Goal: Task Accomplishment & Management: Manage account settings

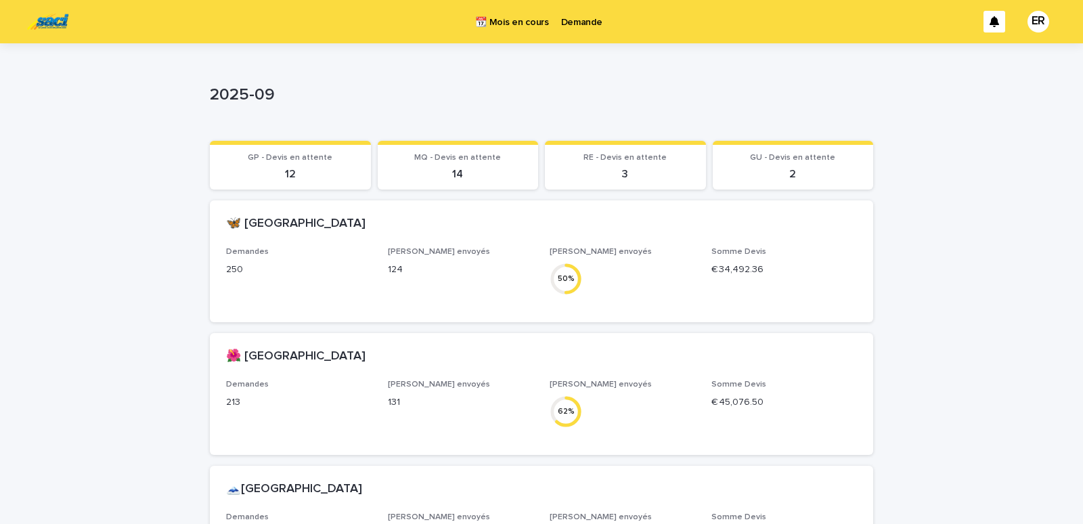
click at [584, 20] on p "Demande" at bounding box center [581, 14] width 41 height 28
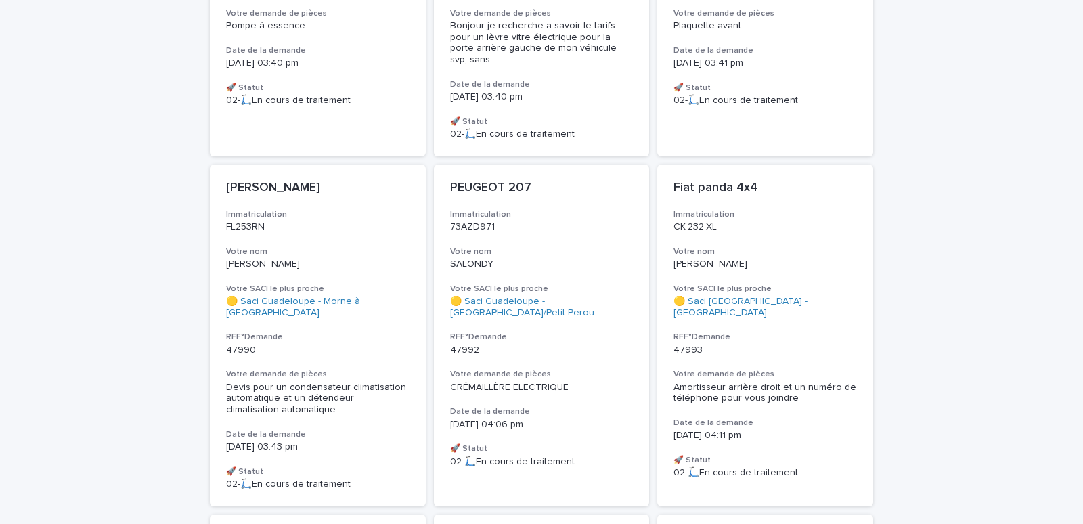
scroll to position [70, 0]
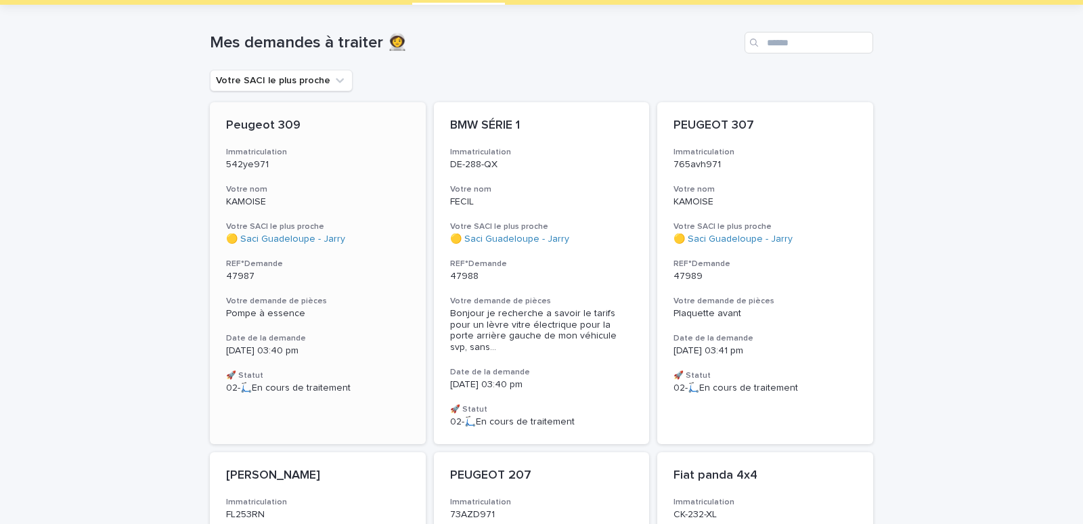
click at [340, 172] on div "Peugeot 309 Immatriculation 542ye971 Votre nom KAMOISE Votre SACI le plus proch…" at bounding box center [318, 256] width 216 height 308
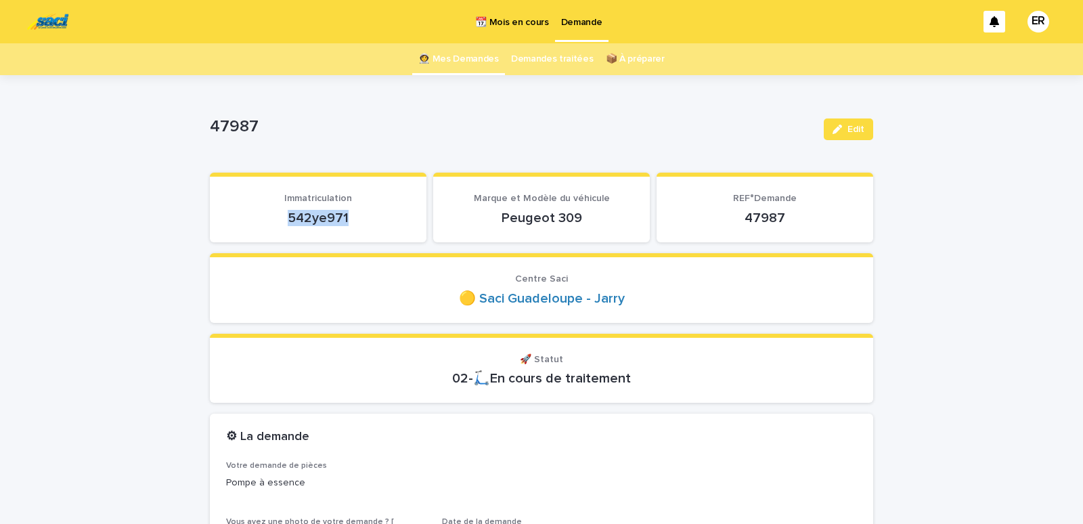
drag, startPoint x: 274, startPoint y: 209, endPoint x: 369, endPoint y: 213, distance: 94.9
click at [369, 213] on div "542ye971" at bounding box center [318, 216] width 184 height 19
copy p "542ye971"
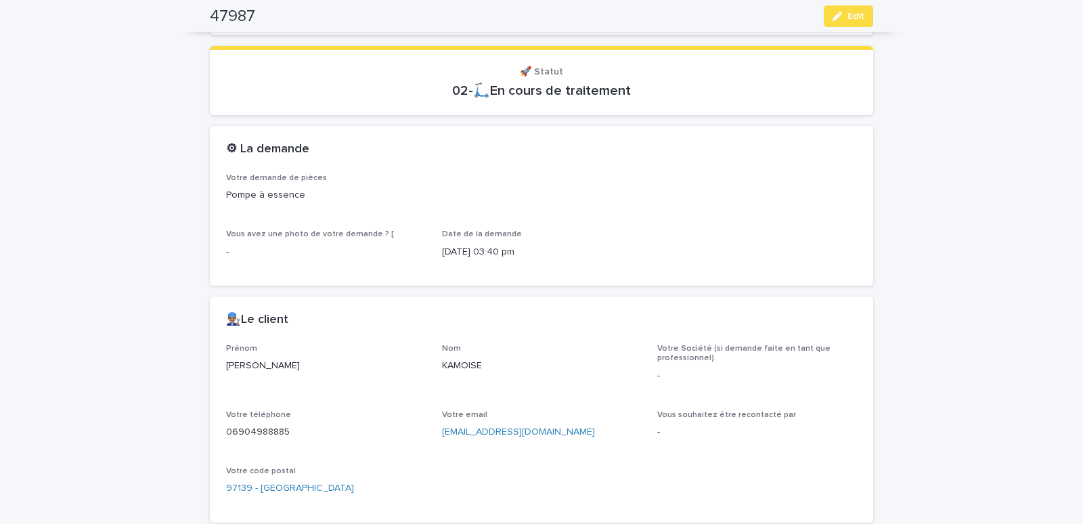
scroll to position [576, 0]
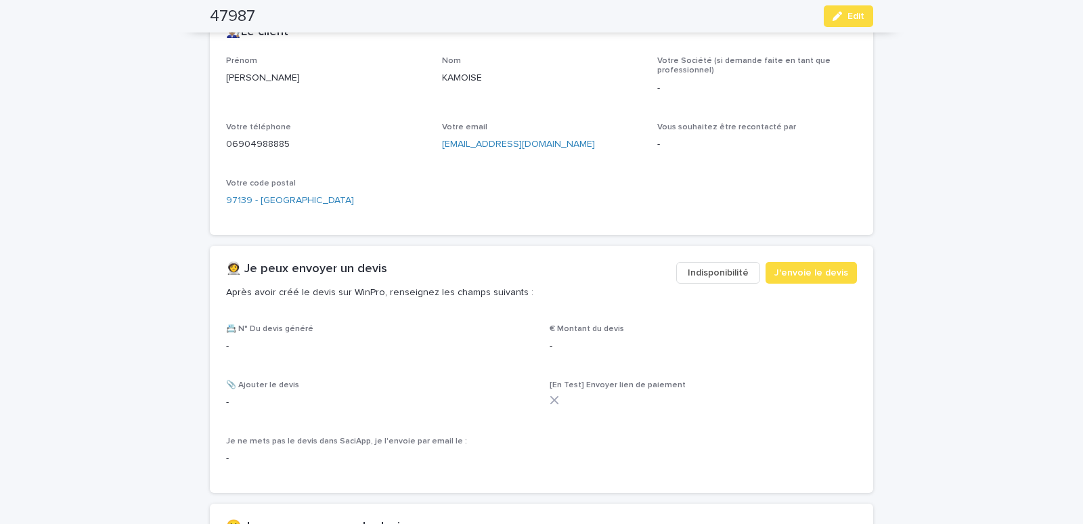
click at [709, 274] on span "Indisponibilité" at bounding box center [718, 273] width 61 height 14
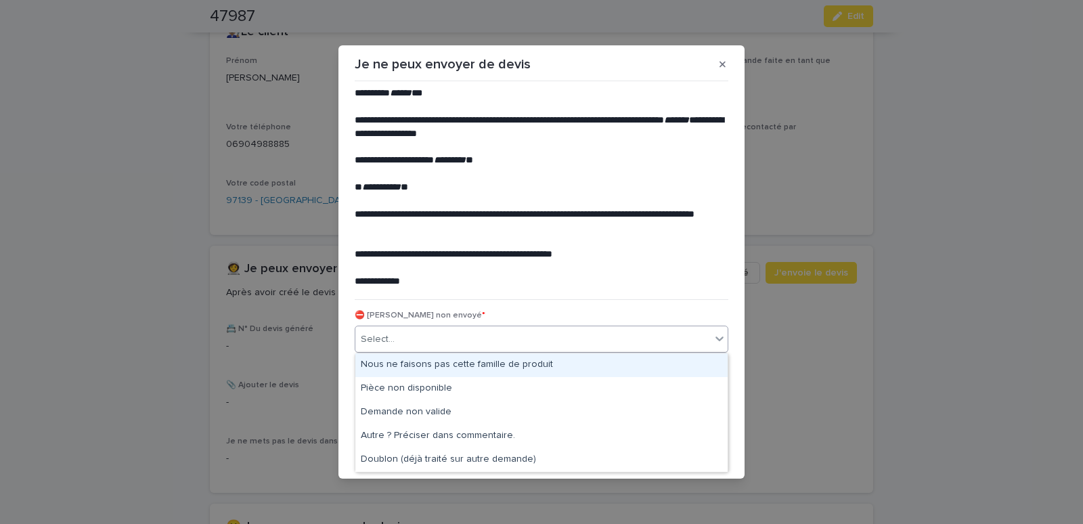
click at [435, 338] on div "Select..." at bounding box center [532, 339] width 355 height 22
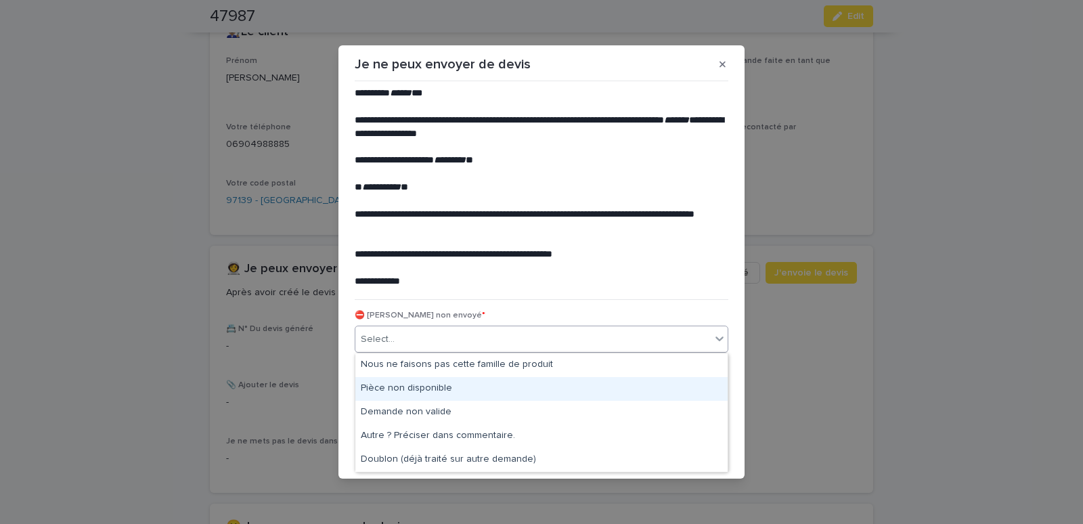
click at [412, 384] on div "Pièce non disponible" at bounding box center [541, 389] width 372 height 24
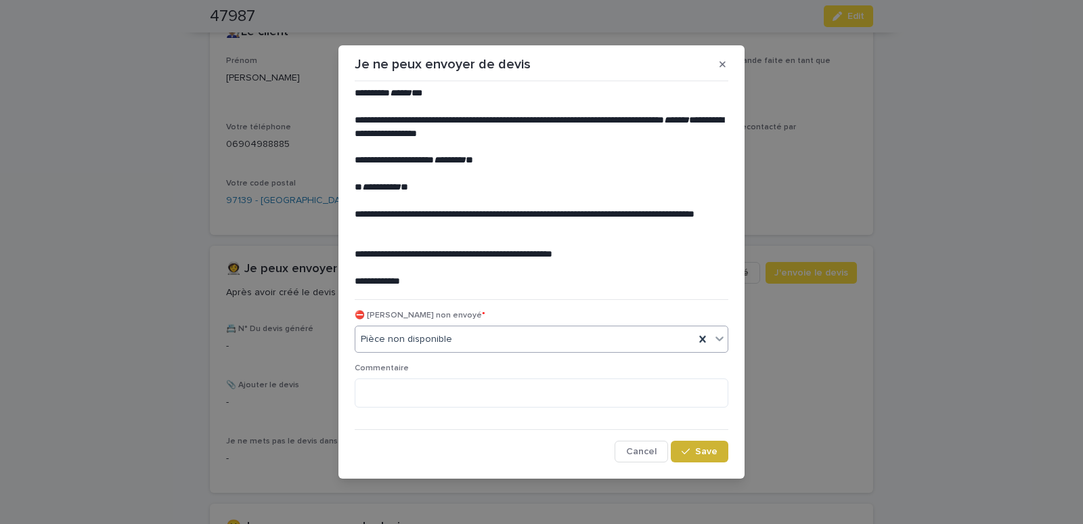
click at [693, 448] on div "button" at bounding box center [689, 451] width 14 height 9
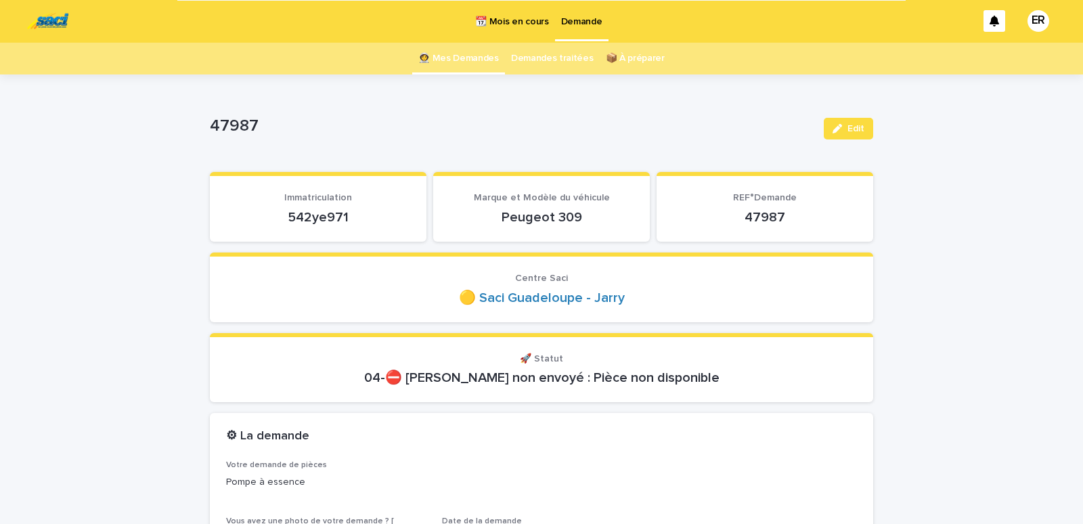
scroll to position [0, 0]
click at [456, 60] on link "👩‍🚀 Mes Demandes" at bounding box center [458, 59] width 81 height 32
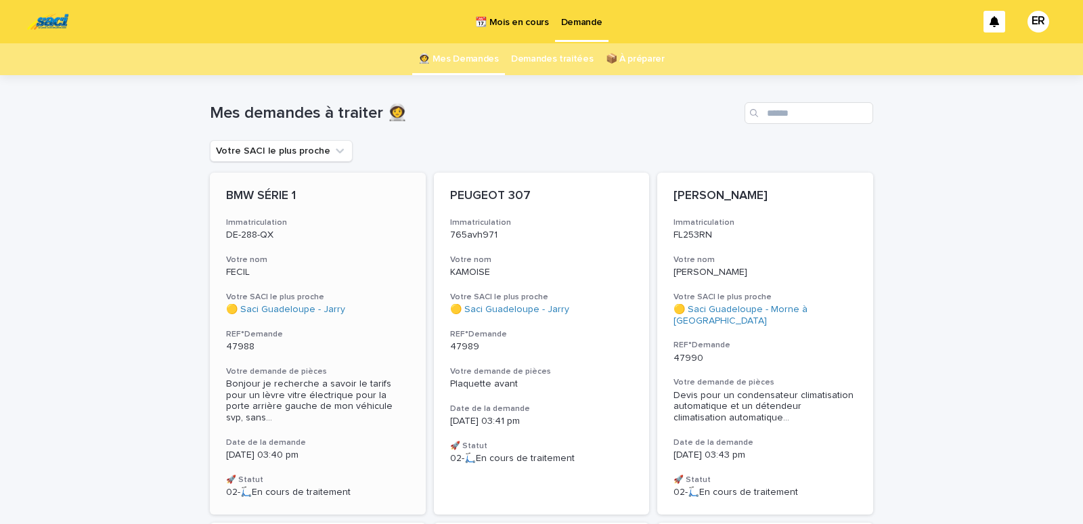
click at [320, 238] on p "DE-288-QX" at bounding box center [318, 236] width 184 height 12
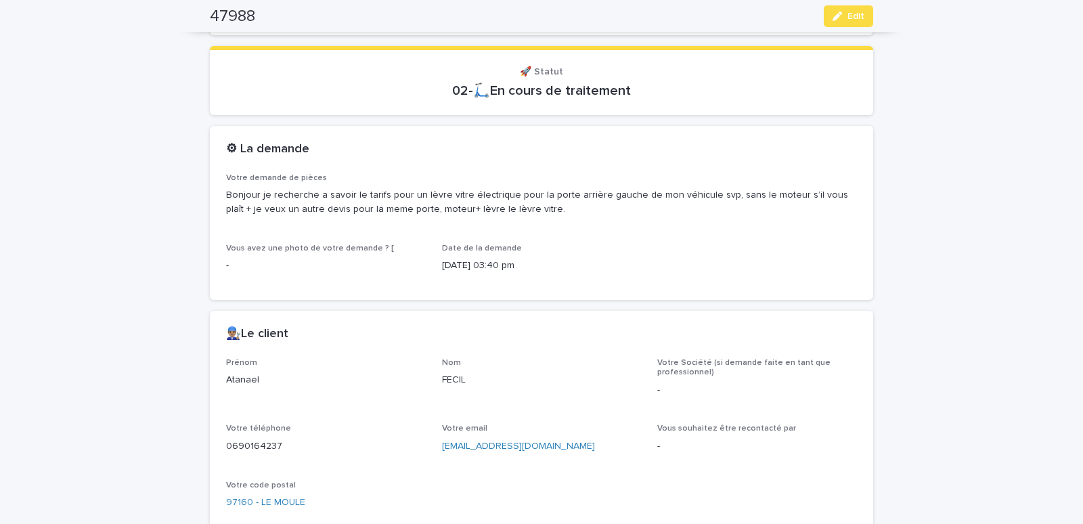
scroll to position [576, 0]
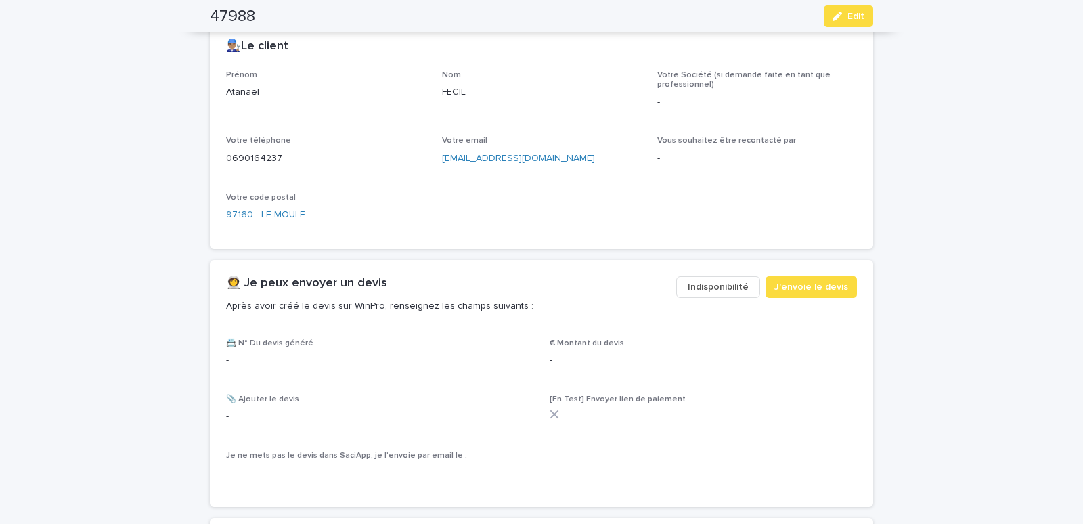
click at [717, 290] on span "Indisponibilité" at bounding box center [718, 287] width 61 height 14
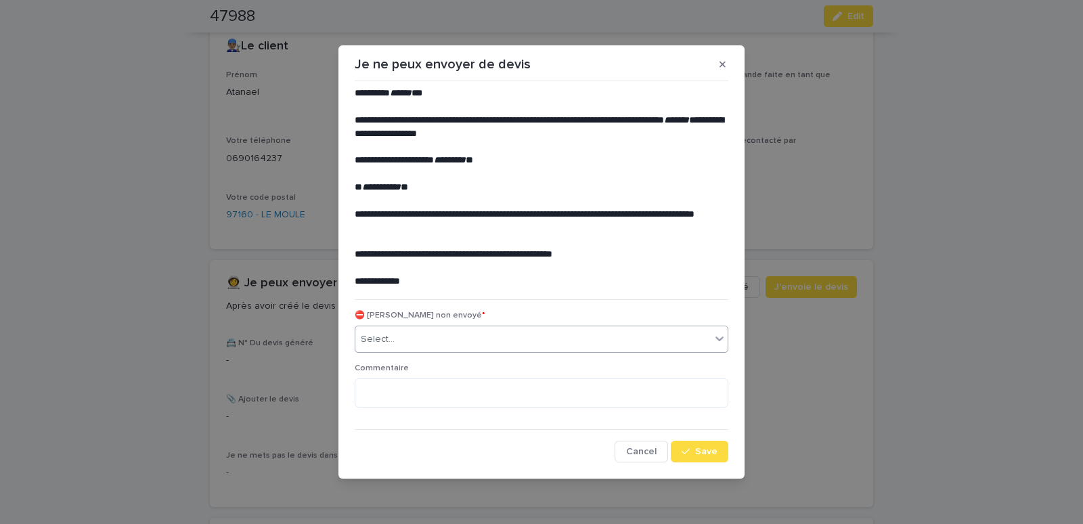
click at [496, 347] on div "Select..." at bounding box center [532, 339] width 355 height 22
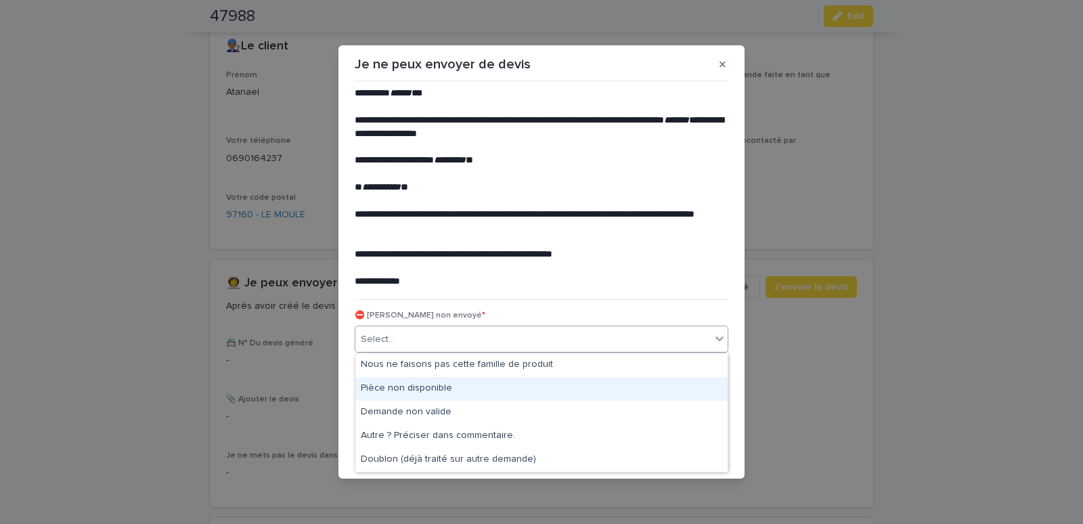
click at [434, 389] on div "Pièce non disponible" at bounding box center [541, 389] width 372 height 24
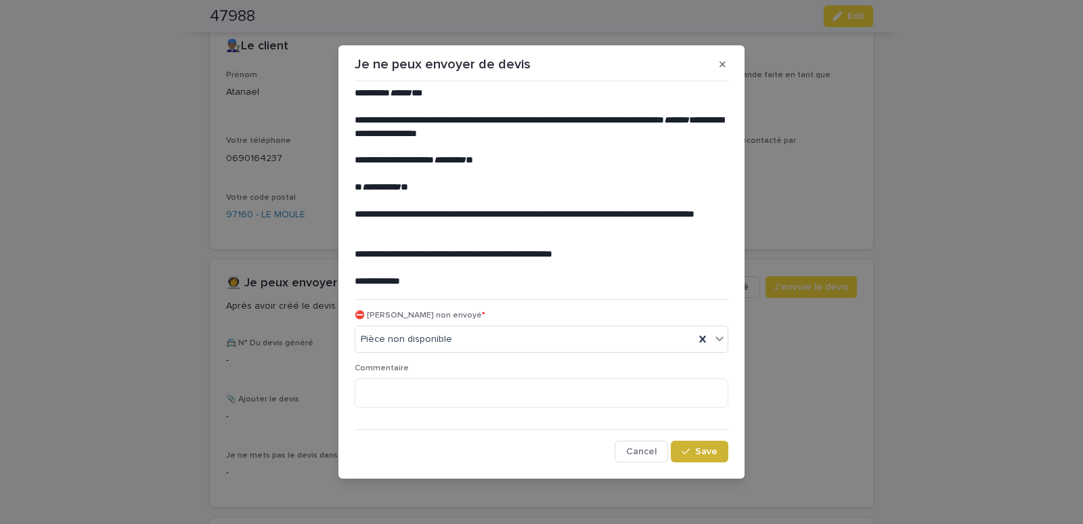
click at [683, 447] on button "Save" at bounding box center [700, 452] width 58 height 22
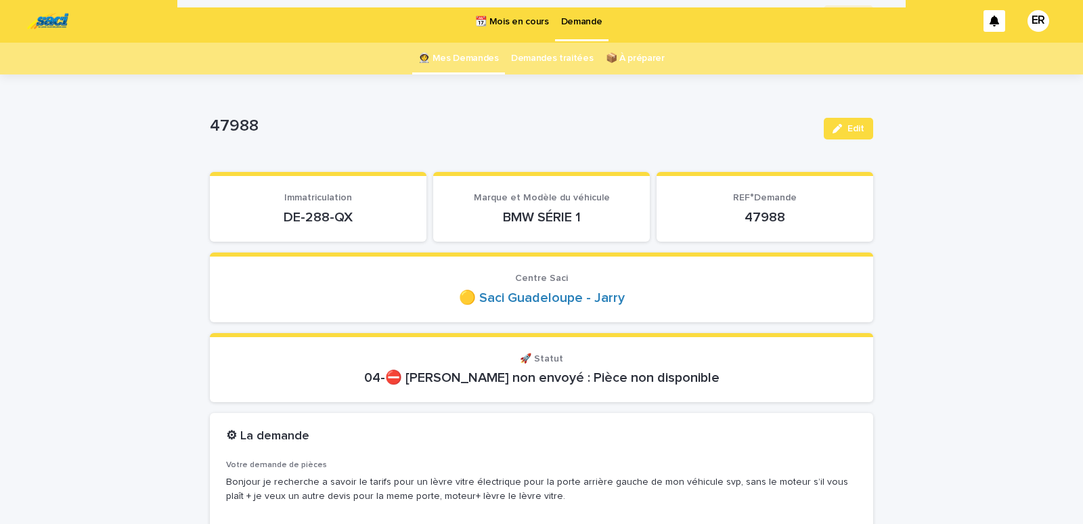
scroll to position [0, 0]
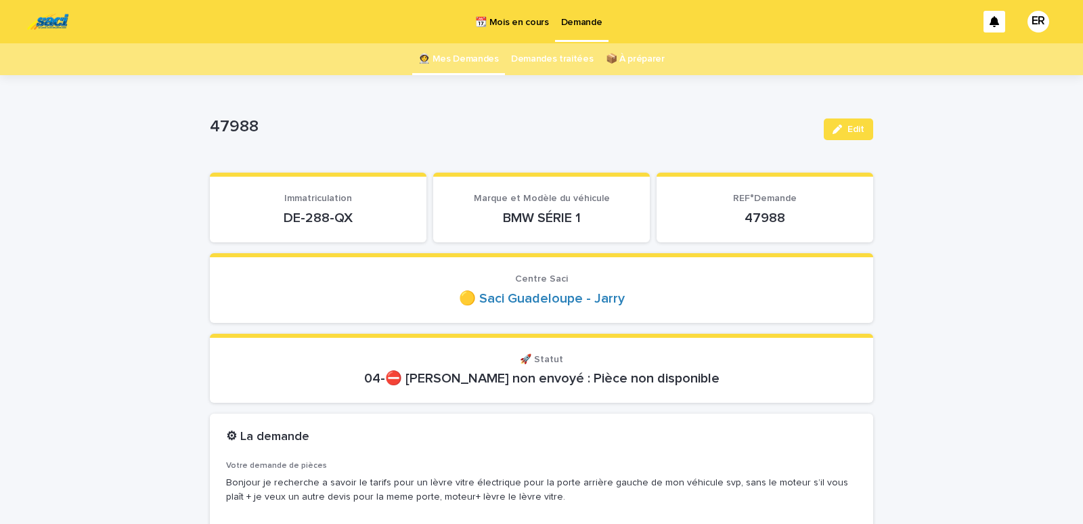
click at [450, 64] on link "👩‍🚀 Mes Demandes" at bounding box center [458, 59] width 81 height 32
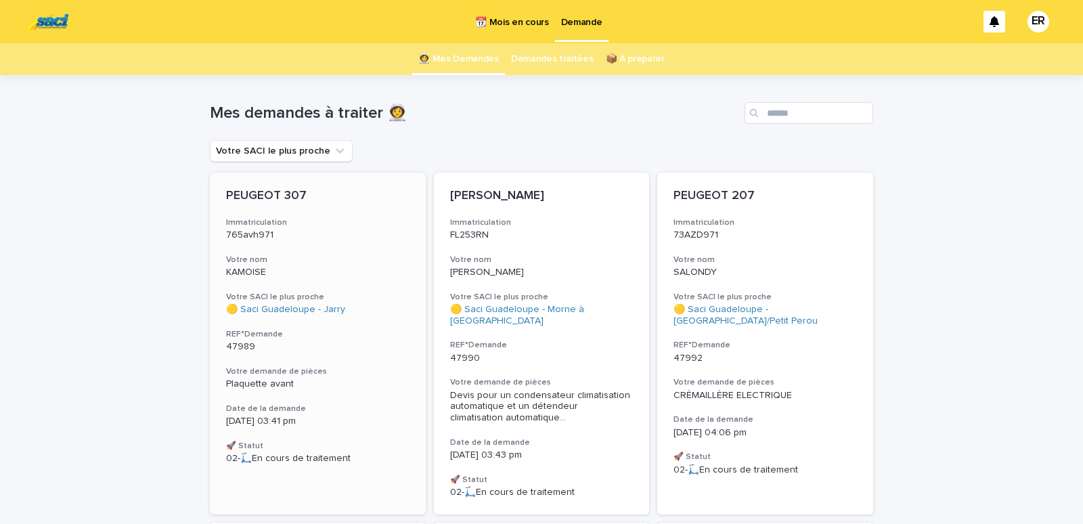
click at [335, 240] on p "765avh971" at bounding box center [318, 236] width 184 height 12
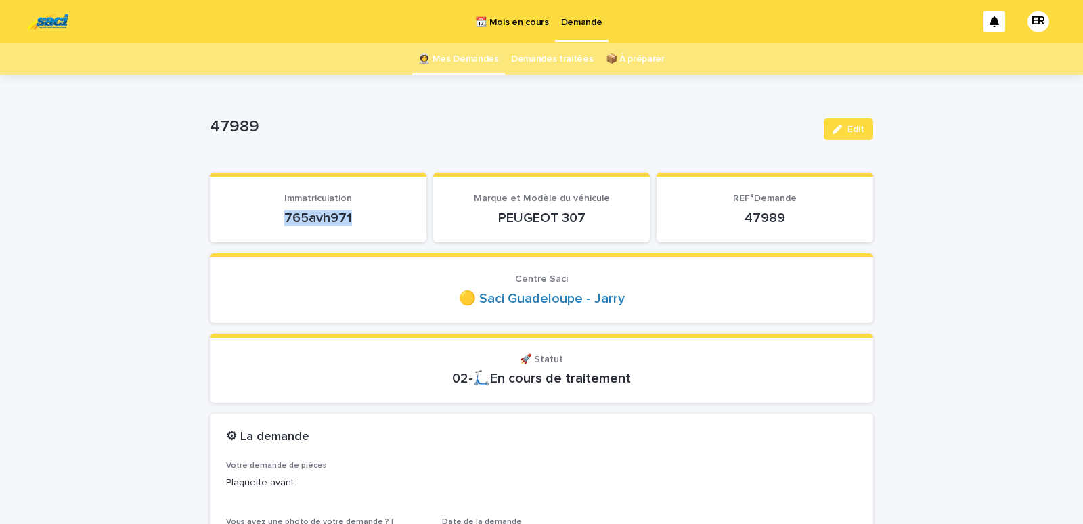
drag, startPoint x: 269, startPoint y: 214, endPoint x: 397, endPoint y: 215, distance: 128.0
click at [397, 215] on p "765avh971" at bounding box center [318, 218] width 184 height 16
copy p "765avh971"
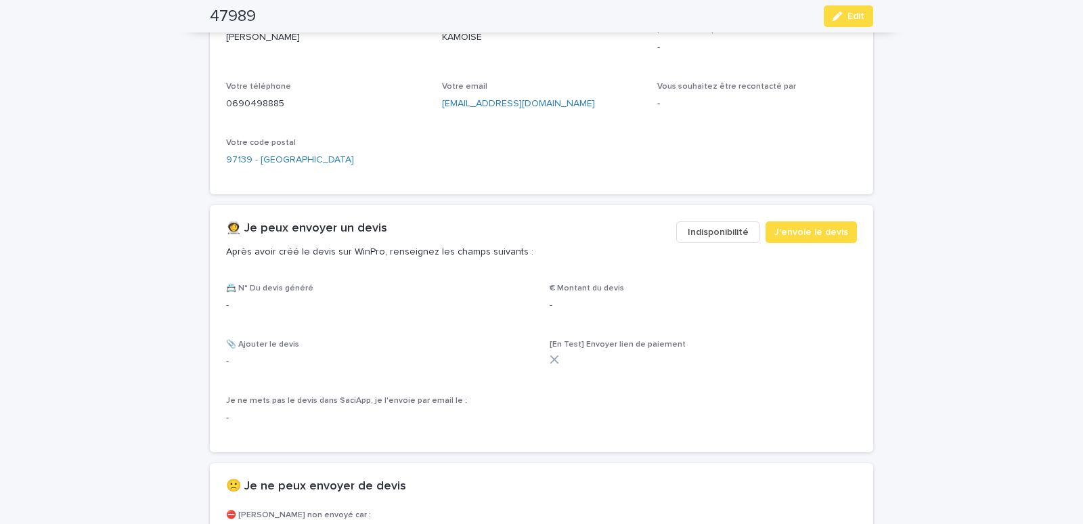
scroll to position [633, 0]
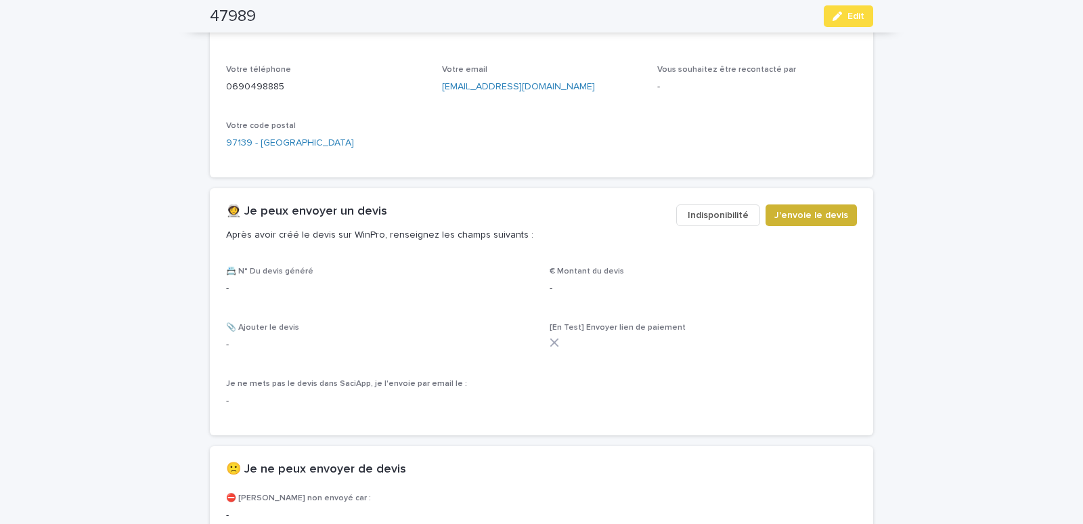
click at [813, 217] on span "J'envoie le devis" at bounding box center [812, 216] width 74 height 14
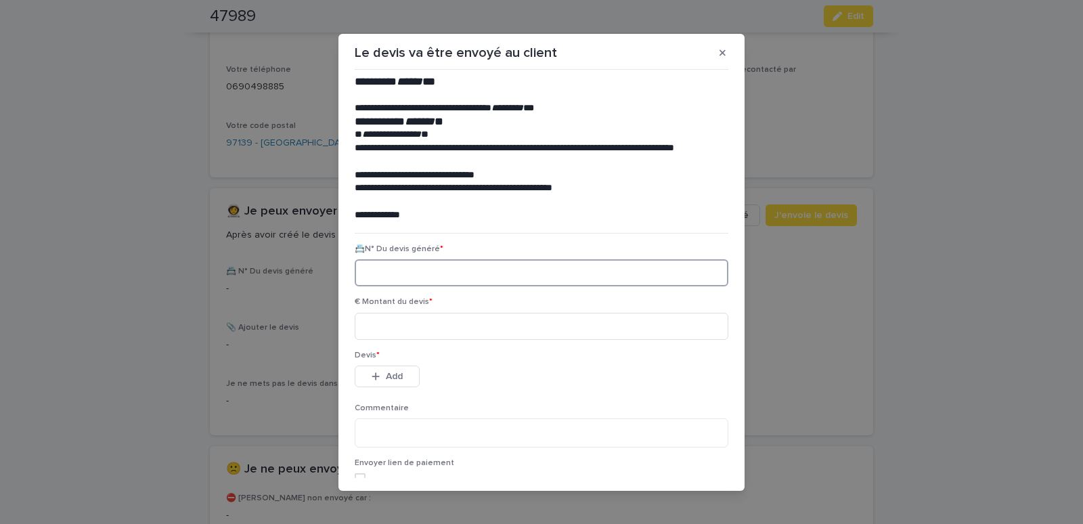
click at [372, 273] on input at bounding box center [542, 272] width 374 height 27
paste input "********"
type input "********"
click at [385, 330] on input at bounding box center [542, 326] width 374 height 27
type input "*****"
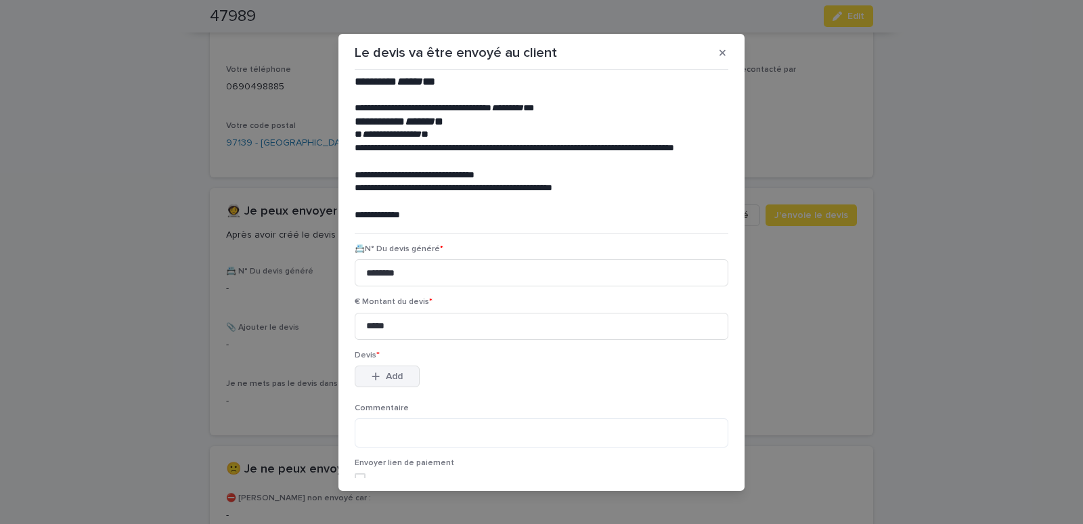
click at [371, 385] on button "Add" at bounding box center [387, 377] width 65 height 22
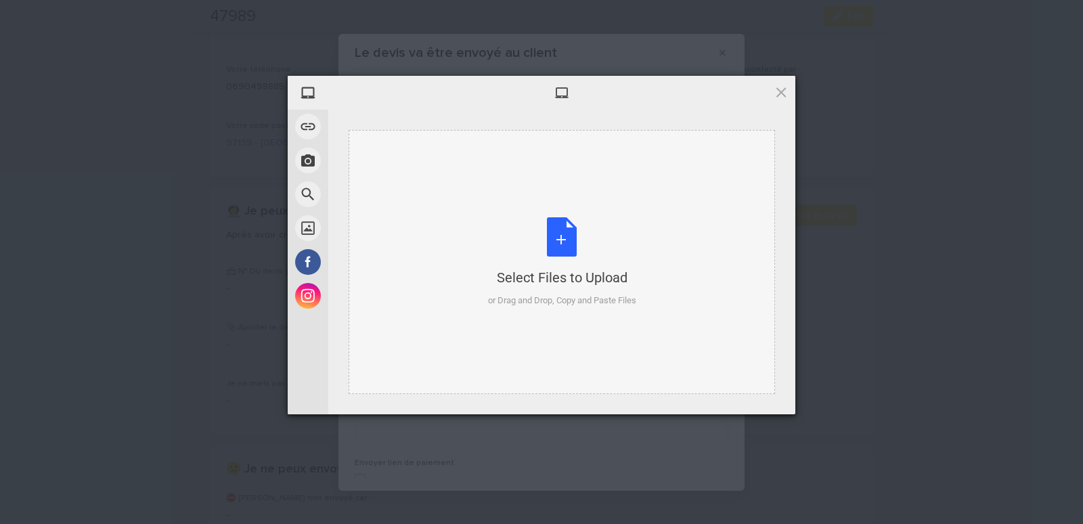
click at [416, 172] on div "Select Files to Upload or Drag and Drop, Copy and Paste Files" at bounding box center [562, 262] width 427 height 264
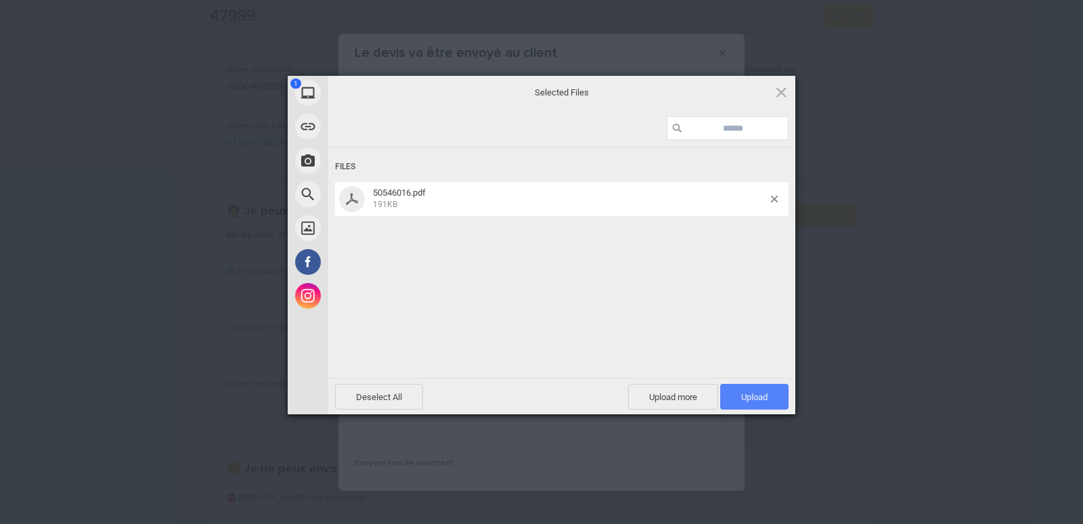
click at [751, 388] on span "Upload 1" at bounding box center [754, 397] width 68 height 26
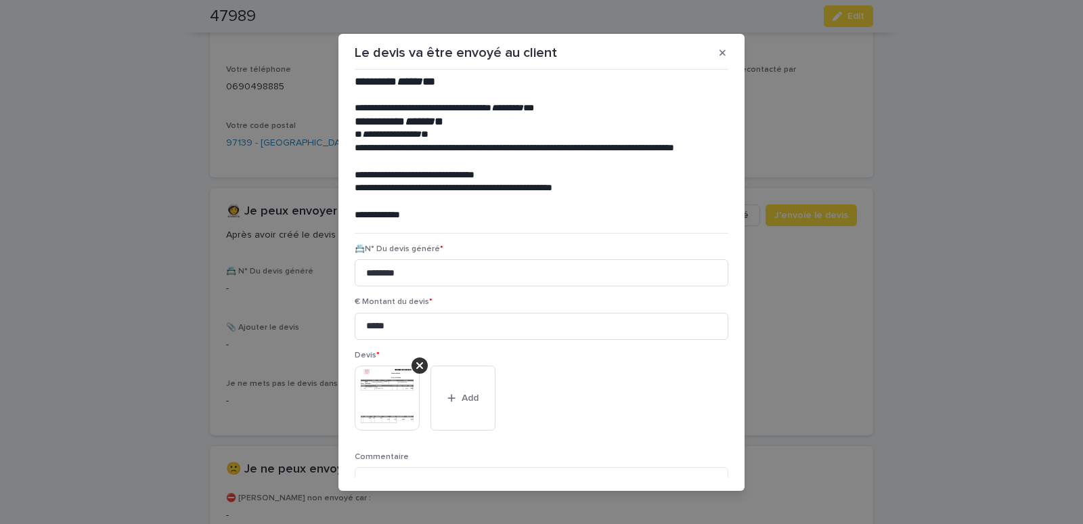
scroll to position [110, 0]
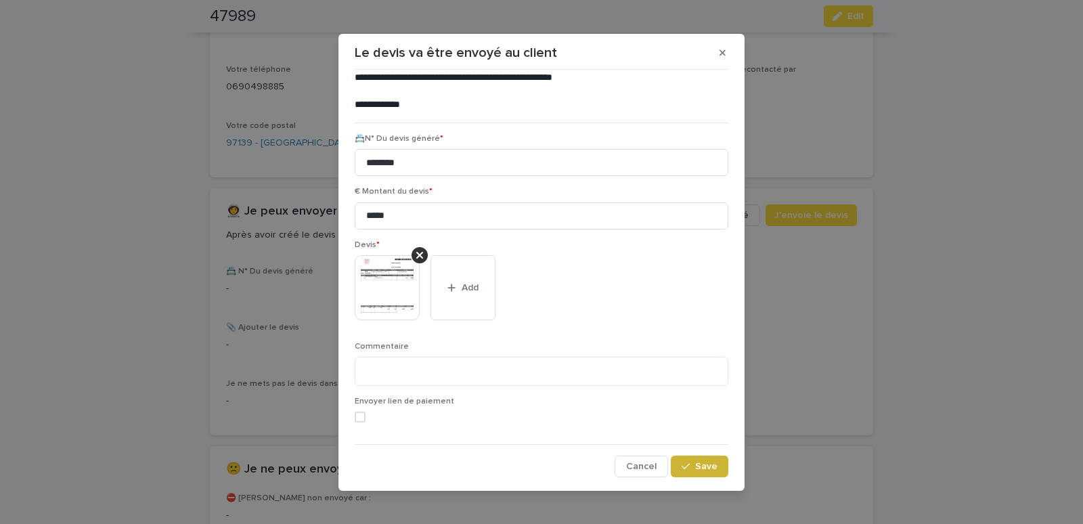
click at [695, 467] on span "Save" at bounding box center [706, 466] width 22 height 9
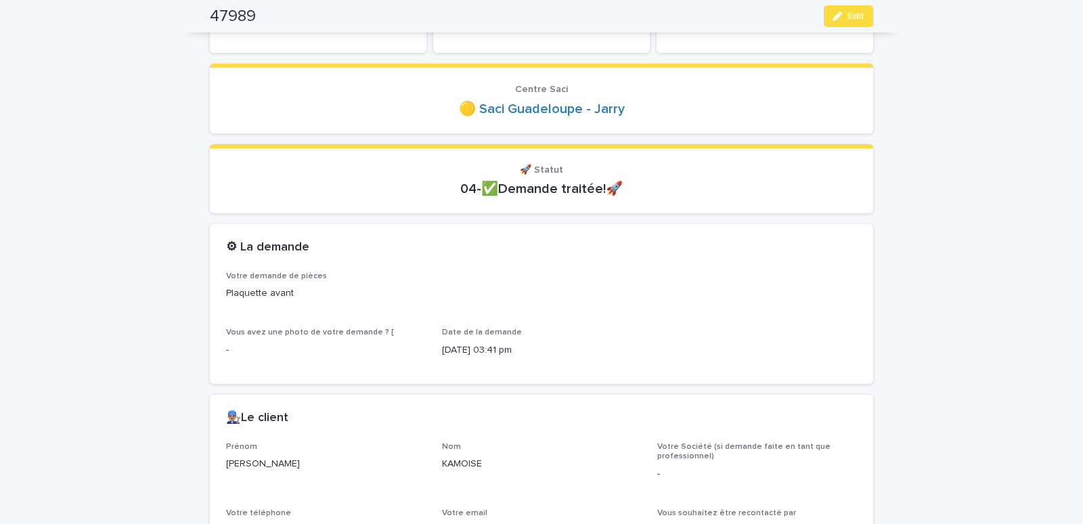
scroll to position [0, 0]
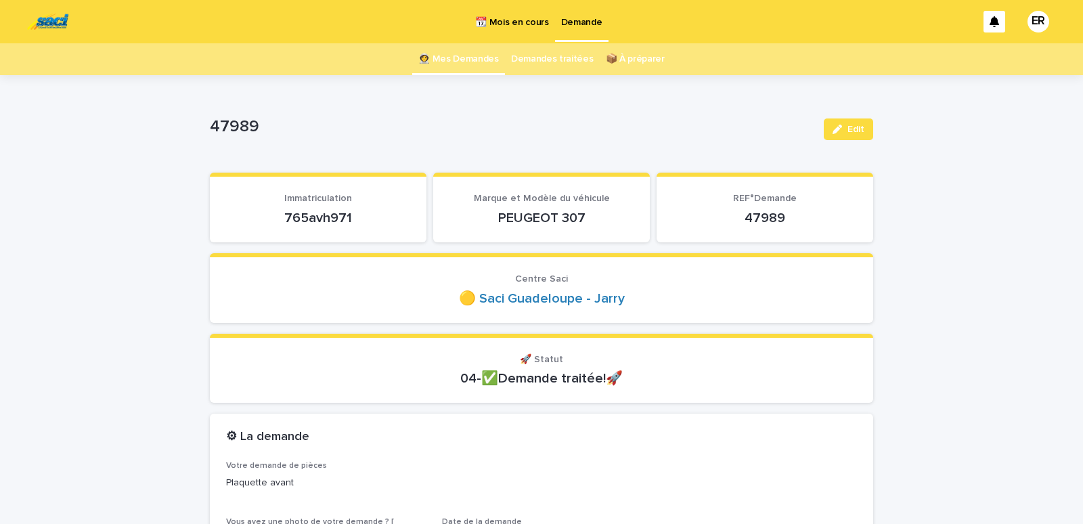
click at [465, 62] on link "👩‍🚀 Mes Demandes" at bounding box center [458, 59] width 81 height 32
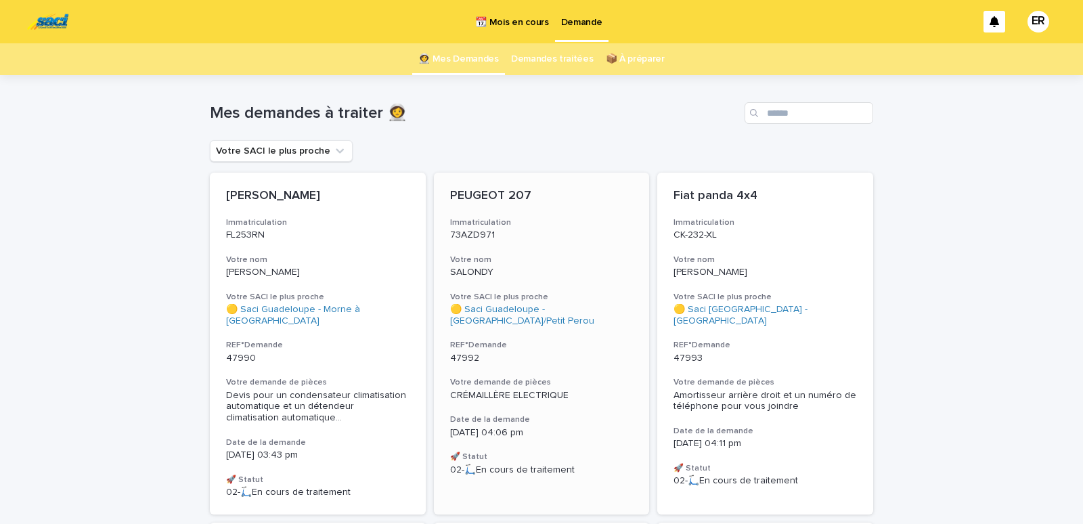
click at [571, 244] on div "PEUGEOT 207 Immatriculation 73AZD971 Votre nom SALONDY Votre SACI le plus proch…" at bounding box center [542, 332] width 216 height 319
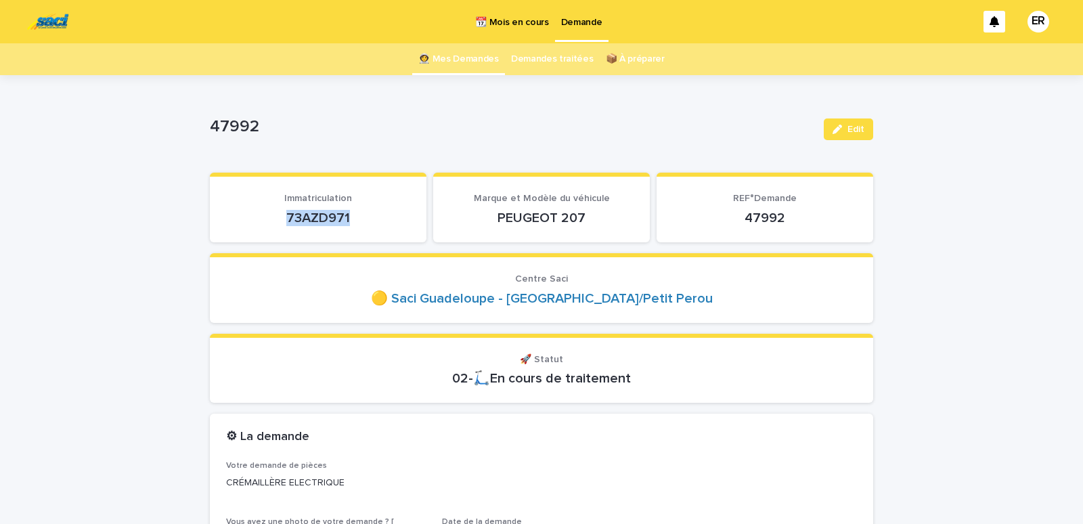
drag, startPoint x: 275, startPoint y: 209, endPoint x: 372, endPoint y: 218, distance: 98.0
click at [372, 219] on div "73AZD971" at bounding box center [318, 216] width 184 height 19
copy p "73AZD971"
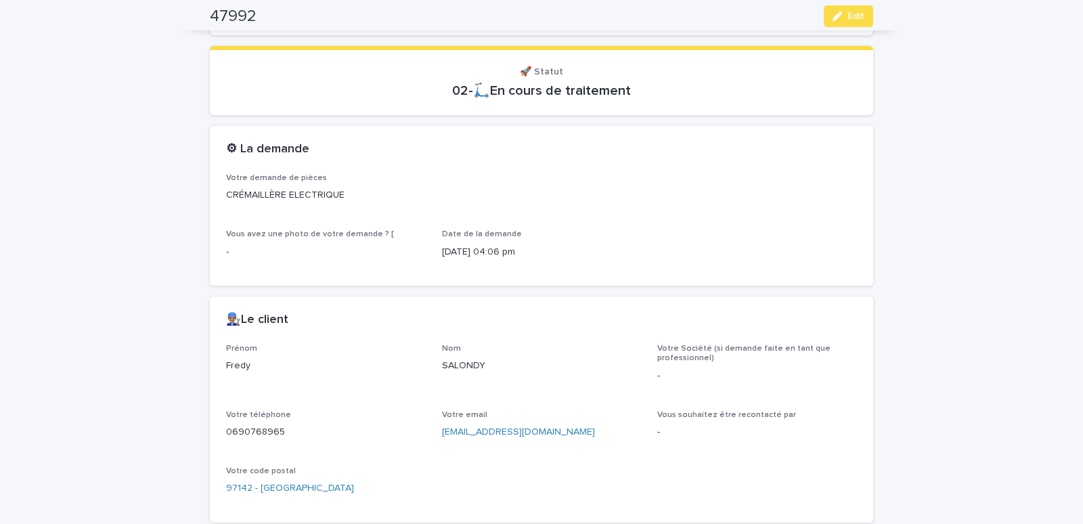
scroll to position [460, 0]
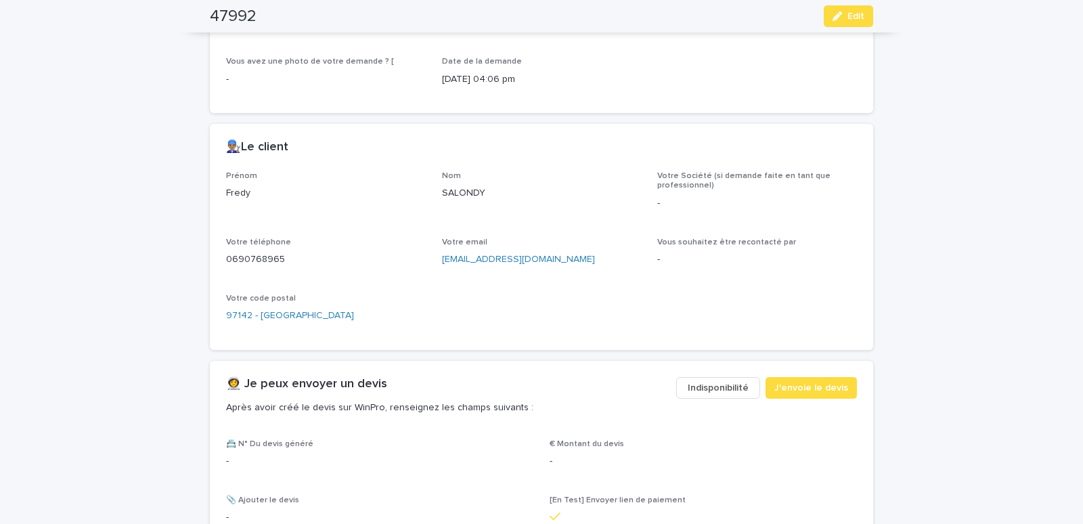
click at [701, 380] on button "Indisponibilité" at bounding box center [718, 388] width 84 height 22
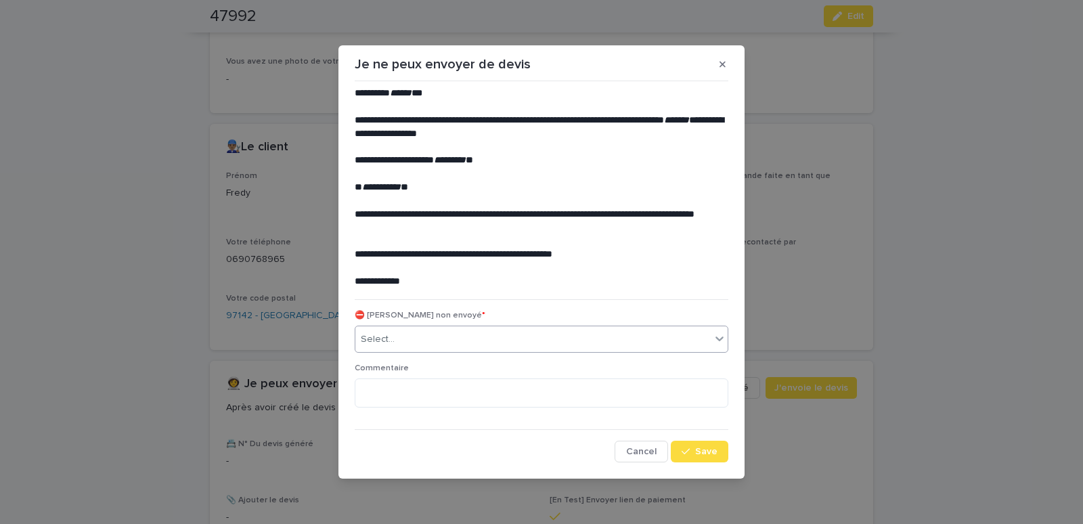
click at [402, 345] on div "Select..." at bounding box center [532, 339] width 355 height 22
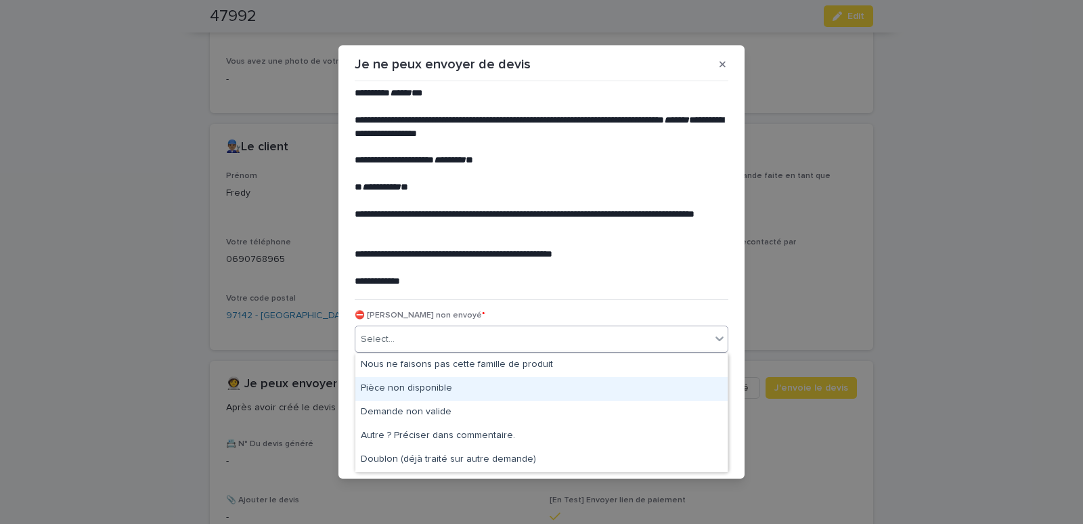
click at [371, 387] on div "Pièce non disponible" at bounding box center [541, 389] width 372 height 24
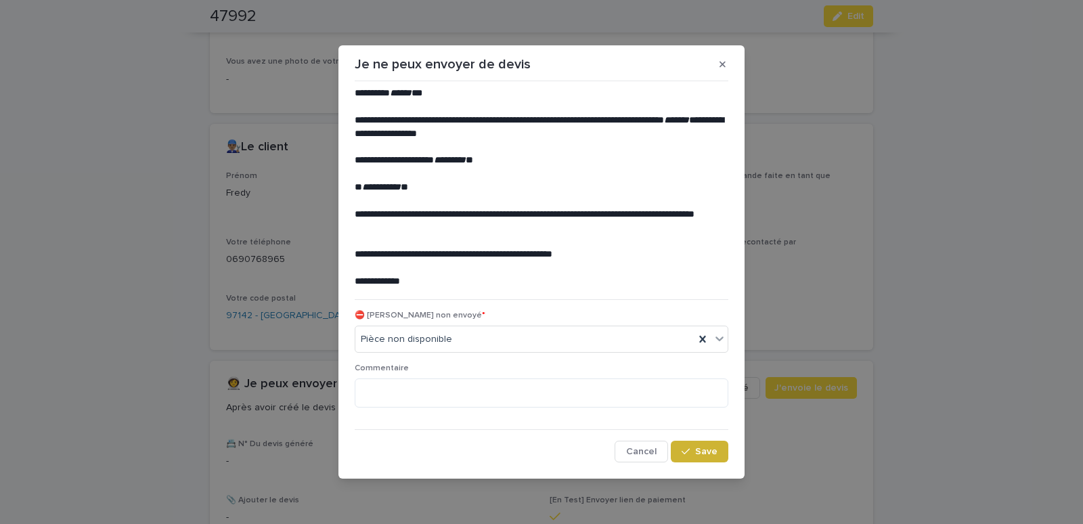
click at [695, 452] on div "button" at bounding box center [689, 451] width 14 height 9
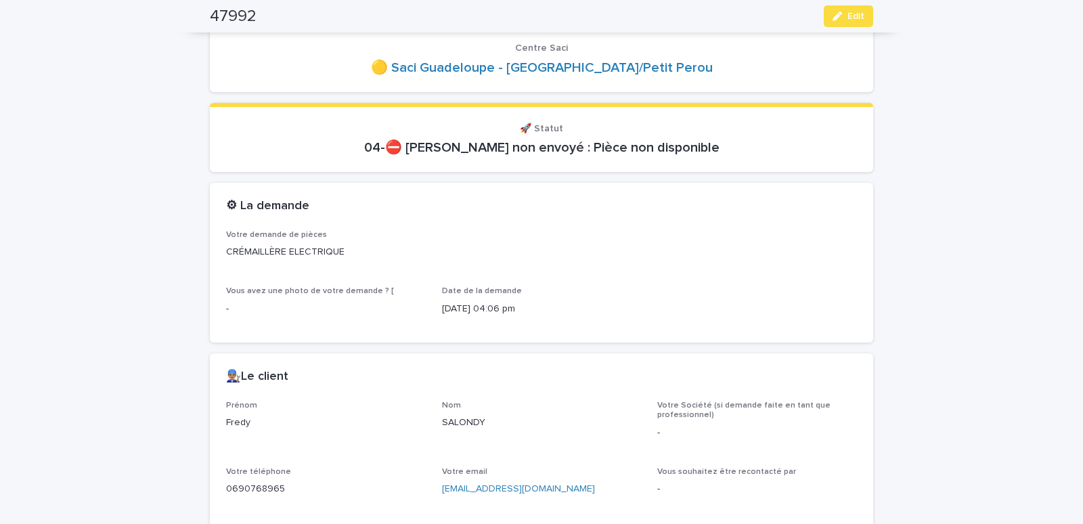
scroll to position [0, 0]
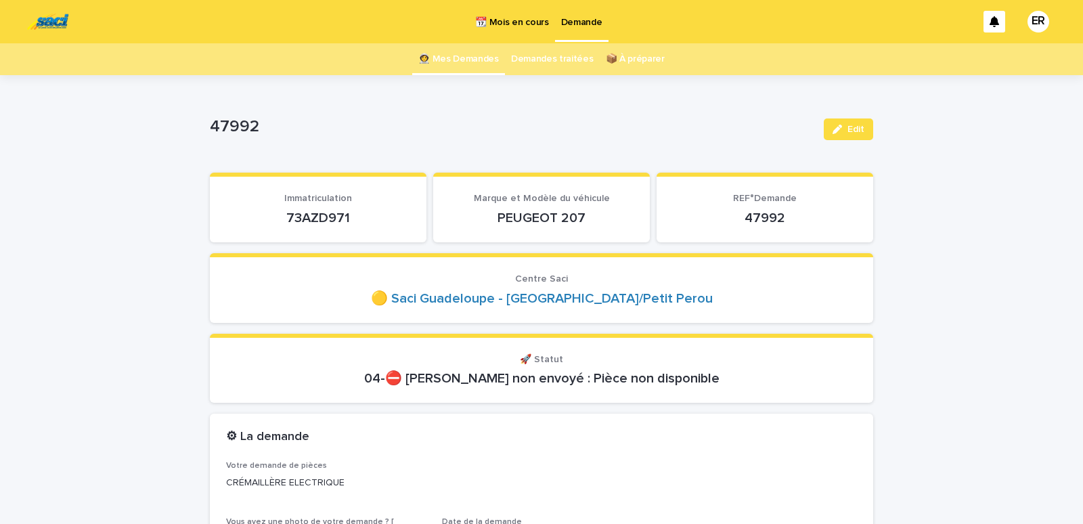
click at [466, 55] on link "👩‍🚀 Mes Demandes" at bounding box center [458, 59] width 81 height 32
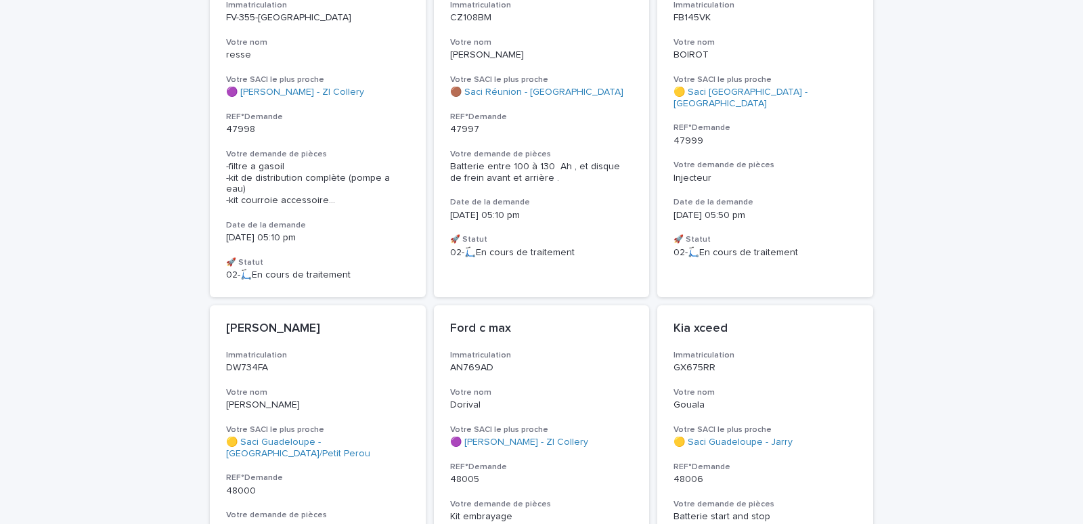
scroll to position [806, 0]
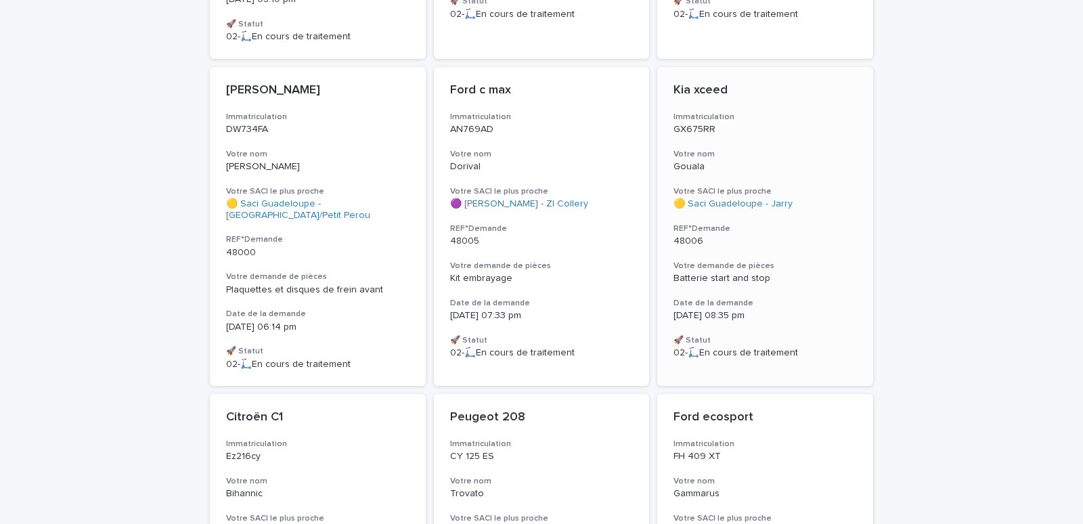
click at [785, 161] on p "Gouala" at bounding box center [766, 167] width 184 height 12
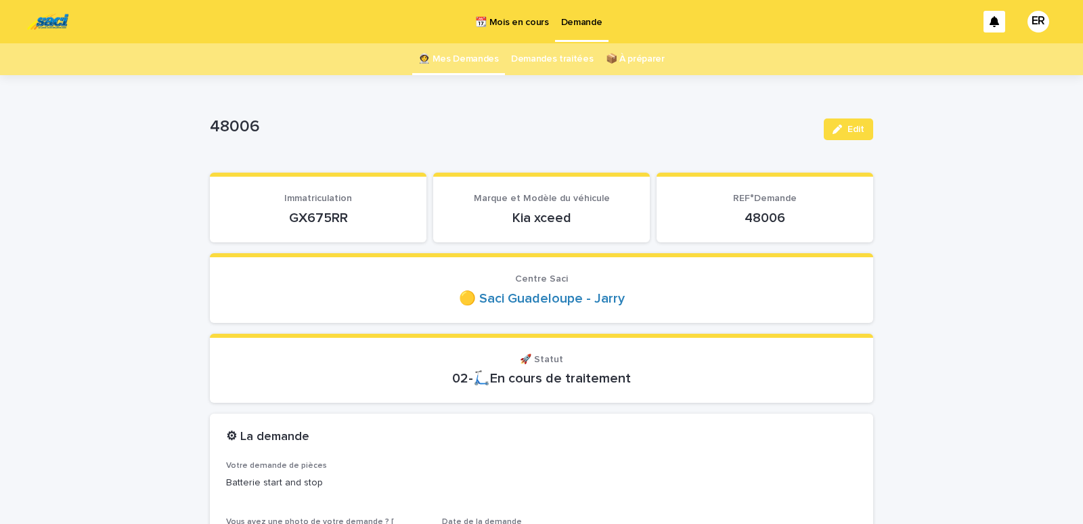
drag, startPoint x: 276, startPoint y: 222, endPoint x: 354, endPoint y: 218, distance: 78.7
click at [354, 218] on p "GX675RR" at bounding box center [318, 218] width 184 height 16
copy p "GX675RR"
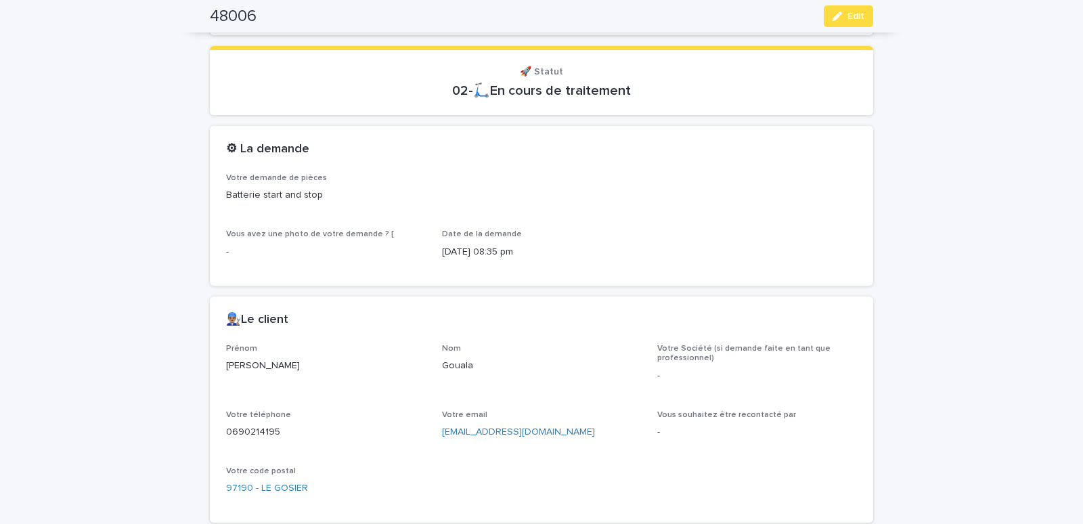
scroll to position [518, 0]
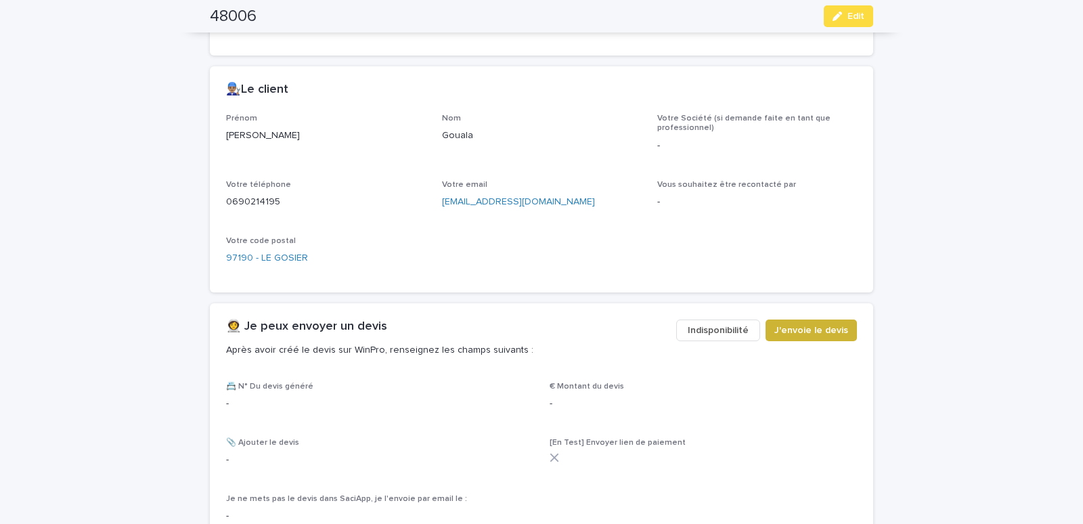
click at [779, 322] on button "J'envoie le devis" at bounding box center [811, 331] width 91 height 22
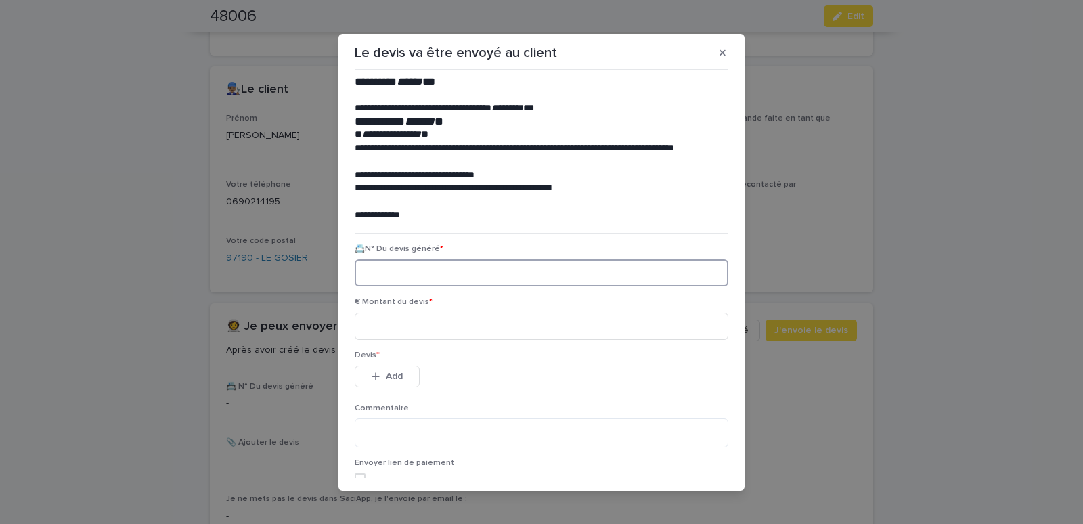
click at [377, 273] on input at bounding box center [542, 272] width 374 height 27
paste input "********"
type input "********"
click at [398, 326] on input at bounding box center [542, 326] width 374 height 27
type input "******"
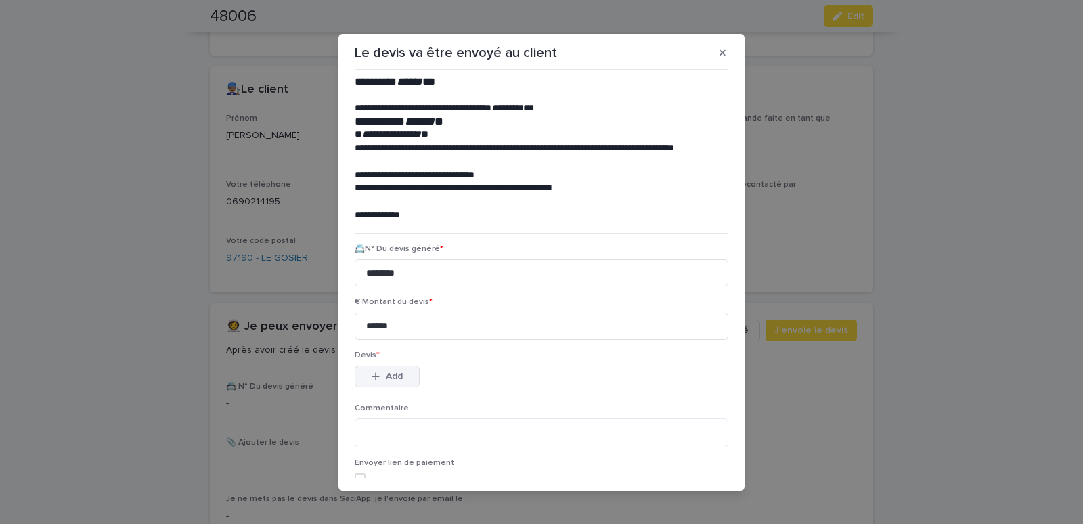
click at [372, 374] on icon "button" at bounding box center [376, 376] width 8 height 9
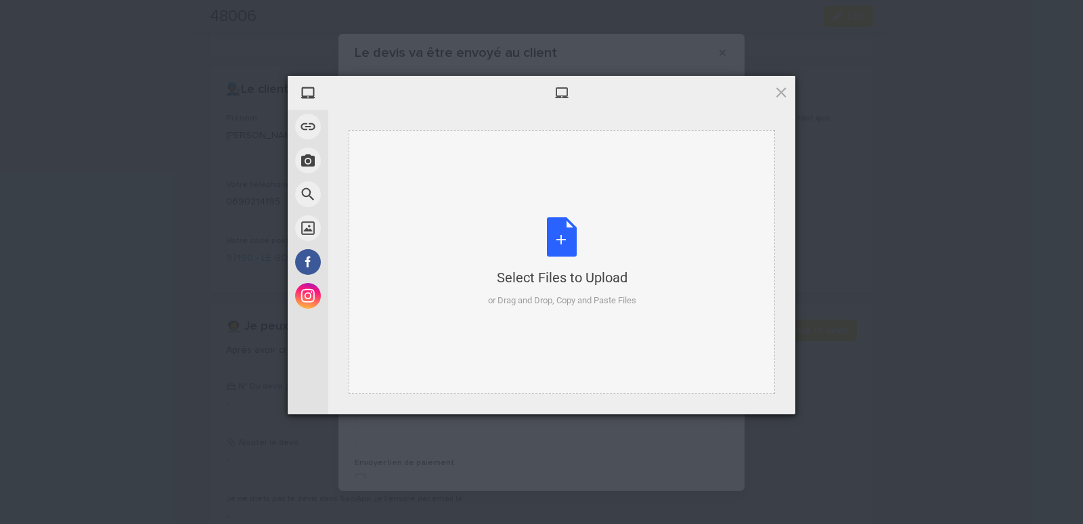
click at [400, 140] on div "Select Files to Upload or Drag and Drop, Copy and Paste Files" at bounding box center [562, 262] width 427 height 264
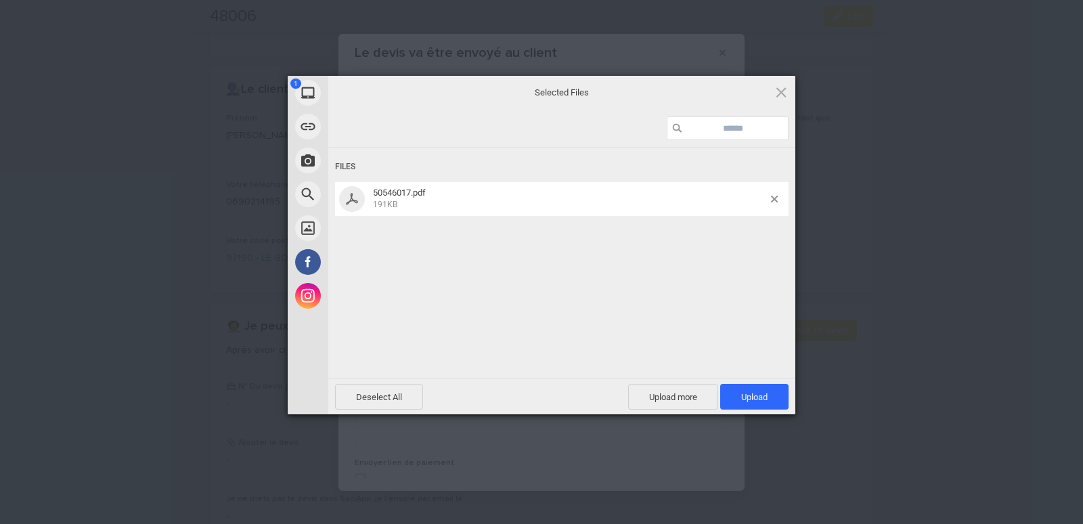
click at [741, 382] on div "Deselect All Upload more Upload 1" at bounding box center [561, 396] width 467 height 37
click at [747, 389] on span "Upload 1" at bounding box center [754, 397] width 68 height 26
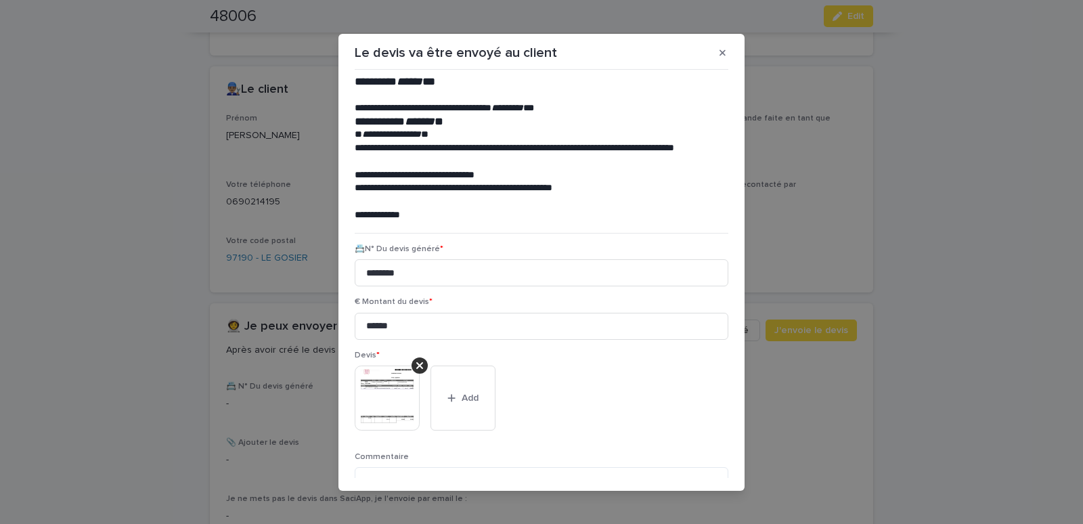
scroll to position [110, 0]
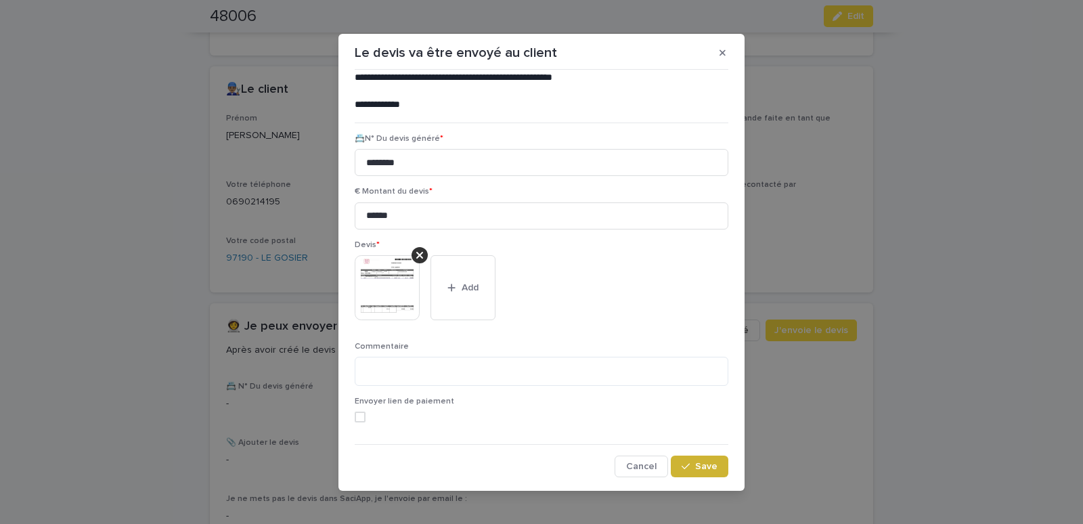
click at [699, 469] on span "Save" at bounding box center [706, 466] width 22 height 9
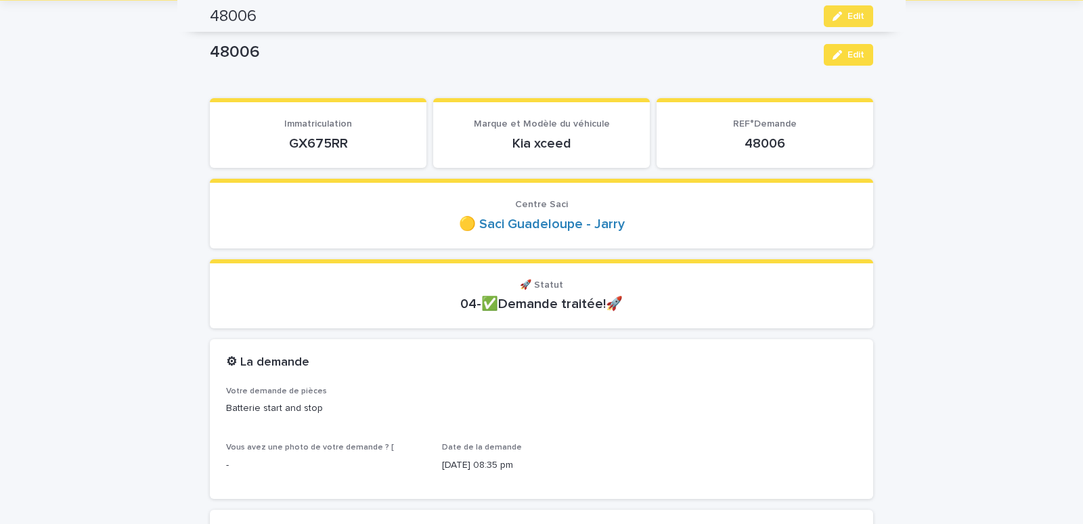
scroll to position [0, 0]
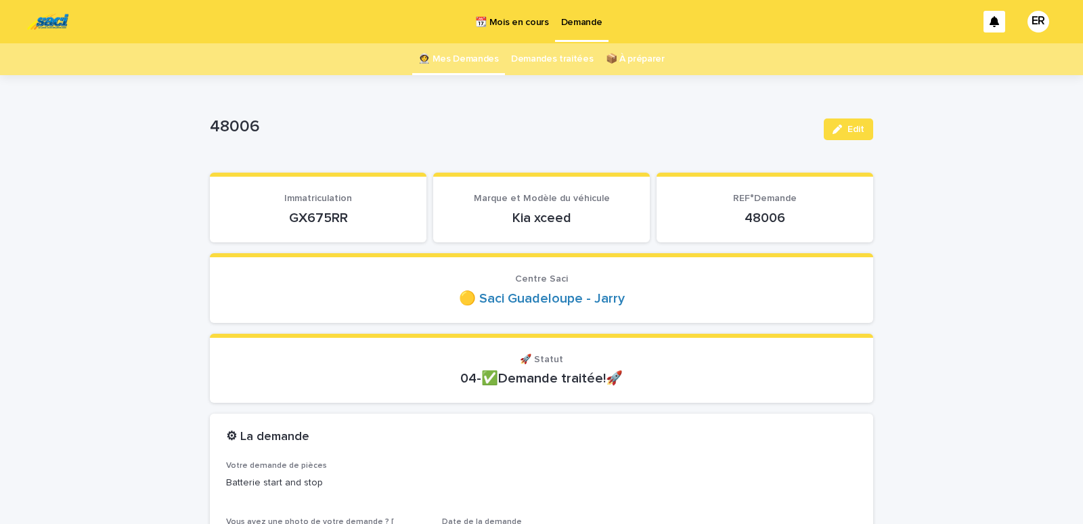
click at [468, 56] on link "👩‍🚀 Mes Demandes" at bounding box center [458, 59] width 81 height 32
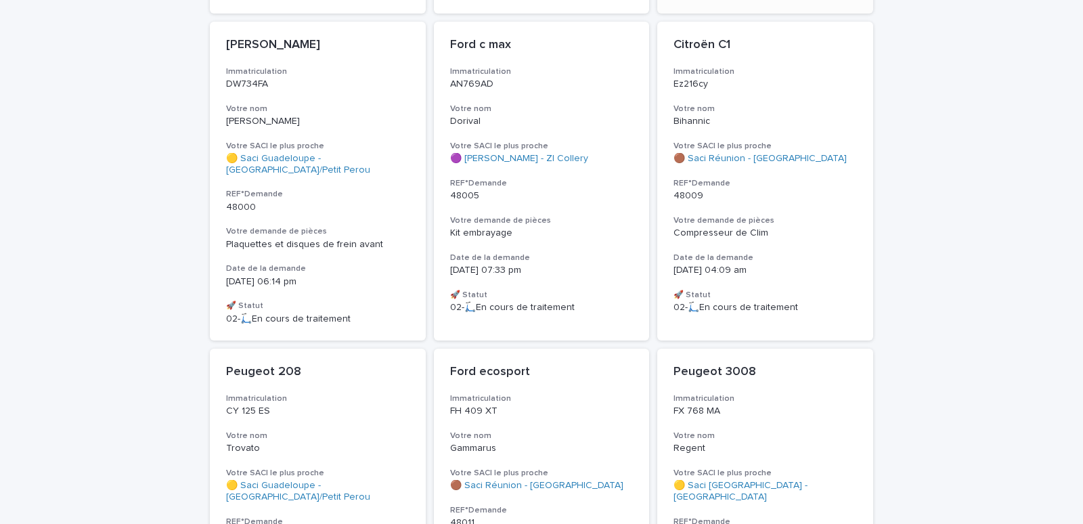
scroll to position [863, 0]
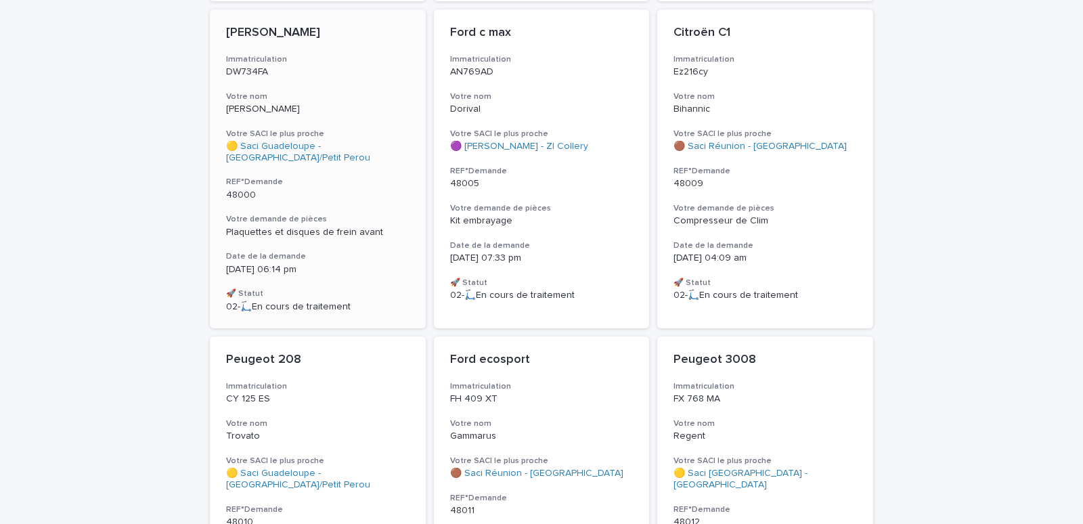
click at [371, 91] on h3 "Votre nom" at bounding box center [318, 96] width 184 height 11
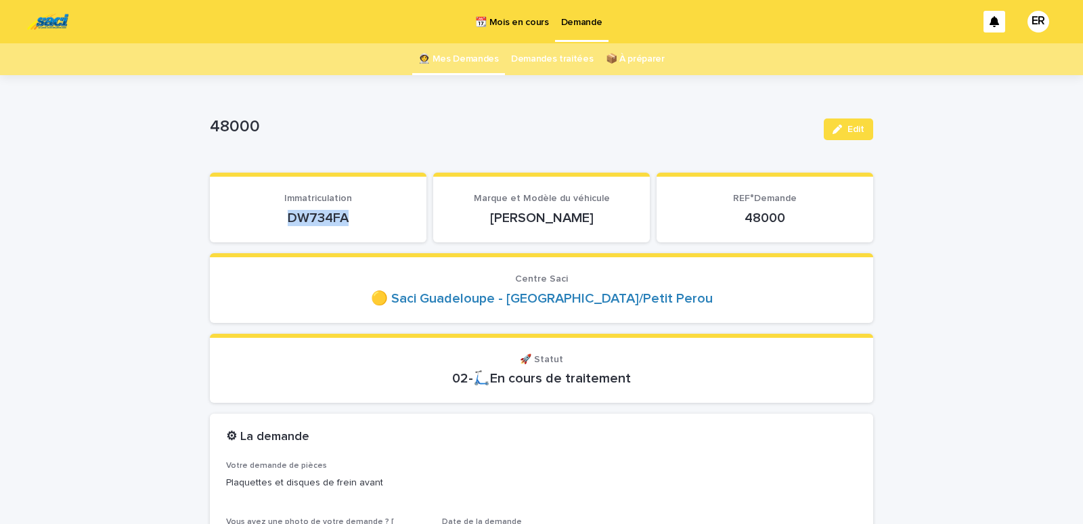
drag, startPoint x: 279, startPoint y: 220, endPoint x: 395, endPoint y: 221, distance: 115.8
click at [395, 221] on p "DW734FA" at bounding box center [318, 218] width 184 height 16
copy p "DW734FA"
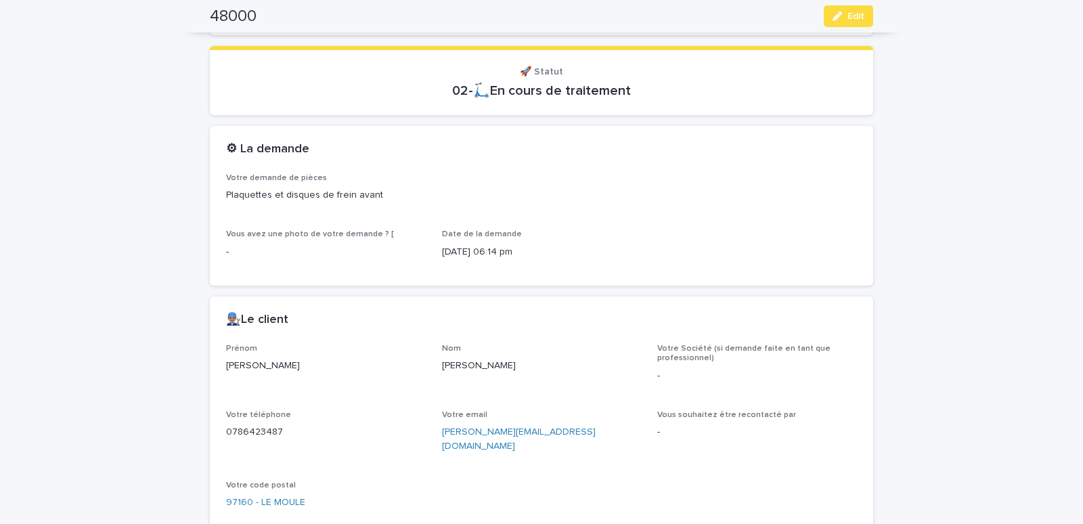
scroll to position [460, 0]
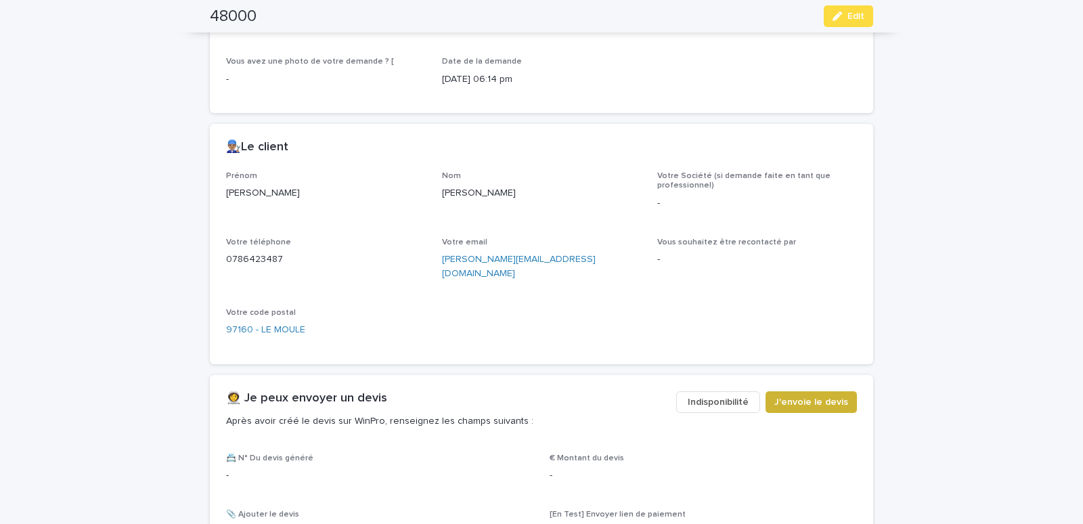
click at [818, 395] on span "J'envoie le devis" at bounding box center [812, 402] width 74 height 14
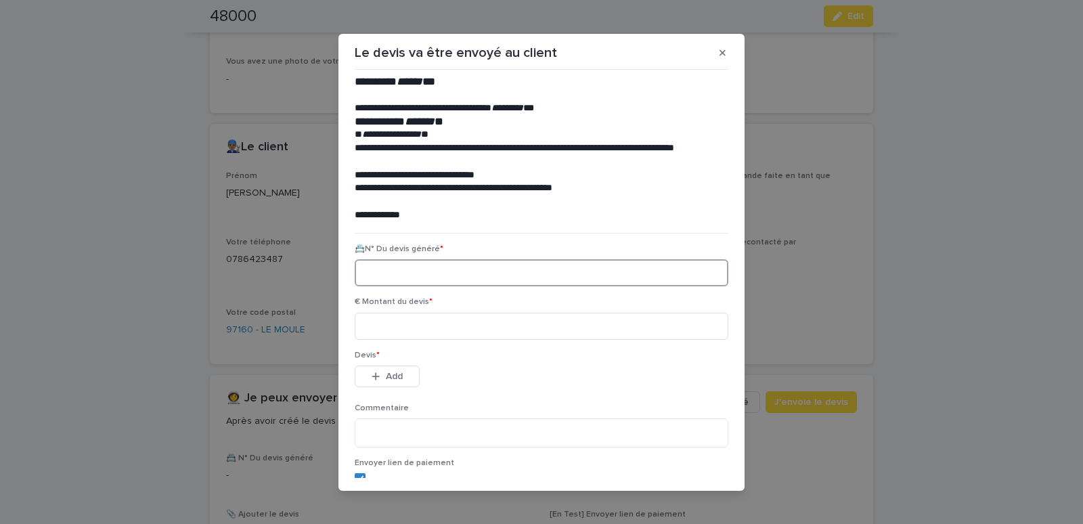
click at [373, 272] on input at bounding box center [542, 272] width 374 height 27
paste input "********"
type input "********"
click at [387, 327] on input at bounding box center [542, 326] width 374 height 27
type input "******"
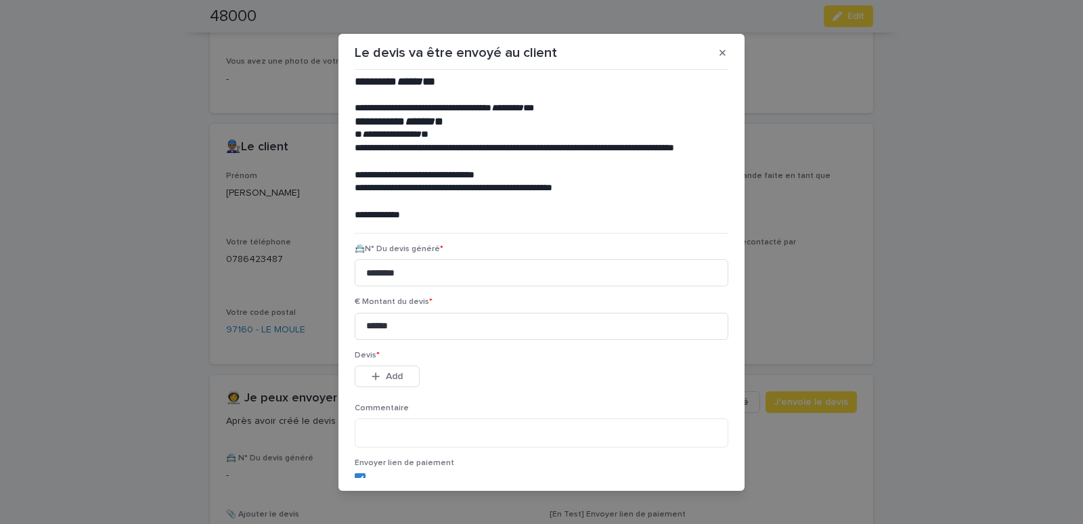
scroll to position [62, 0]
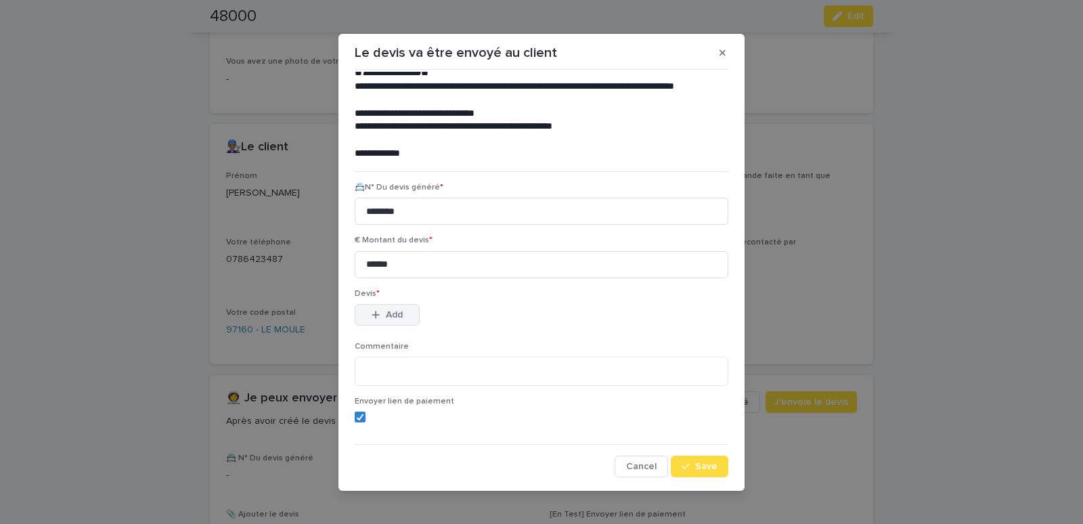
click at [372, 319] on icon "button" at bounding box center [376, 314] width 8 height 9
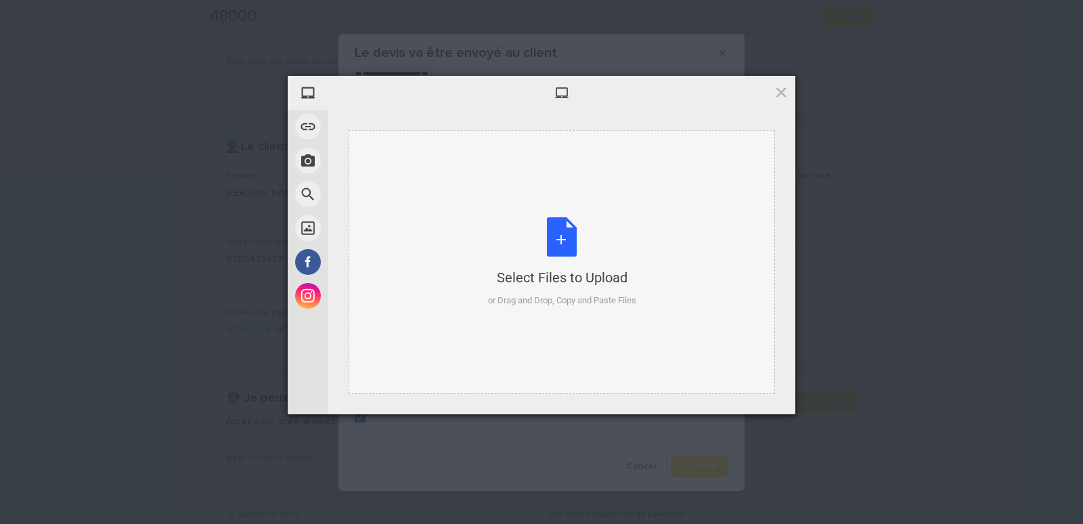
click at [418, 177] on div "Select Files to Upload or Drag and Drop, Copy and Paste Files" at bounding box center [562, 262] width 427 height 264
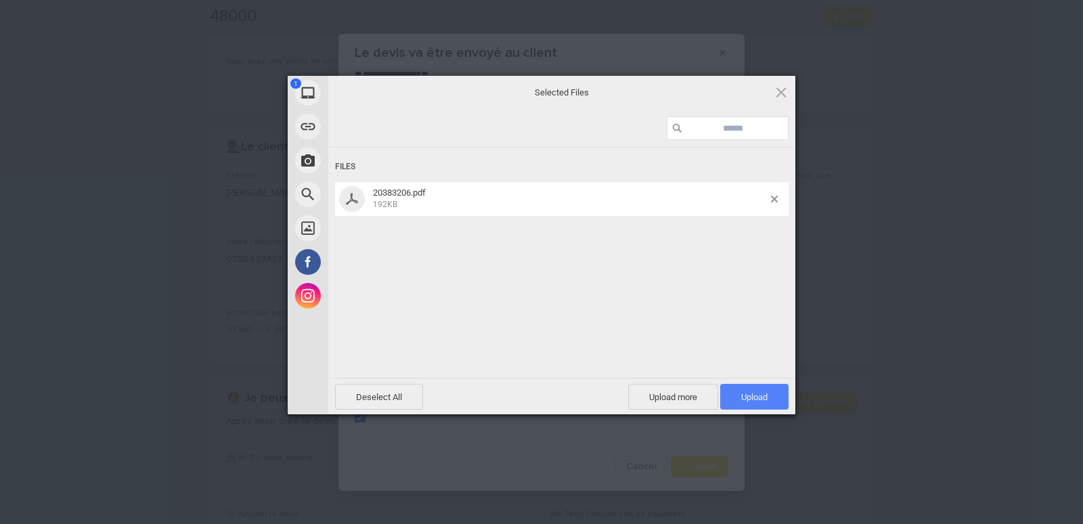
click at [771, 393] on span "Upload 1" at bounding box center [754, 397] width 68 height 26
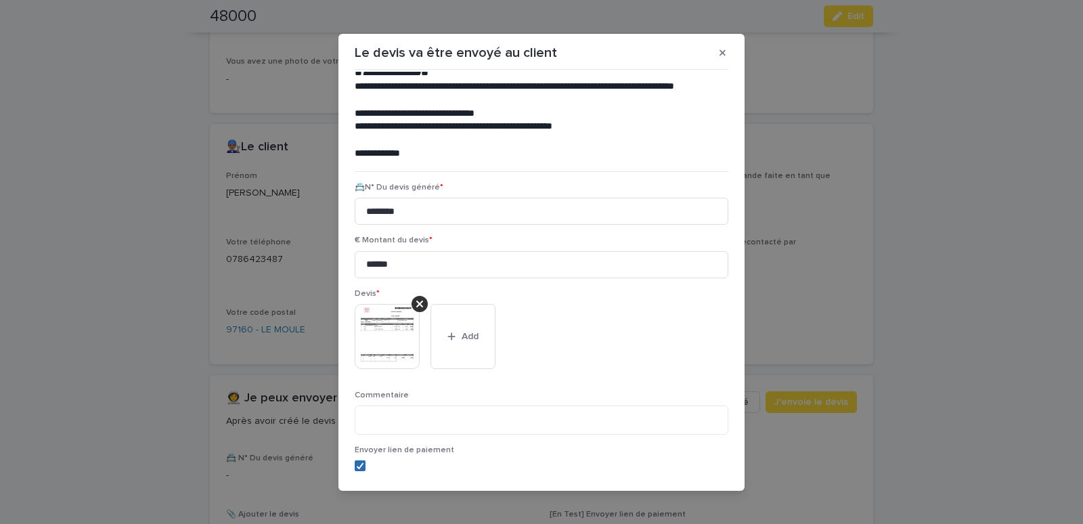
click at [356, 464] on icon at bounding box center [360, 465] width 8 height 7
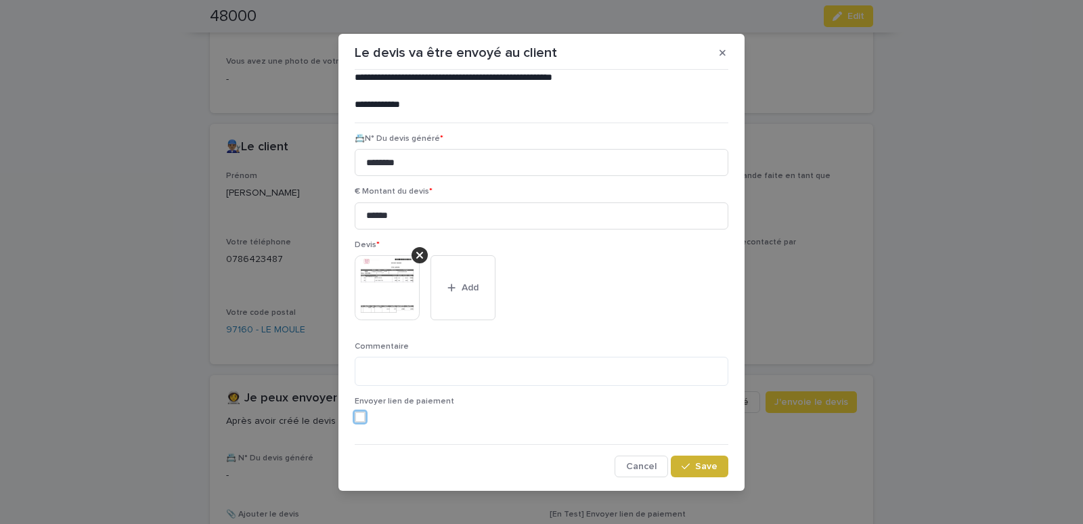
click at [695, 465] on span "Save" at bounding box center [706, 466] width 22 height 9
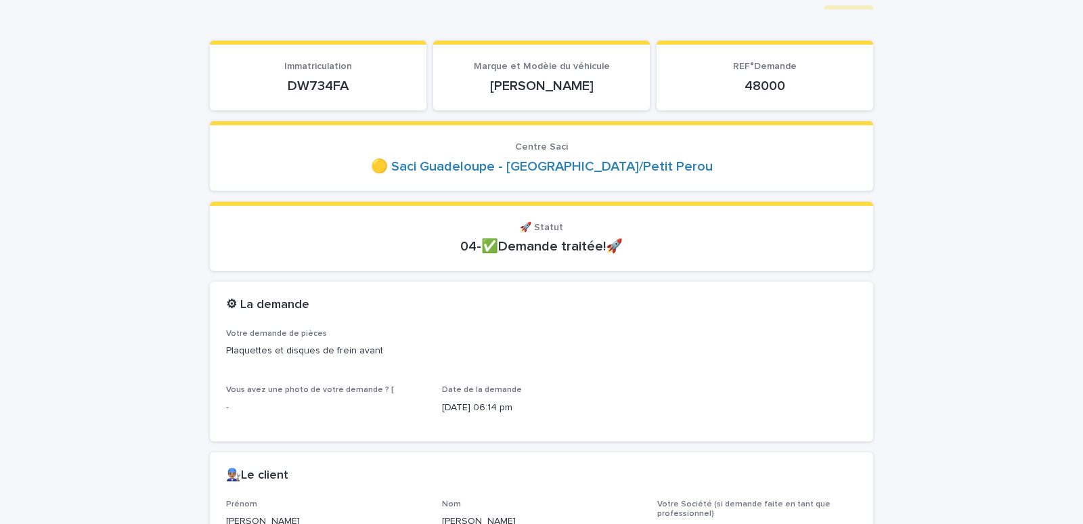
scroll to position [0, 0]
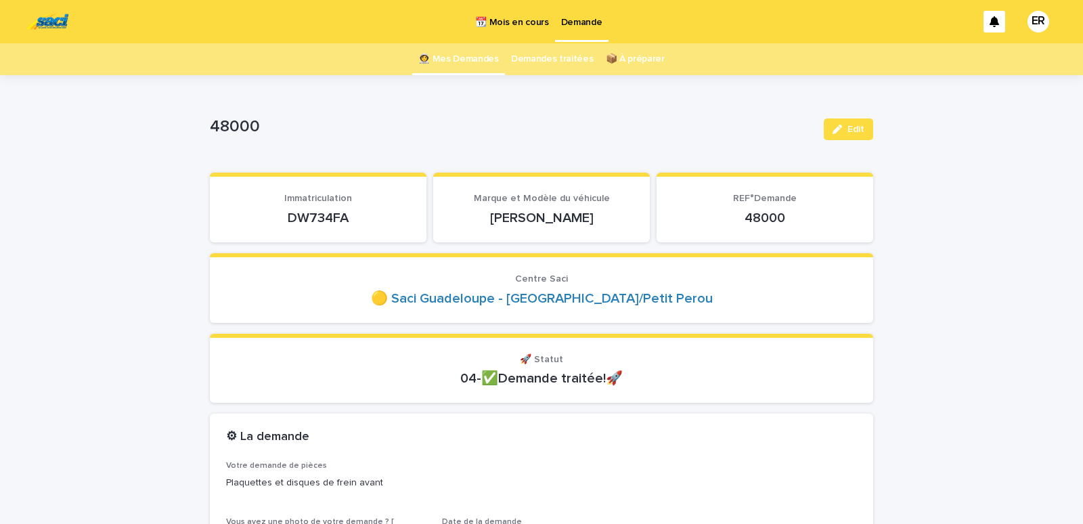
click at [454, 59] on link "👩‍🚀 Mes Demandes" at bounding box center [458, 59] width 81 height 32
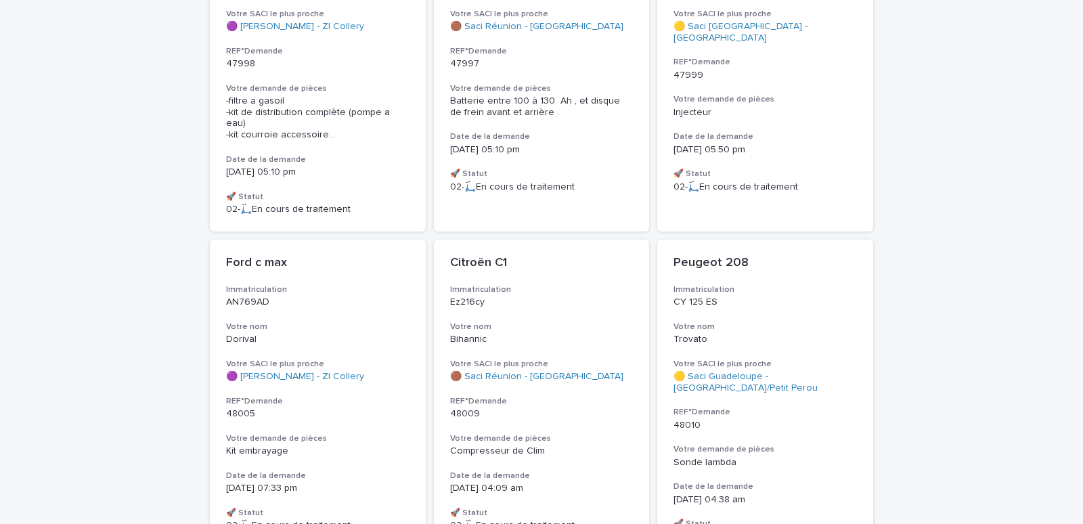
scroll to position [863, 0]
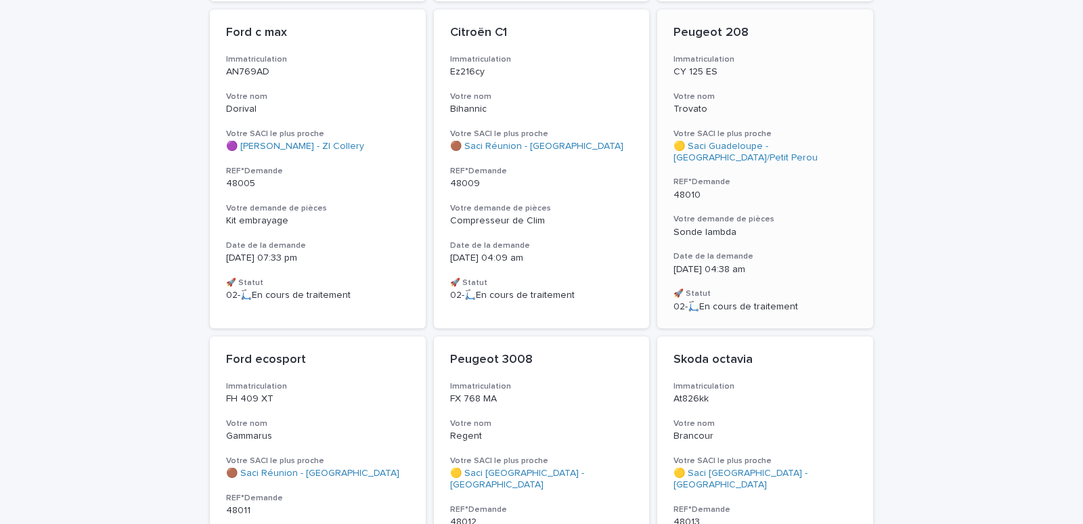
click at [805, 61] on div "Peugeot 208 Immatriculation CY 125 ES Votre nom Trovato Votre SACI le plus proc…" at bounding box center [765, 168] width 216 height 319
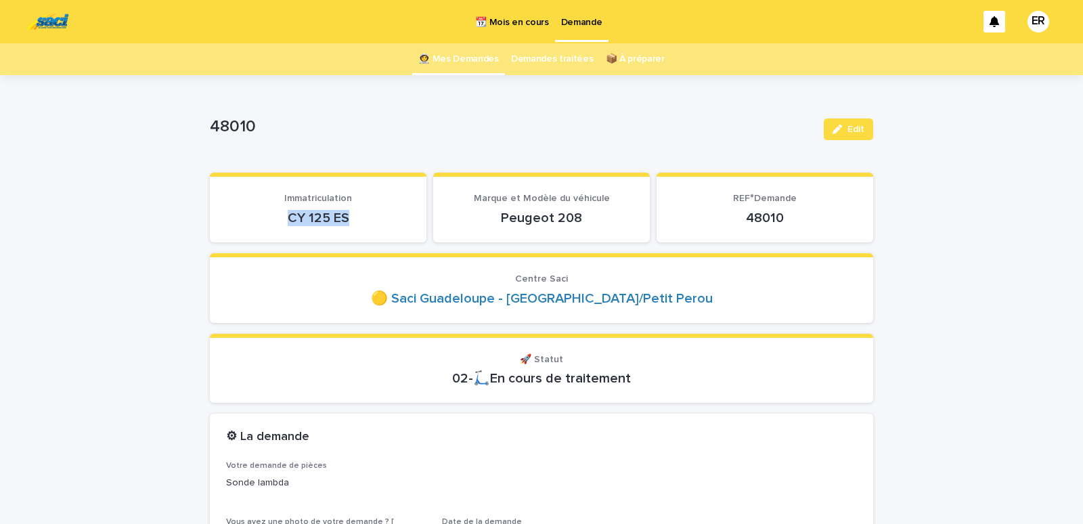
drag, startPoint x: 276, startPoint y: 217, endPoint x: 360, endPoint y: 217, distance: 83.3
click at [360, 217] on p "CY 125 ES" at bounding box center [318, 218] width 184 height 16
copy p "CY 125 ES"
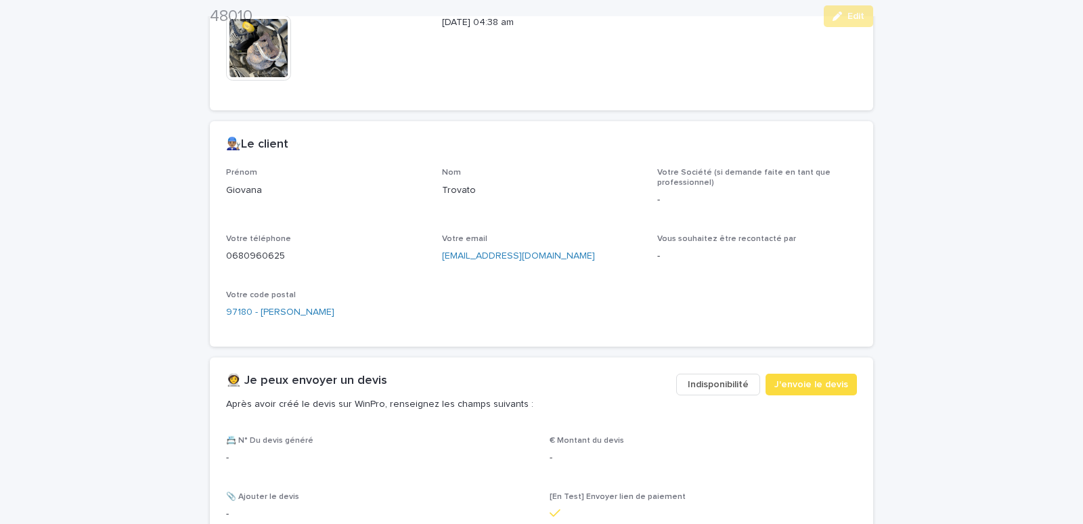
scroll to position [518, 0]
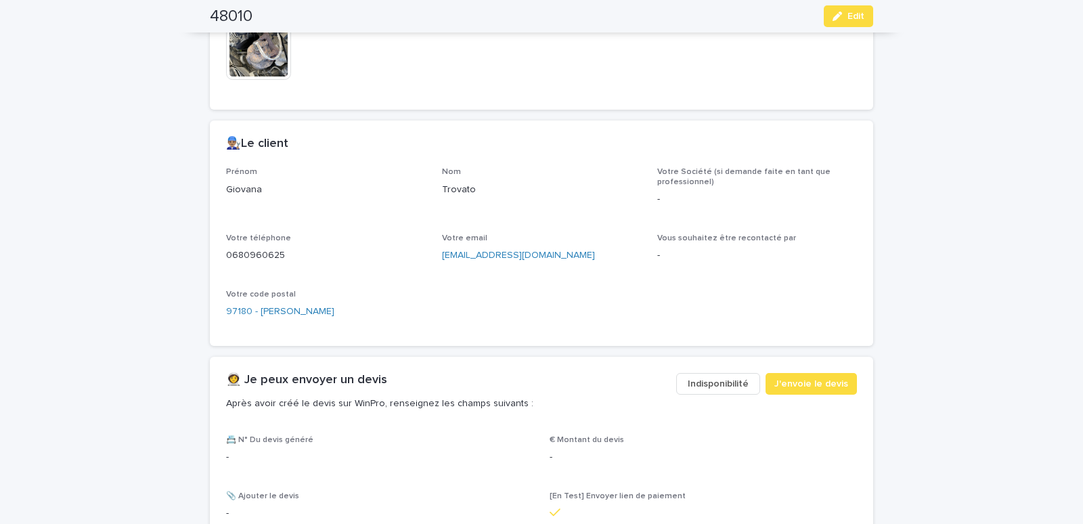
click at [710, 387] on span "Indisponibilité" at bounding box center [718, 384] width 61 height 14
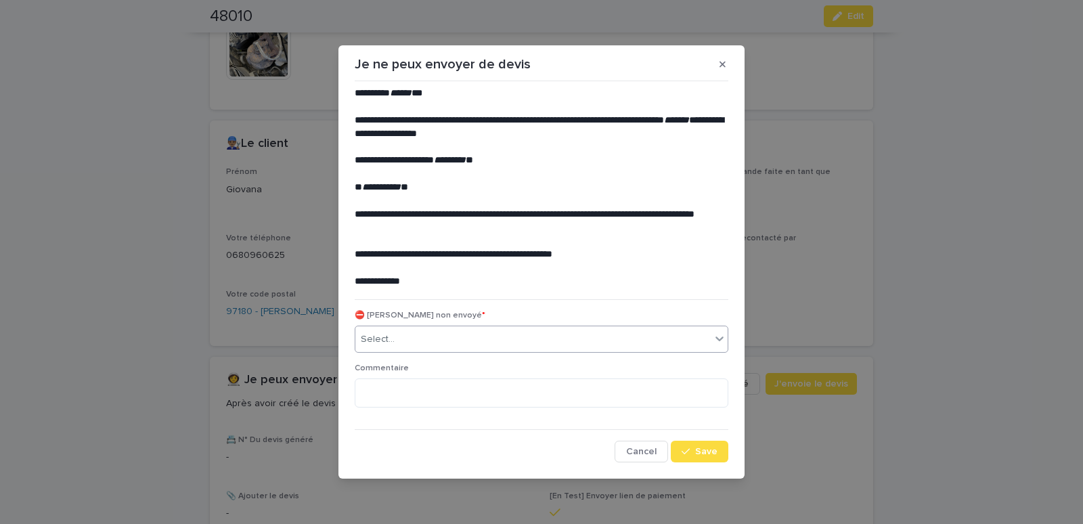
click at [417, 342] on div "Select..." at bounding box center [532, 339] width 355 height 22
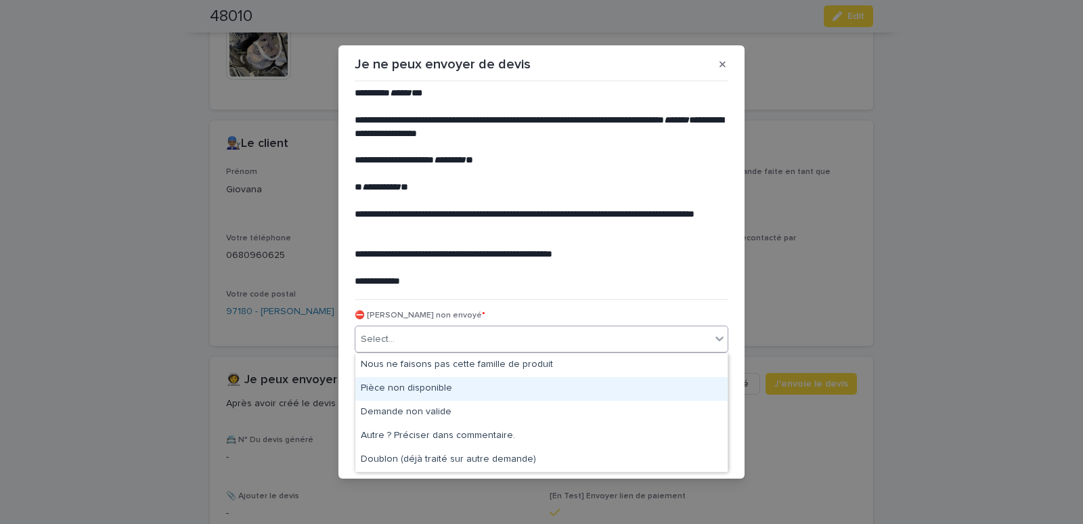
click at [396, 387] on div "Pièce non disponible" at bounding box center [541, 389] width 372 height 24
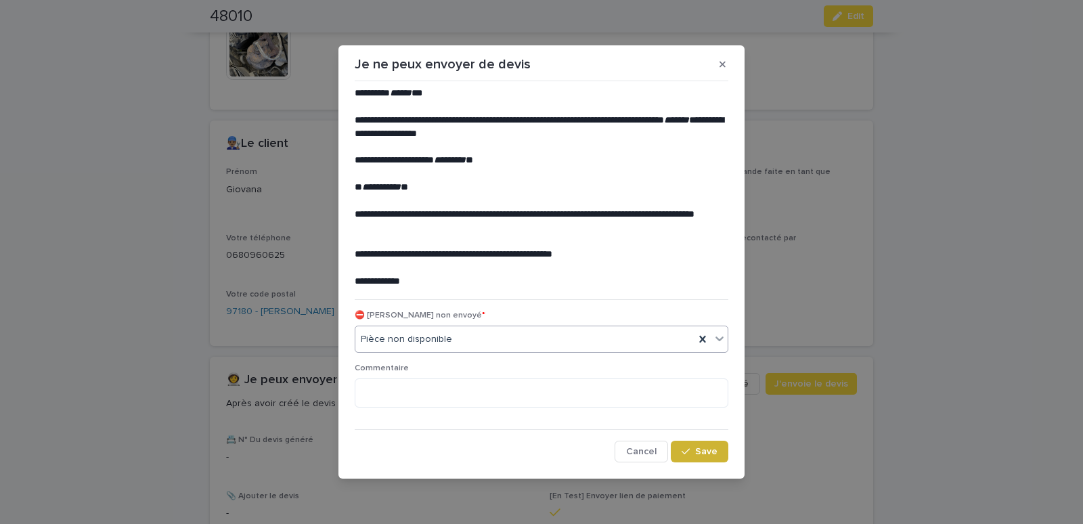
click at [700, 446] on button "Save" at bounding box center [700, 452] width 58 height 22
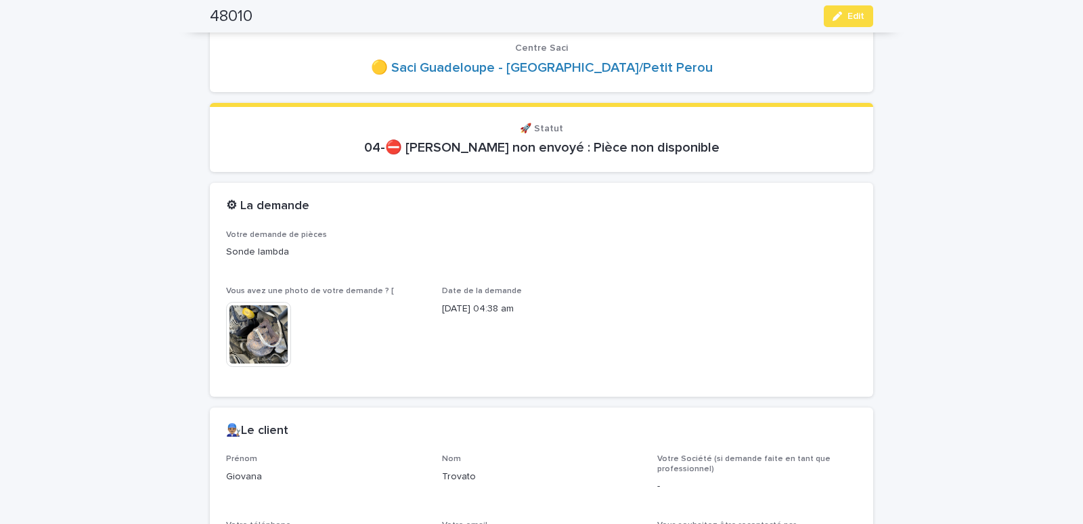
scroll to position [0, 0]
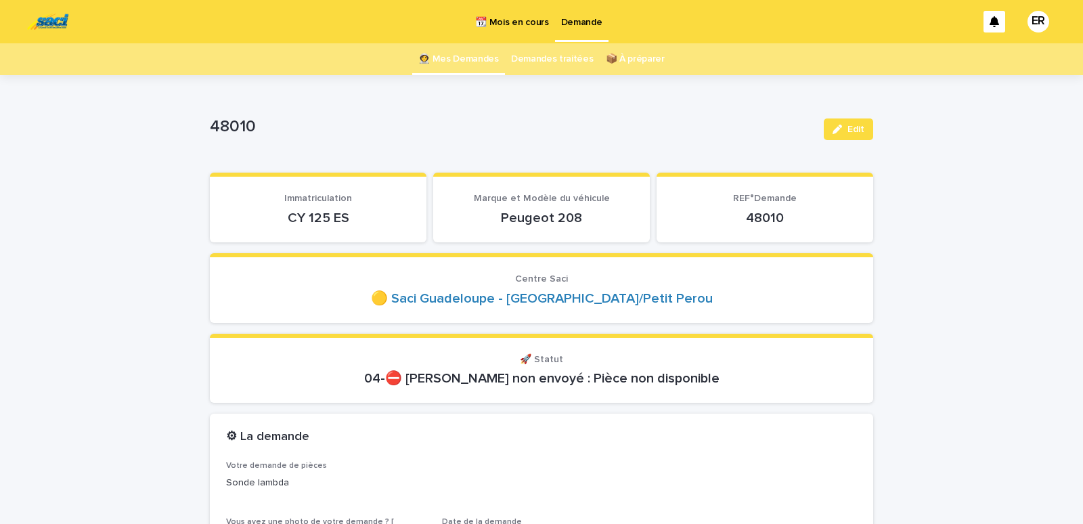
click at [460, 46] on link "👩‍🚀 Mes Demandes" at bounding box center [458, 59] width 81 height 32
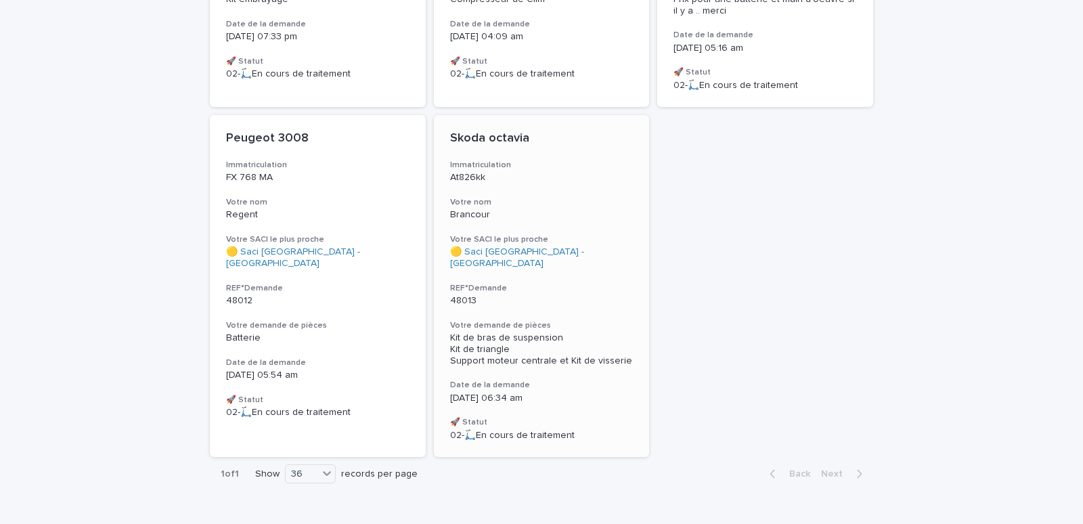
scroll to position [1062, 0]
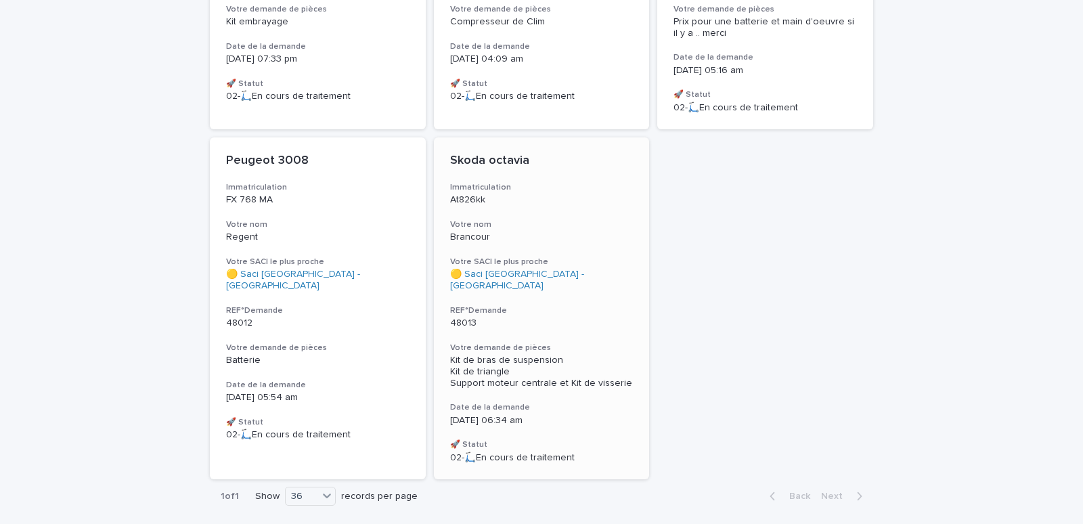
click at [565, 229] on div "Brancour" at bounding box center [542, 236] width 184 height 14
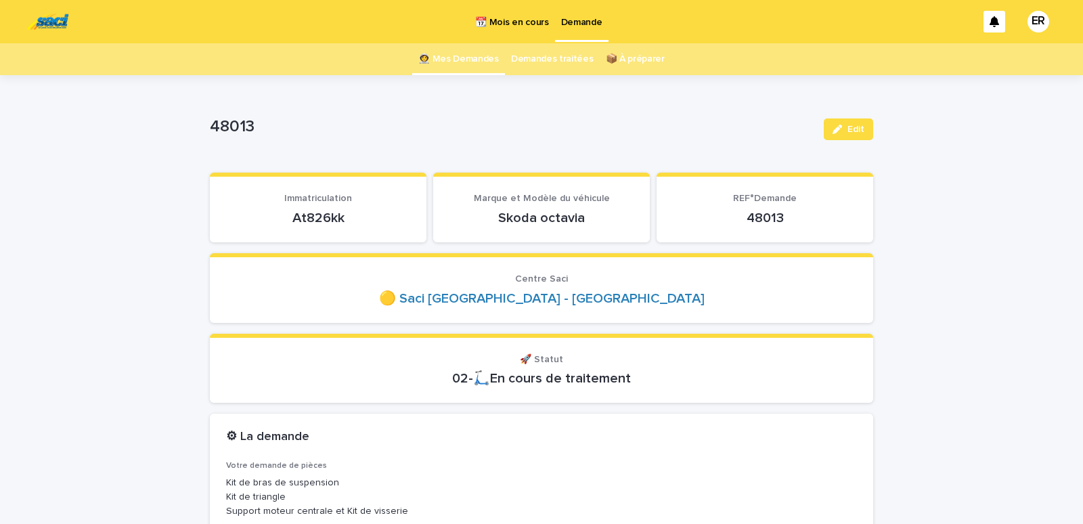
drag, startPoint x: 267, startPoint y: 222, endPoint x: 356, endPoint y: 222, distance: 88.7
click at [356, 222] on p "At826kk" at bounding box center [318, 218] width 184 height 16
click at [378, 232] on section "Immatriculation At826kk" at bounding box center [318, 208] width 217 height 70
drag, startPoint x: 273, startPoint y: 219, endPoint x: 354, endPoint y: 229, distance: 81.9
click at [354, 226] on div "At826kk" at bounding box center [318, 216] width 184 height 19
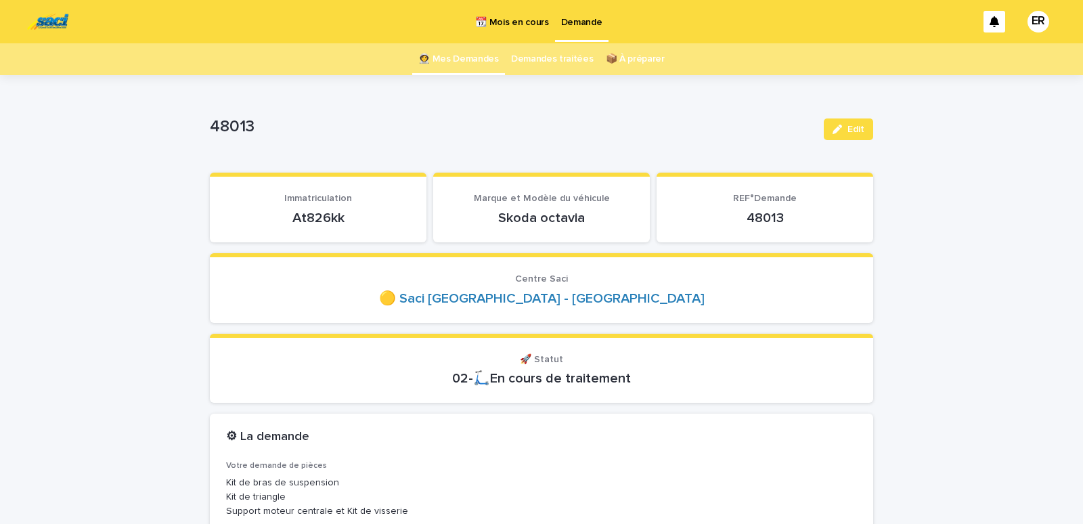
copy p "At826kk"
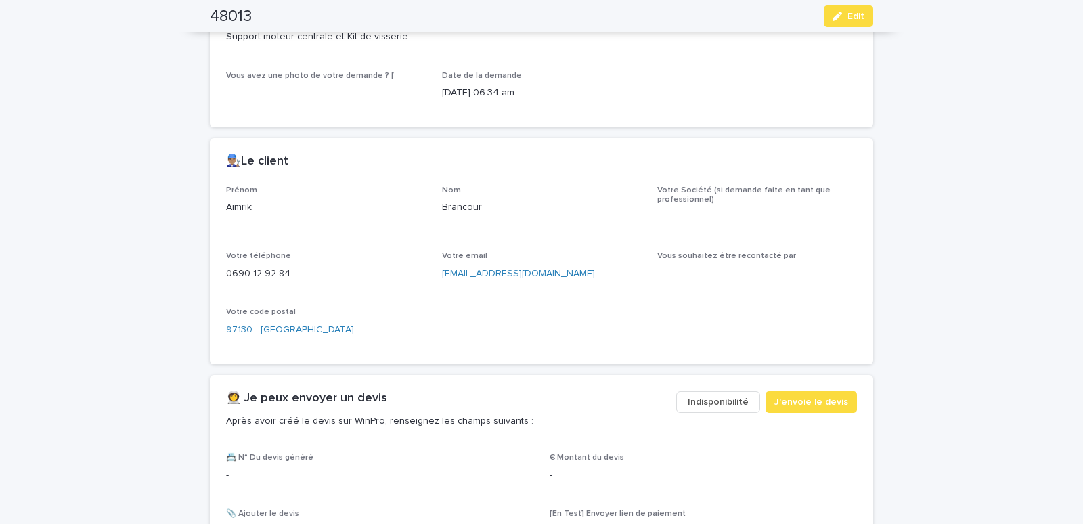
scroll to position [518, 0]
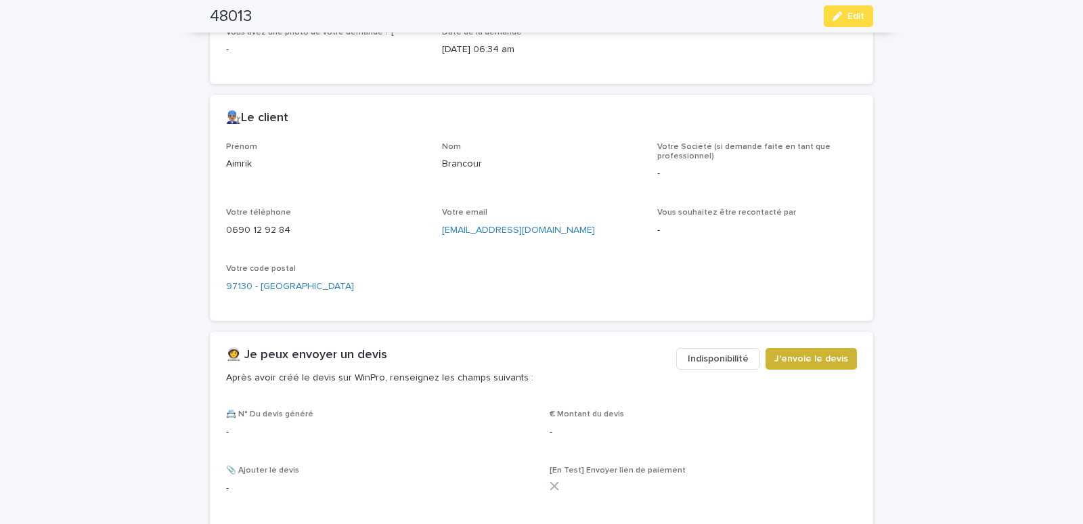
click at [801, 352] on span "J'envoie le devis" at bounding box center [812, 359] width 74 height 14
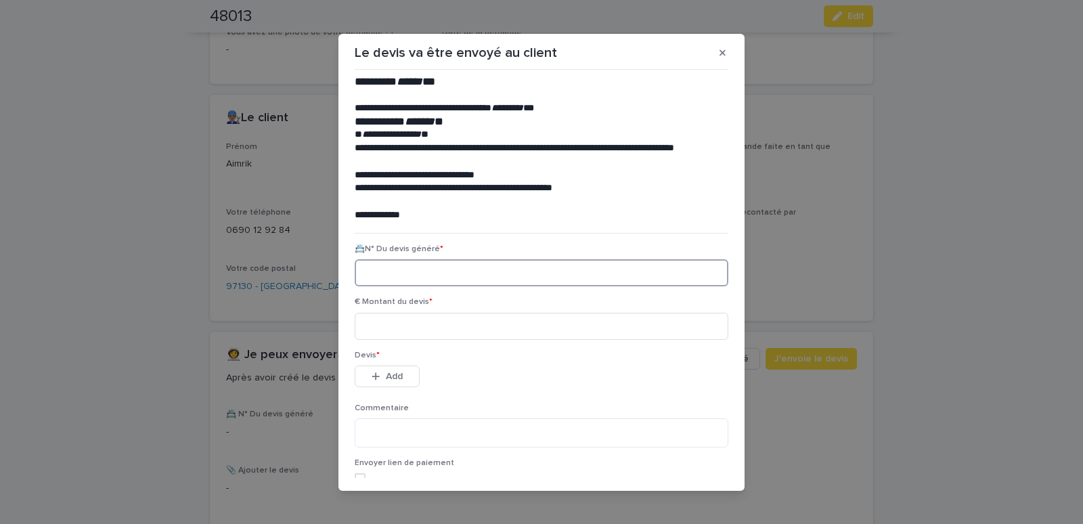
click at [388, 272] on input at bounding box center [542, 272] width 374 height 27
paste input "********"
type input "********"
click at [390, 327] on input at bounding box center [542, 326] width 374 height 27
type input "******"
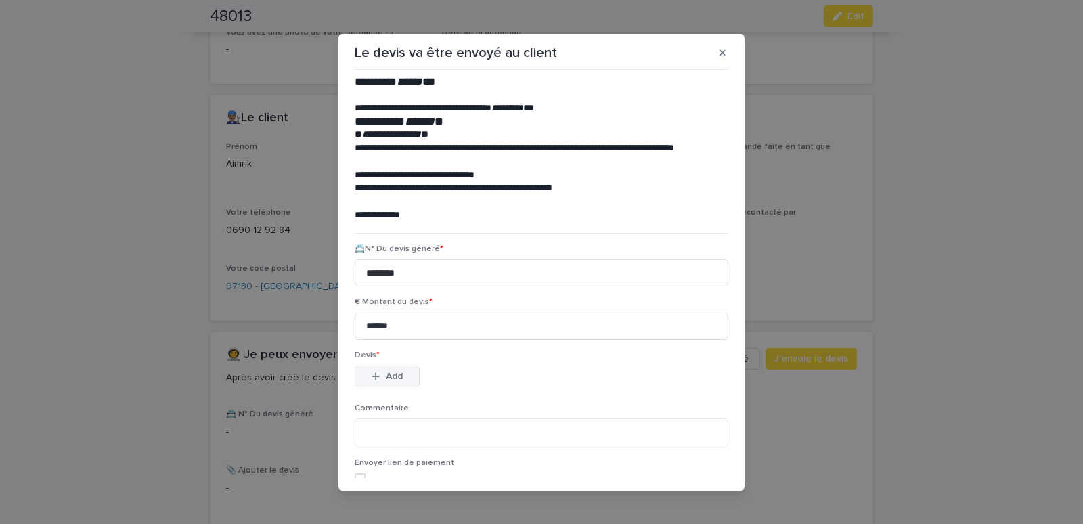
click at [380, 376] on div "button" at bounding box center [379, 376] width 14 height 9
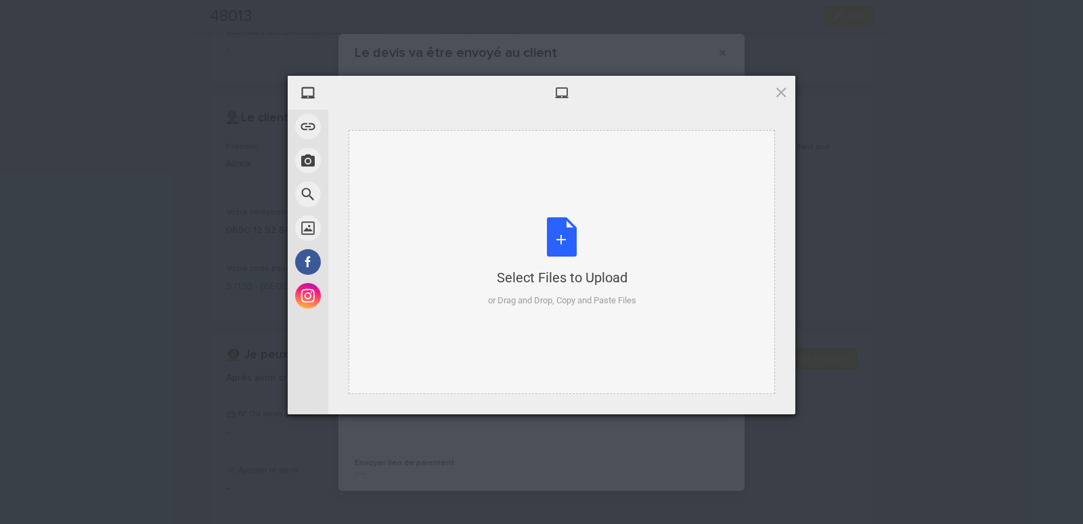
click at [382, 157] on div "Select Files to Upload or Drag and Drop, Copy and Paste Files" at bounding box center [562, 262] width 427 height 264
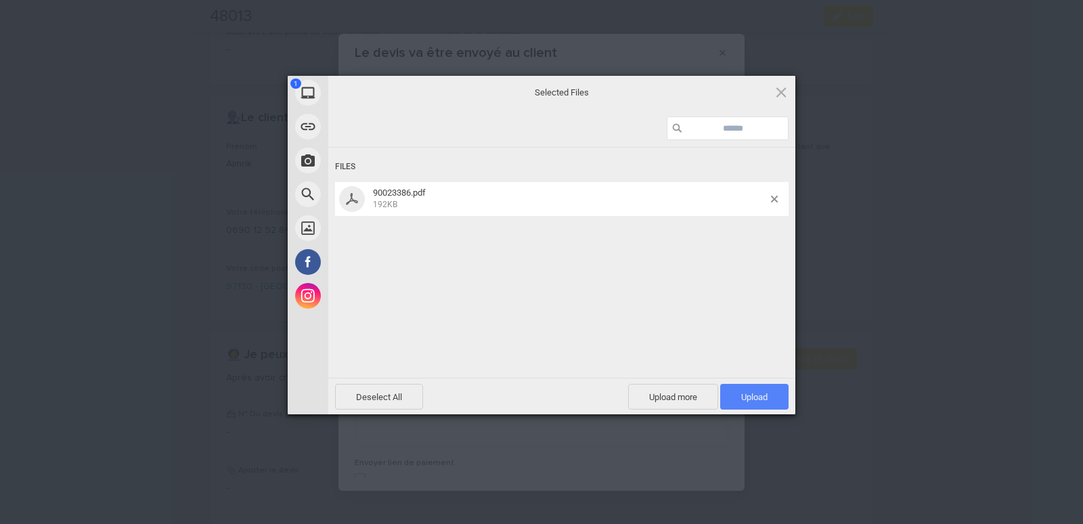
click at [727, 391] on span "Upload 1" at bounding box center [754, 397] width 68 height 26
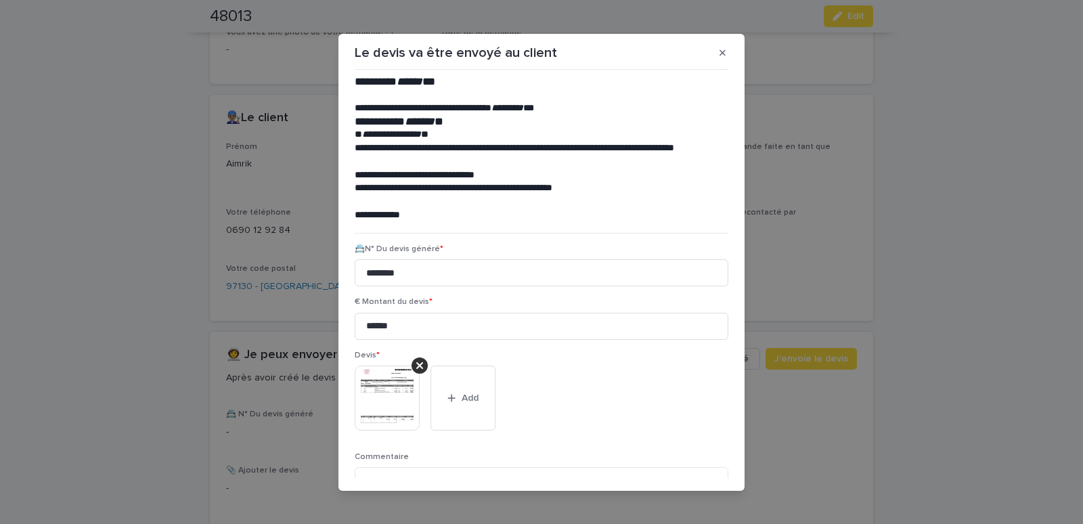
scroll to position [110, 0]
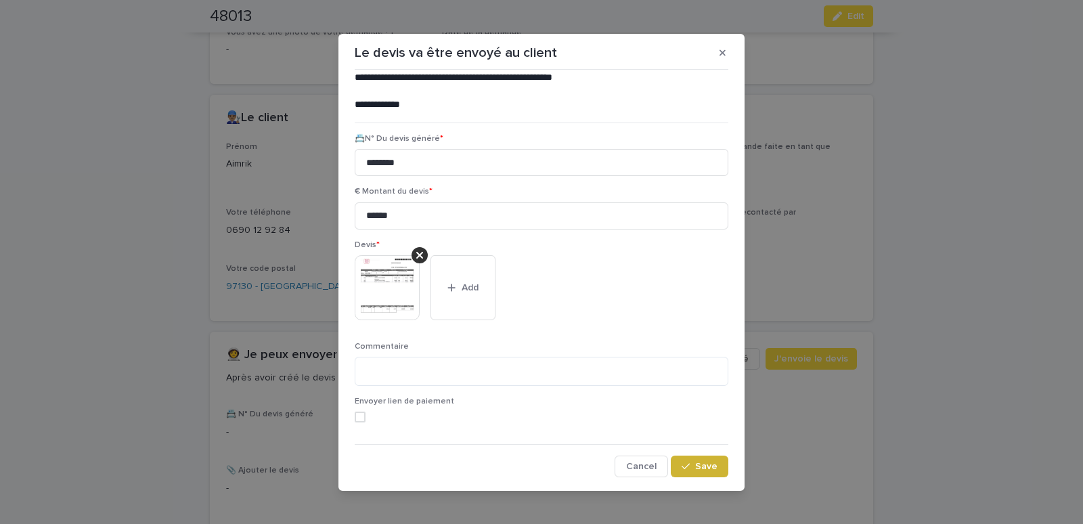
click at [701, 464] on span "Save" at bounding box center [706, 466] width 22 height 9
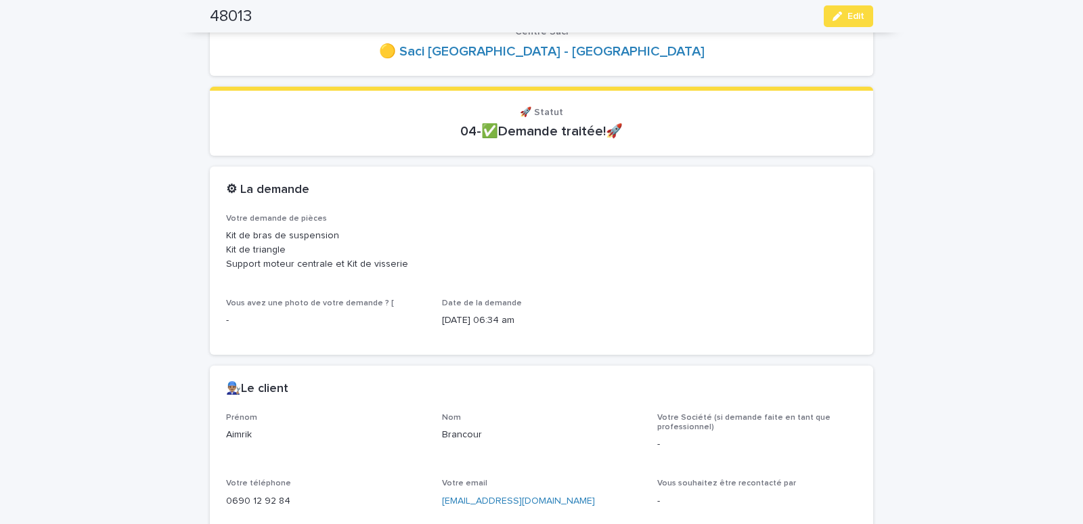
scroll to position [0, 0]
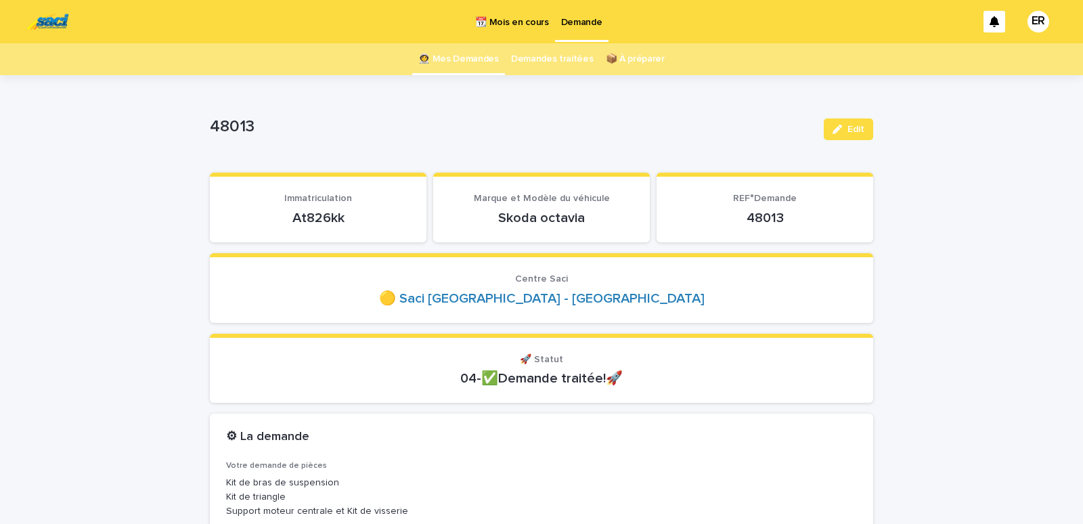
click at [471, 61] on link "👩‍🚀 Mes Demandes" at bounding box center [458, 59] width 81 height 32
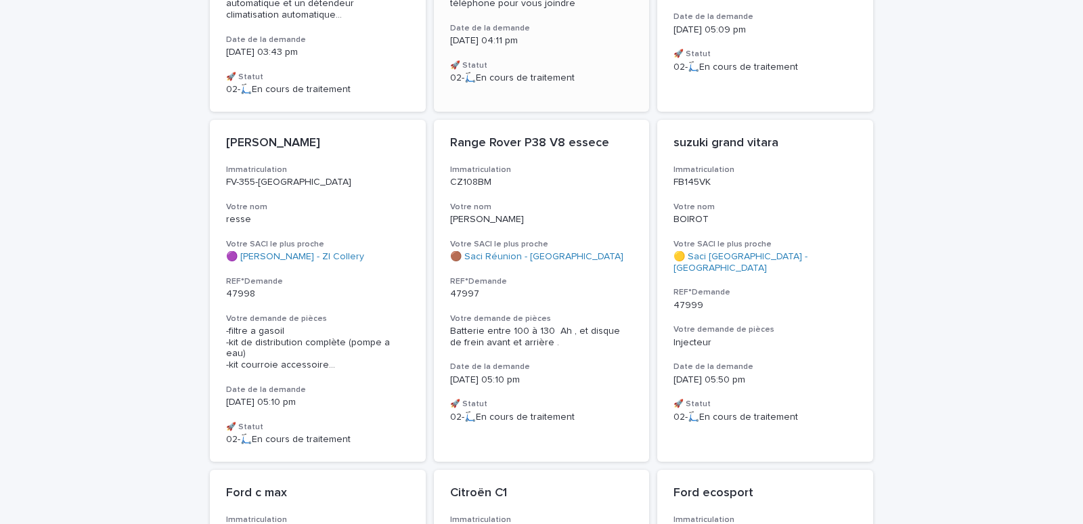
scroll to position [403, 0]
click at [785, 202] on h3 "Votre nom" at bounding box center [766, 207] width 184 height 11
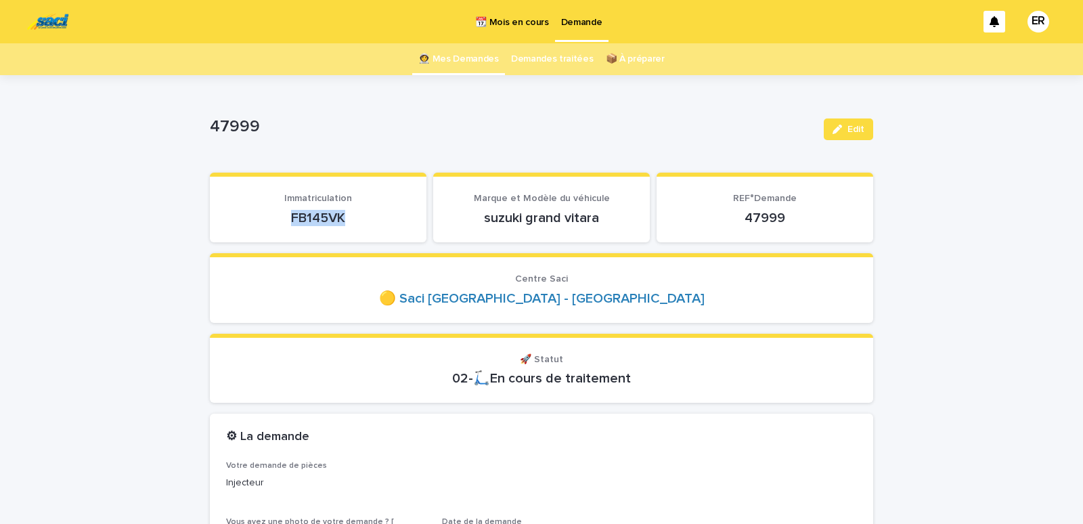
drag, startPoint x: 278, startPoint y: 219, endPoint x: 376, endPoint y: 217, distance: 98.2
click at [376, 217] on p "FB145VK" at bounding box center [318, 218] width 184 height 16
copy p "FB145VK"
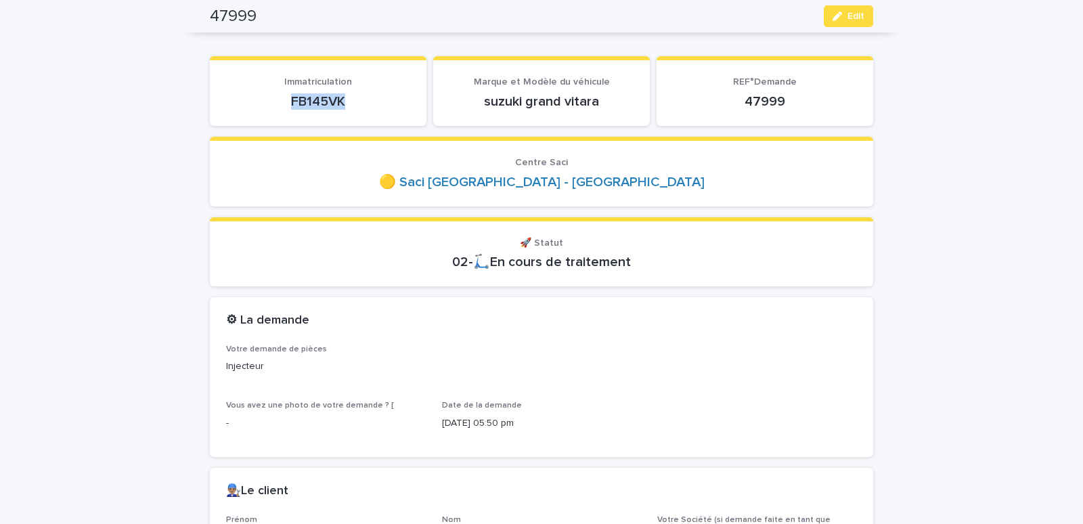
scroll to position [345, 0]
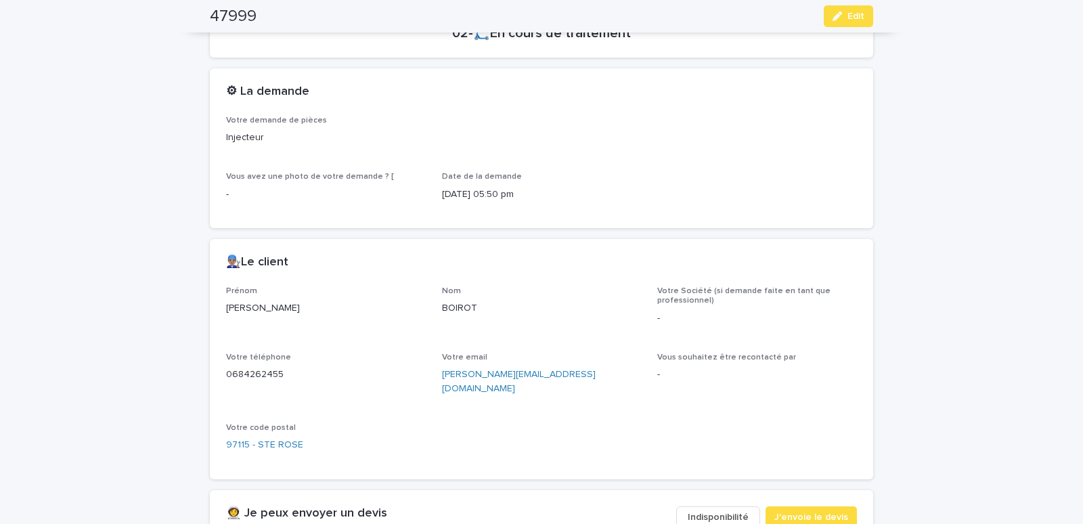
click at [705, 511] on span "Indisponibilité" at bounding box center [718, 518] width 61 height 14
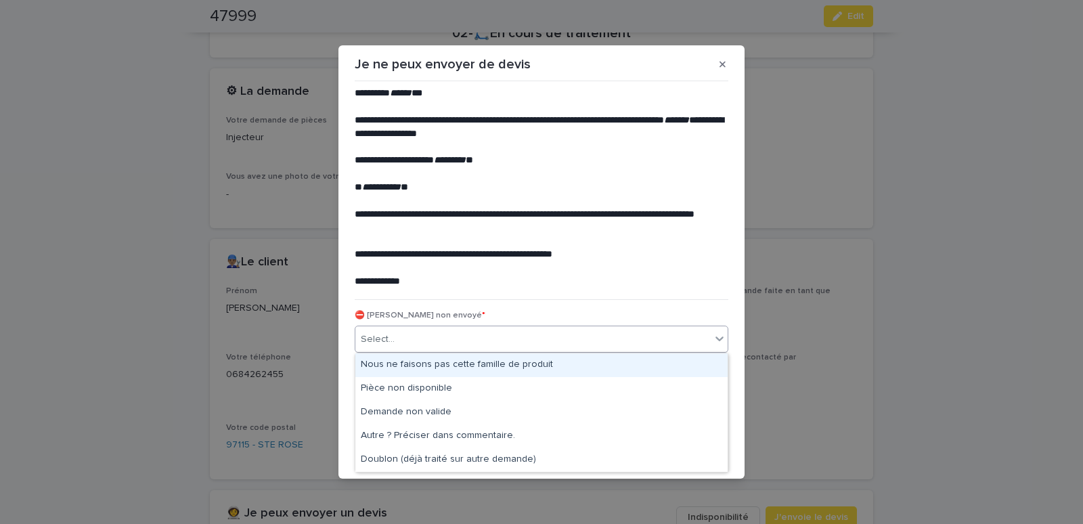
click at [480, 347] on div "Select..." at bounding box center [532, 339] width 355 height 22
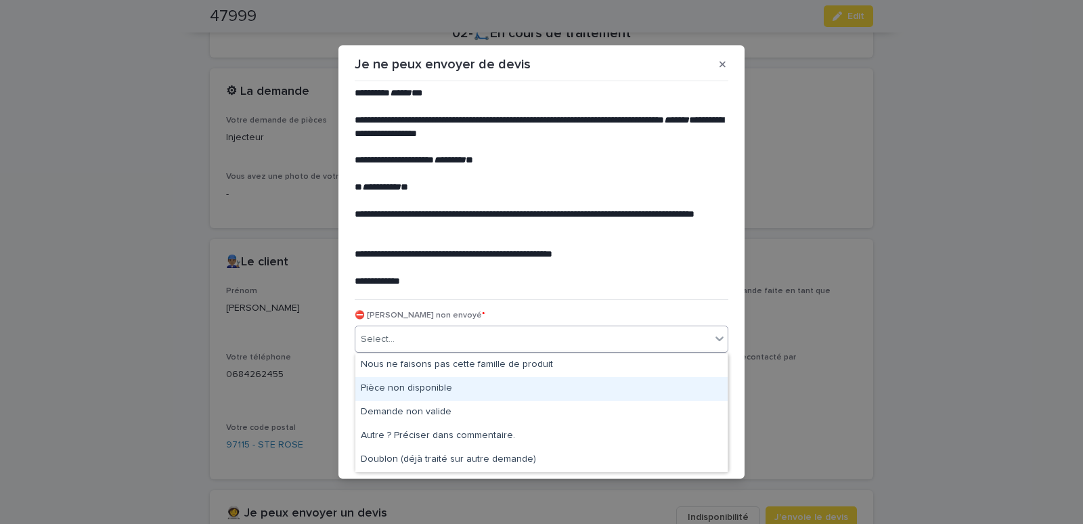
click at [388, 388] on div "Pièce non disponible" at bounding box center [541, 389] width 372 height 24
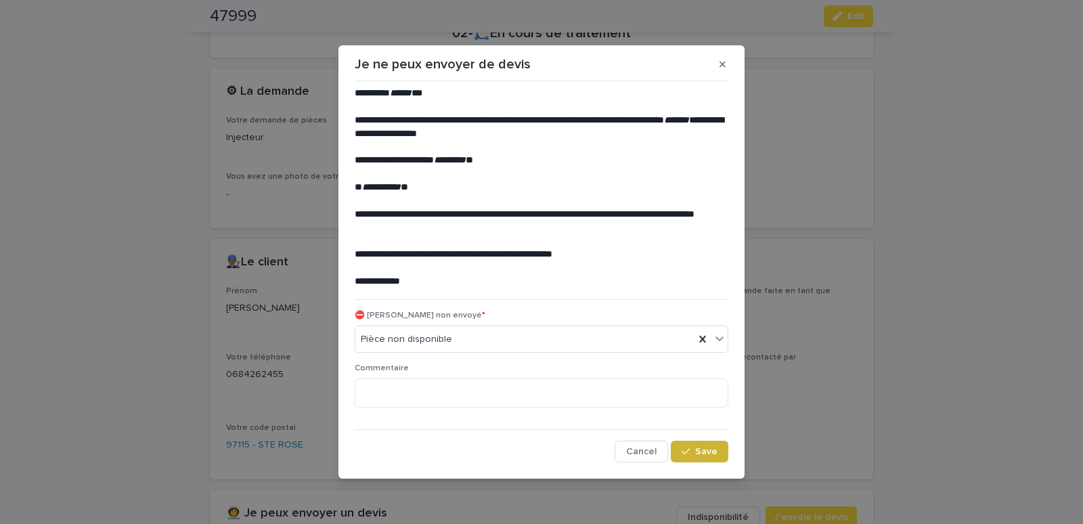
click at [710, 450] on span "Save" at bounding box center [706, 451] width 22 height 9
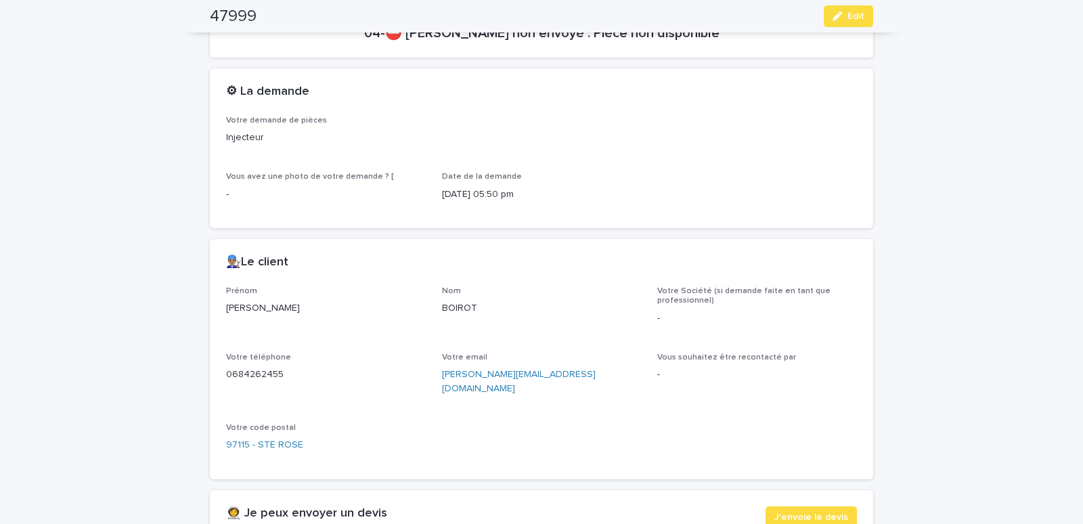
scroll to position [0, 0]
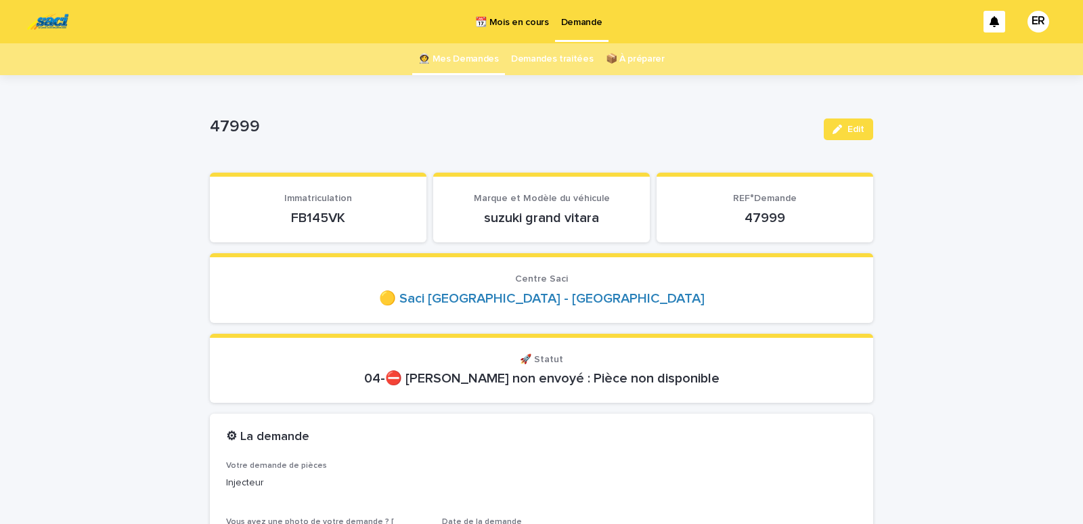
click at [463, 58] on link "👩‍🚀 Mes Demandes" at bounding box center [458, 59] width 81 height 32
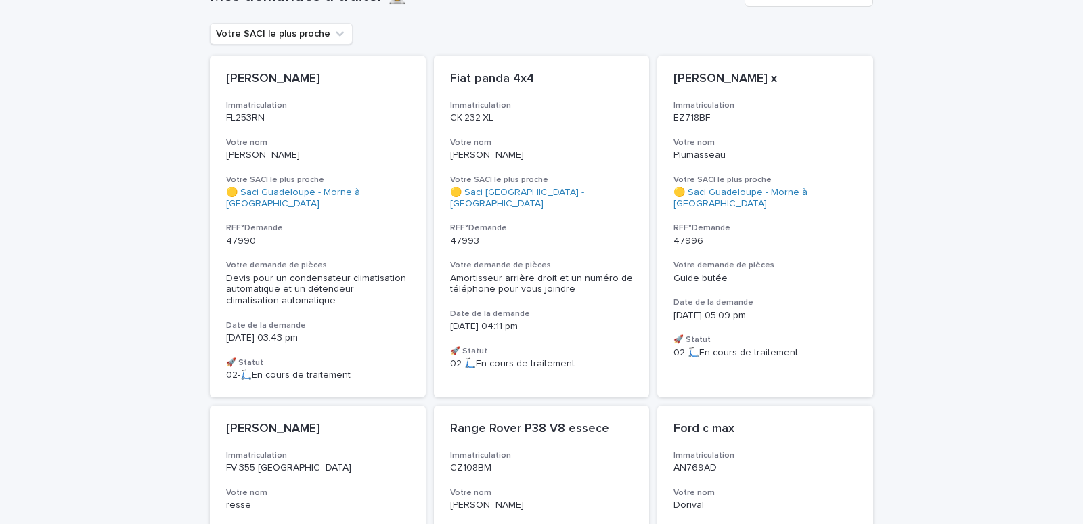
scroll to position [113, 0]
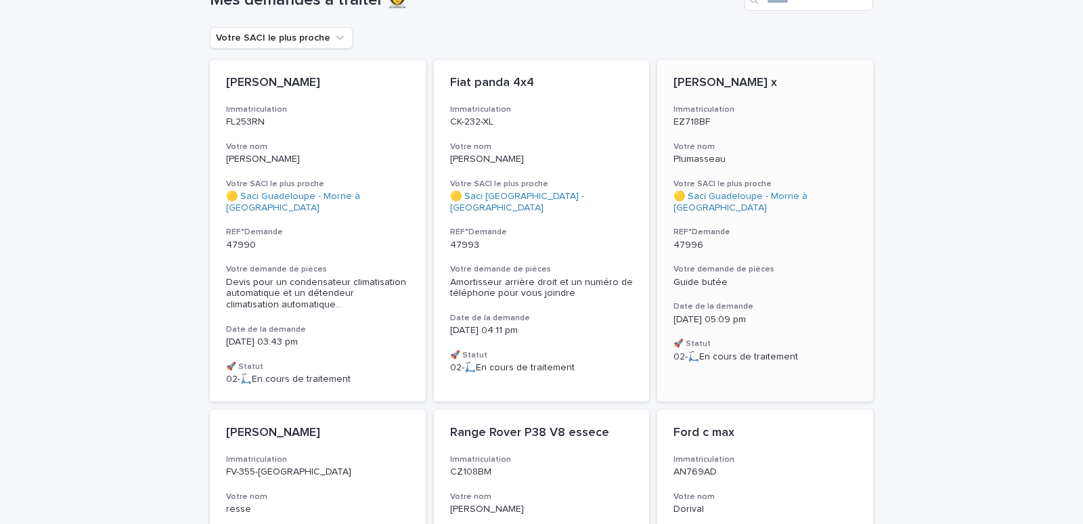
click at [796, 130] on div "[PERSON_NAME] x Immatriculation EZ718BF Votre nom Plumasseau Votre SACI le plus…" at bounding box center [765, 219] width 216 height 319
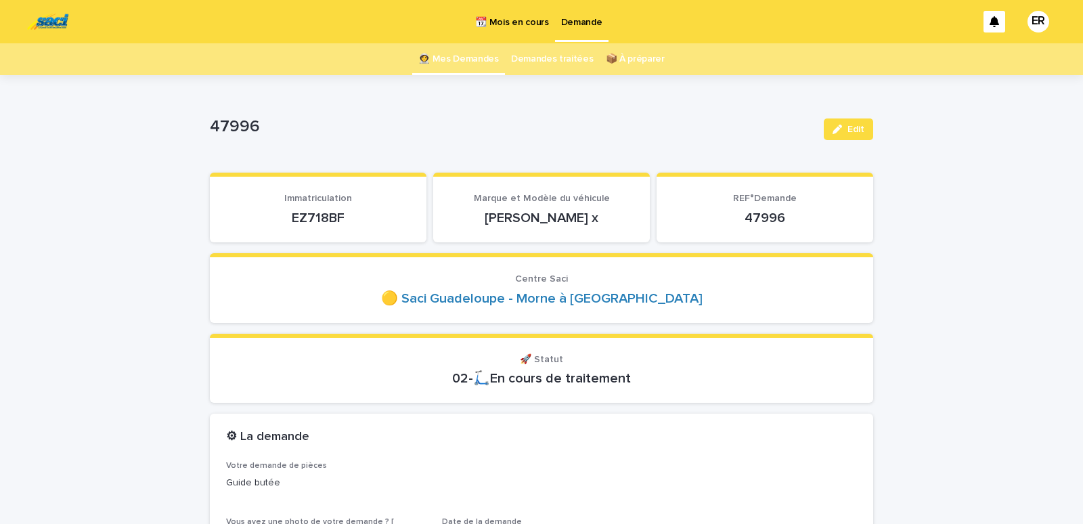
drag, startPoint x: 283, startPoint y: 221, endPoint x: 355, endPoint y: 214, distance: 72.8
click at [355, 214] on p "EZ718BF" at bounding box center [318, 218] width 184 height 16
copy p "EZ718BF"
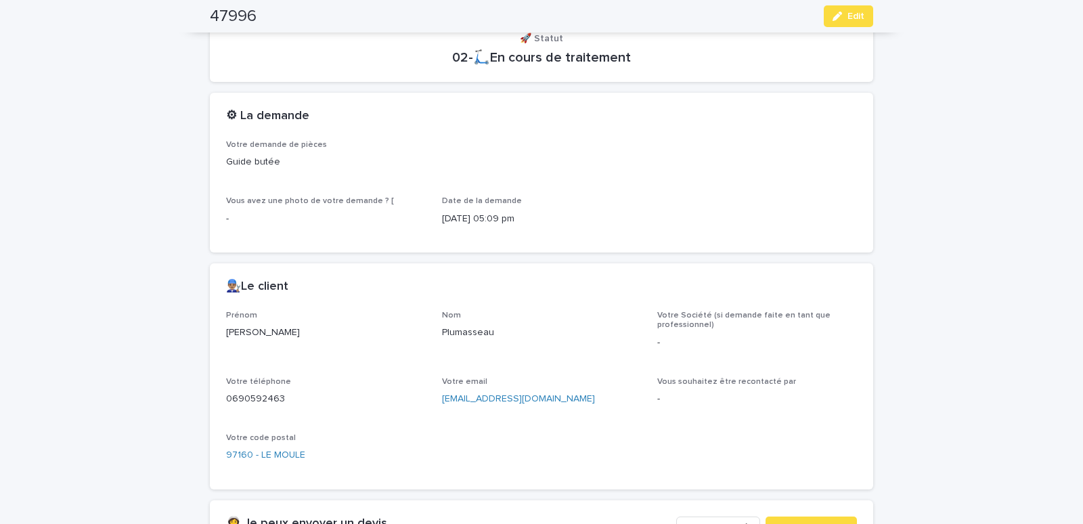
scroll to position [345, 0]
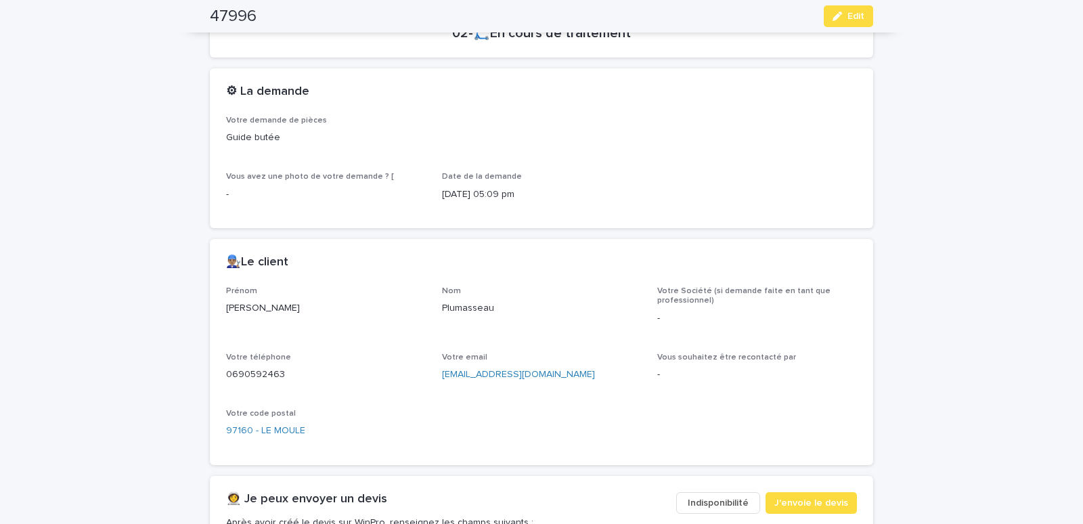
click at [708, 498] on span "Indisponibilité" at bounding box center [718, 503] width 61 height 14
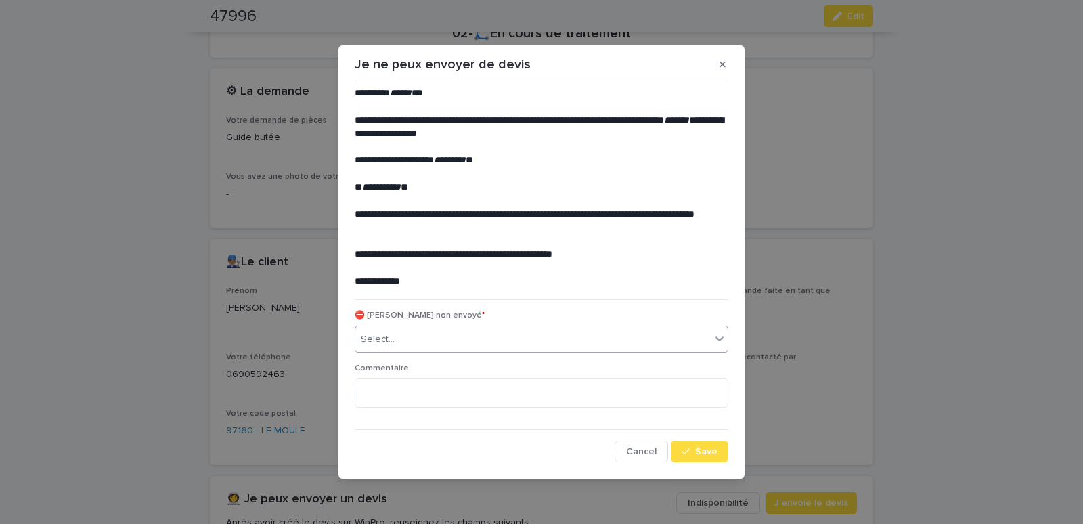
click at [431, 341] on div "Select..." at bounding box center [532, 339] width 355 height 22
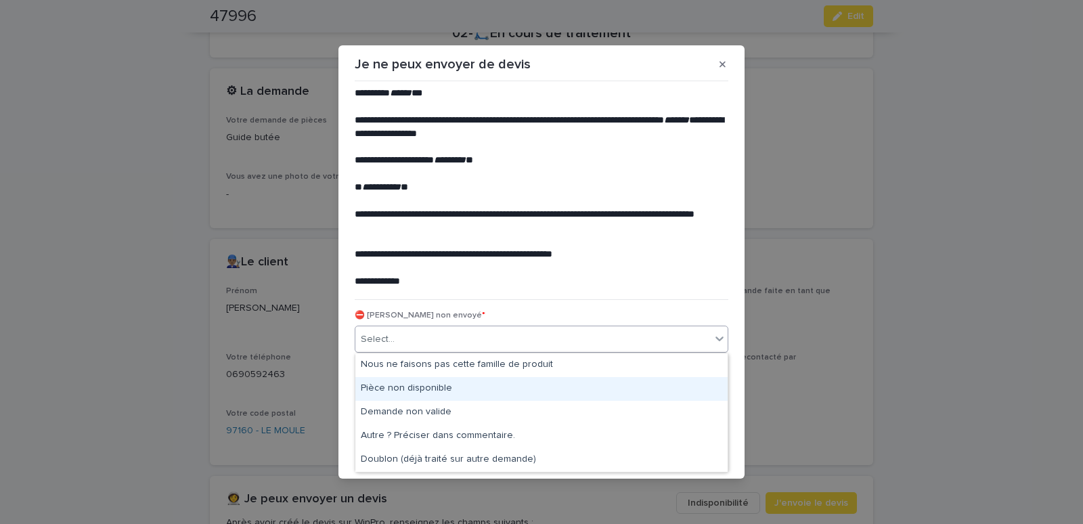
click at [376, 393] on div "Pièce non disponible" at bounding box center [541, 389] width 372 height 24
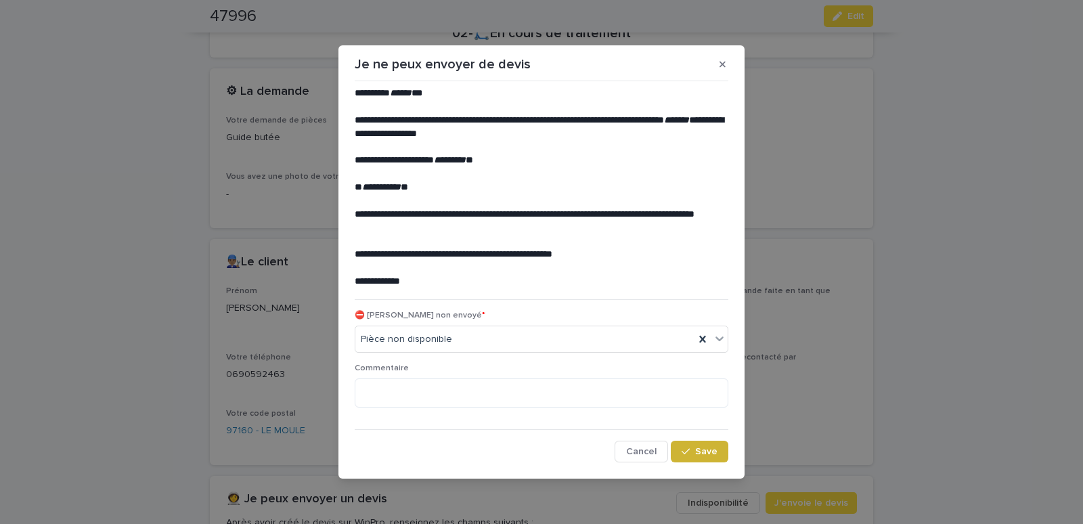
click at [708, 452] on span "Save" at bounding box center [706, 451] width 22 height 9
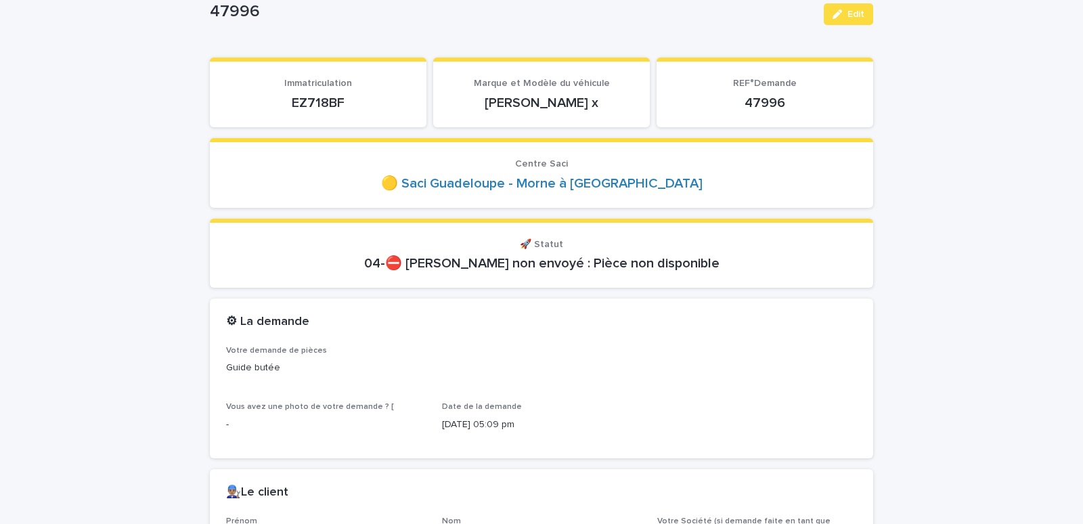
scroll to position [0, 0]
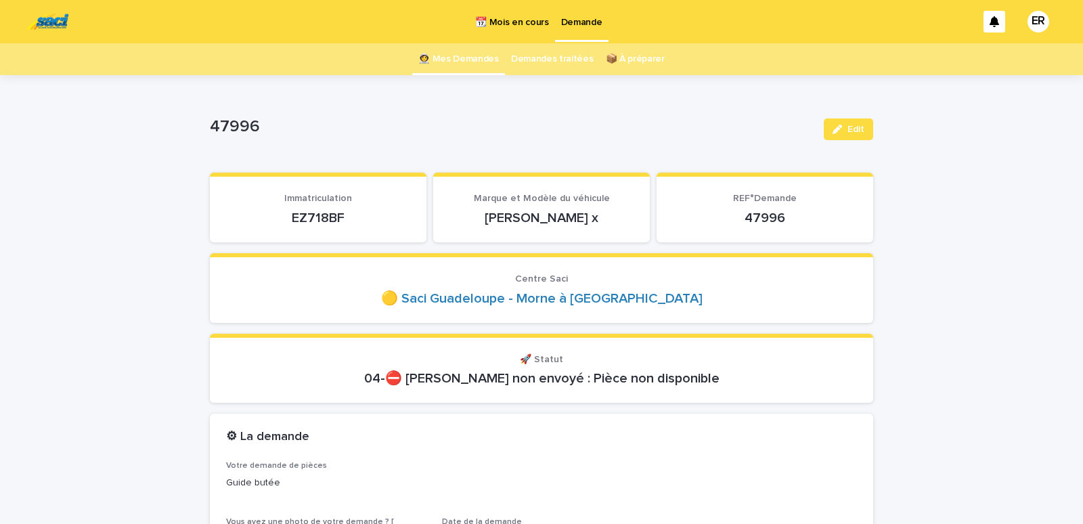
click at [478, 59] on link "👩‍🚀 Mes Demandes" at bounding box center [458, 59] width 81 height 32
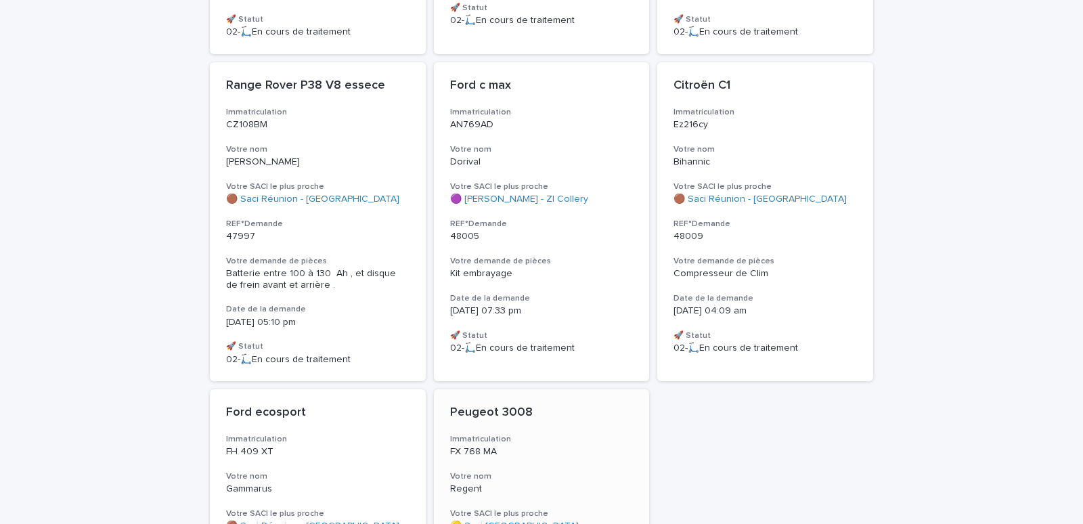
scroll to position [230, 0]
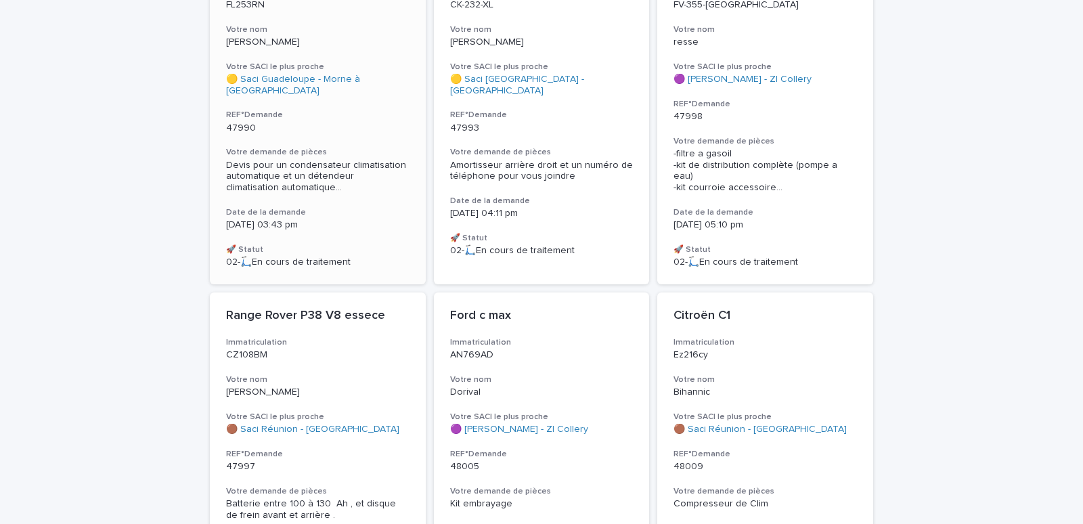
click at [325, 49] on div "[PERSON_NAME] Immatriculation FL253RN Votre nom [PERSON_NAME] SACI le plus proc…" at bounding box center [318, 113] width 216 height 342
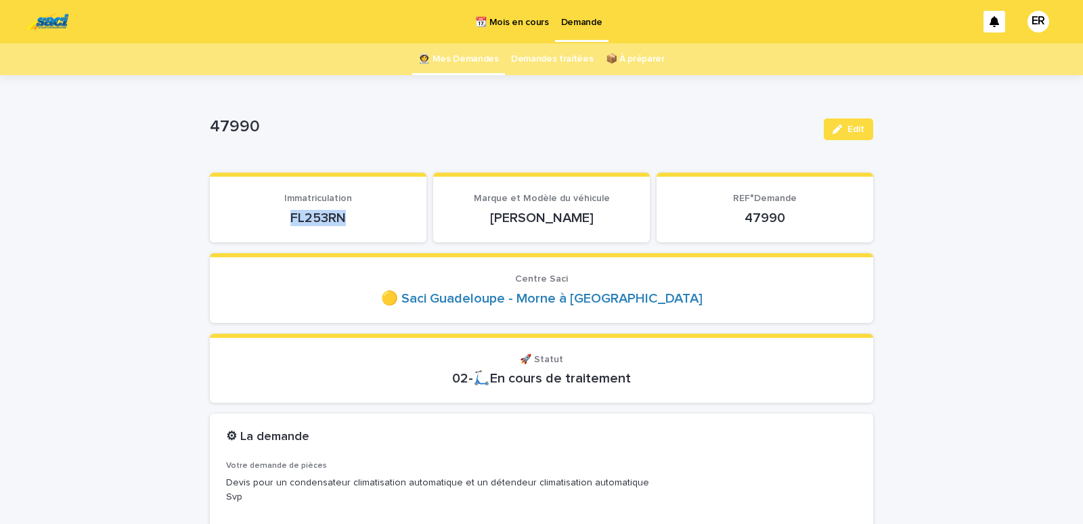
drag, startPoint x: 265, startPoint y: 218, endPoint x: 395, endPoint y: 214, distance: 129.4
click at [410, 223] on div "FL253RN" at bounding box center [318, 216] width 184 height 19
copy p "FL253RN"
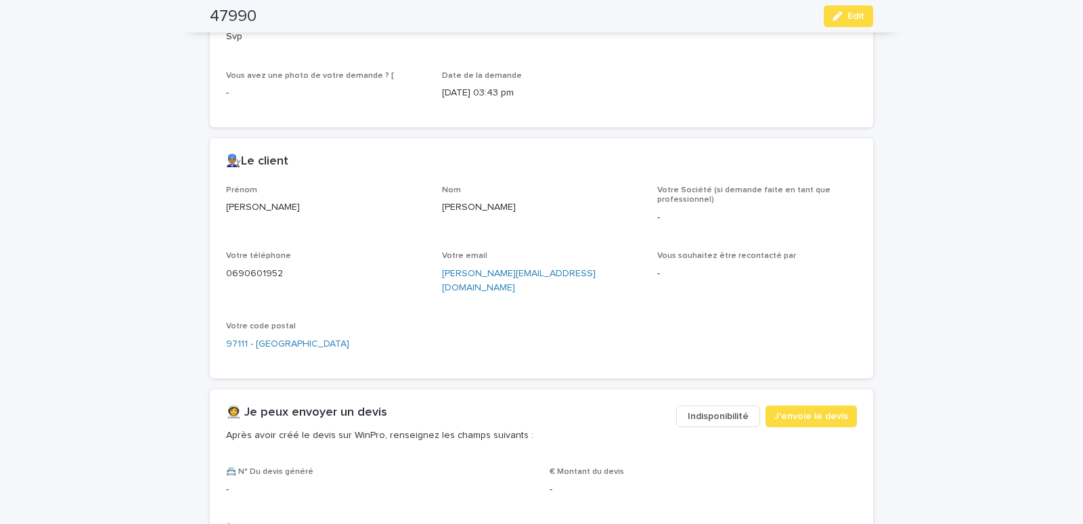
scroll to position [691, 0]
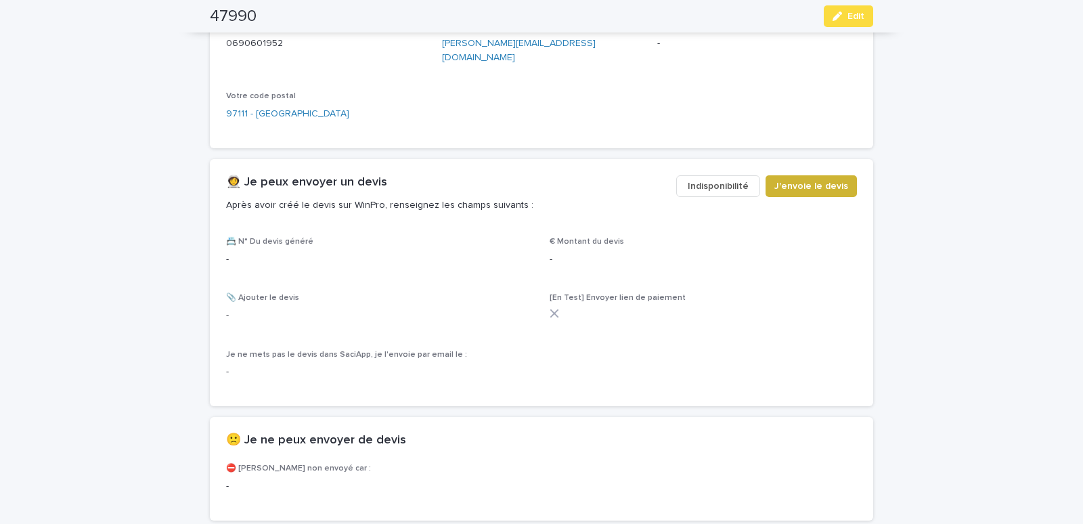
click at [815, 175] on button "J'envoie le devis" at bounding box center [811, 186] width 91 height 22
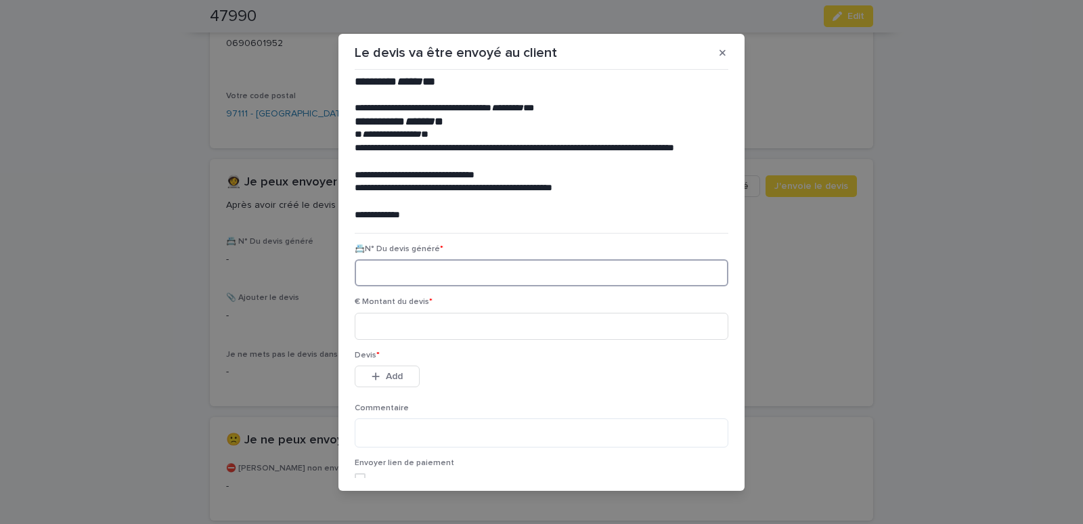
click at [412, 276] on input at bounding box center [542, 272] width 374 height 27
paste input "********"
type input "********"
click at [416, 332] on input at bounding box center [542, 326] width 374 height 27
type input "******"
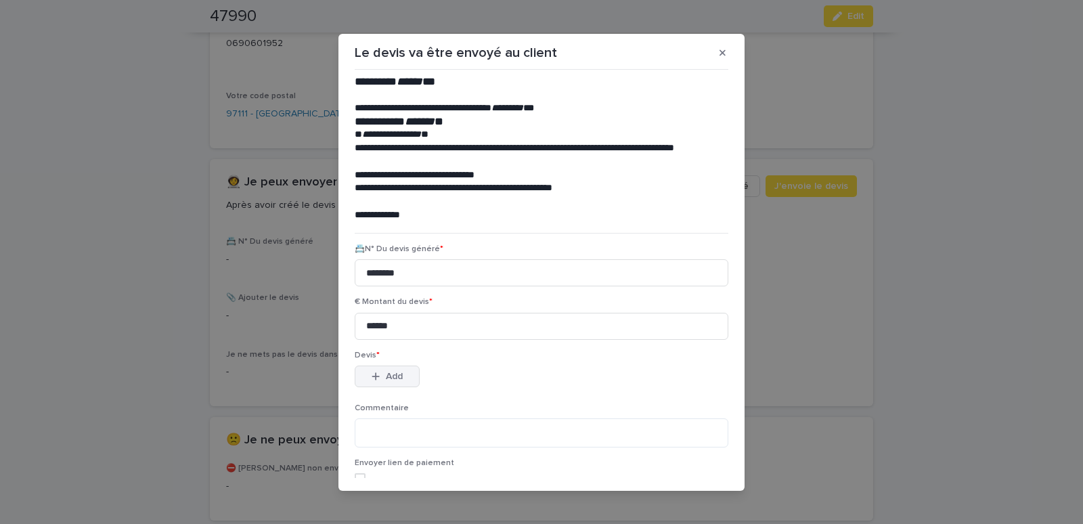
click at [393, 374] on span "Add" at bounding box center [394, 376] width 17 height 9
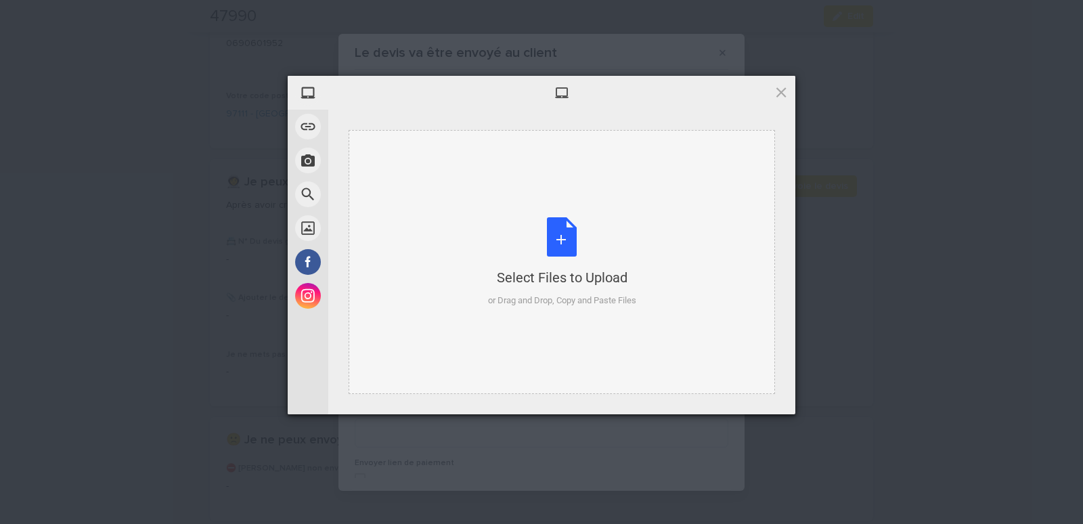
click at [391, 160] on div "Select Files to Upload or Drag and Drop, Copy and Paste Files" at bounding box center [562, 262] width 427 height 264
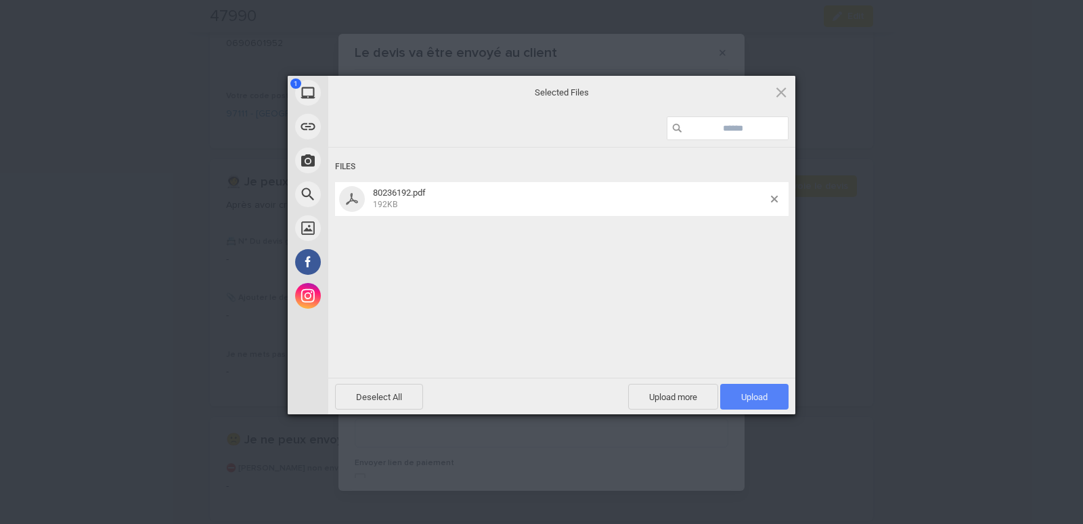
click at [760, 393] on span "Upload 1" at bounding box center [754, 397] width 26 height 10
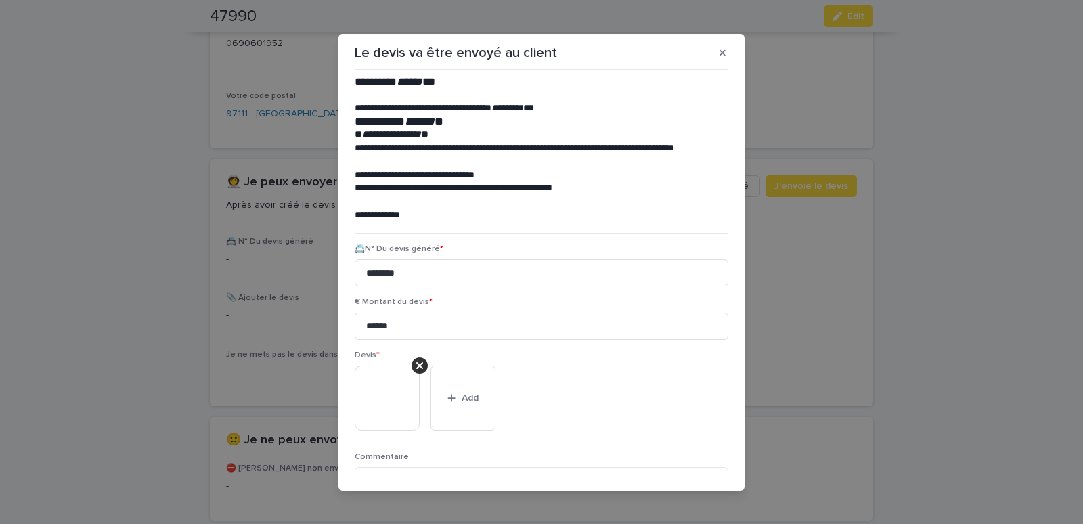
scroll to position [110, 0]
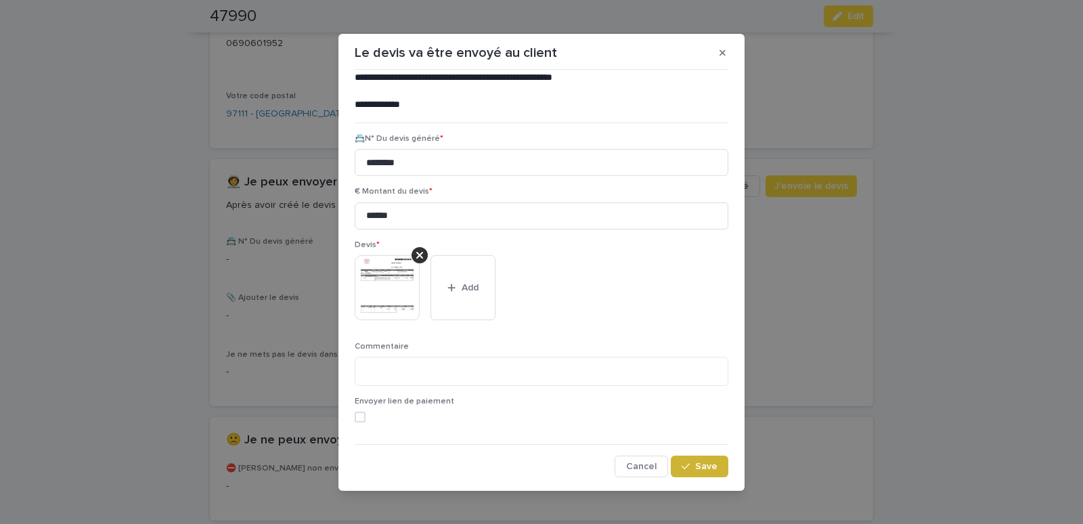
click at [695, 462] on span "Save" at bounding box center [706, 466] width 22 height 9
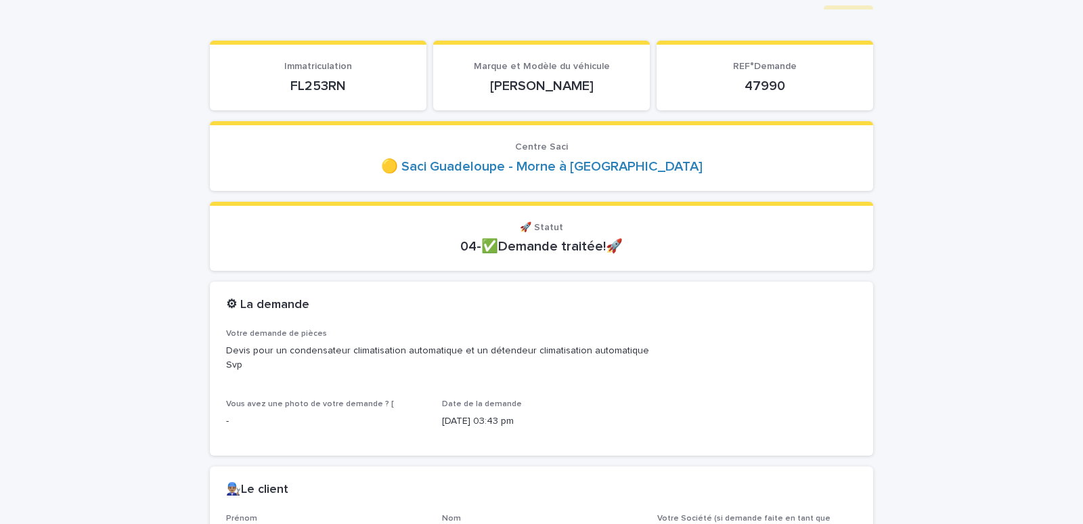
scroll to position [0, 0]
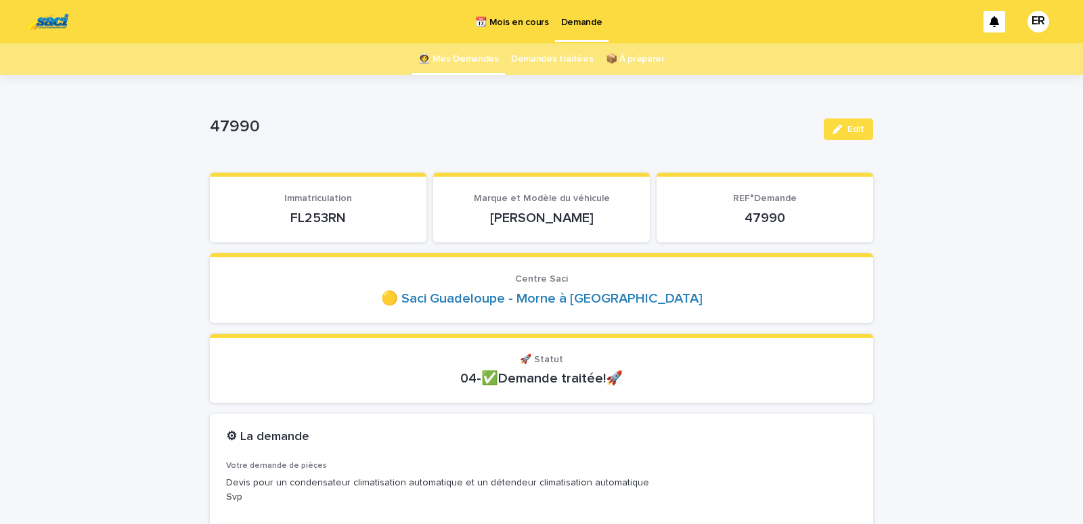
click at [471, 57] on link "👩‍🚀 Mes Demandes" at bounding box center [458, 59] width 81 height 32
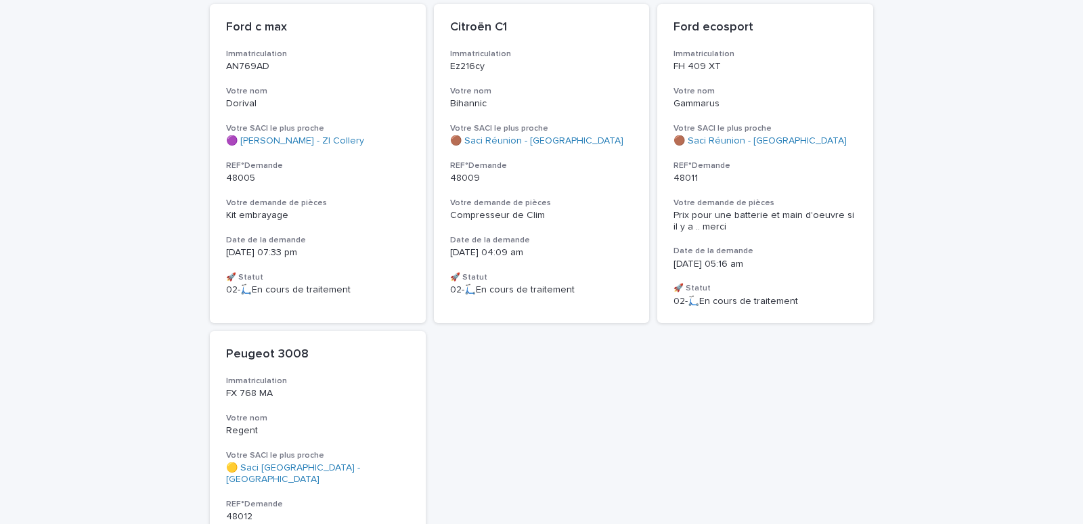
scroll to position [576, 0]
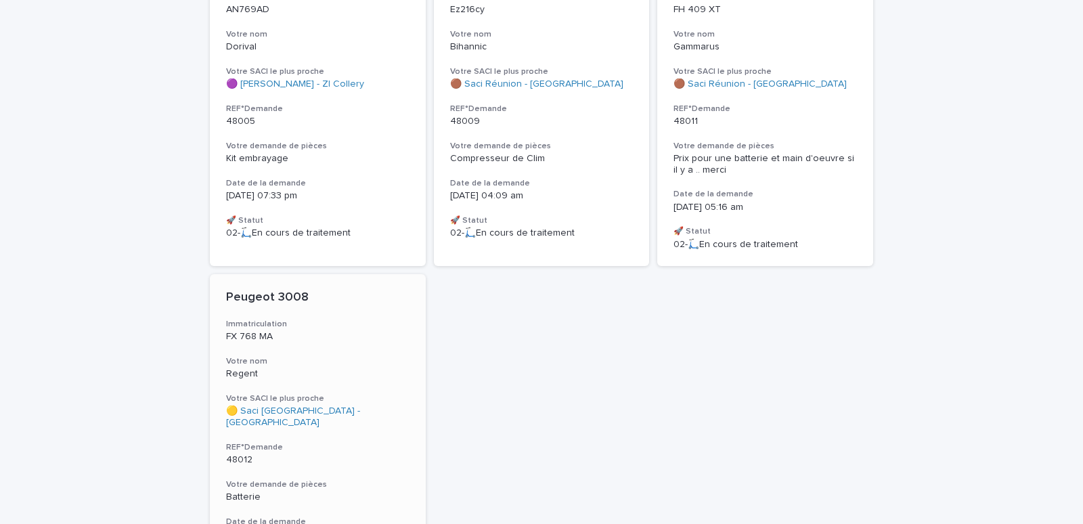
click at [380, 339] on div "Peugeot 3008 Immatriculation FX 768 MA Votre nom Regent Votre SACI le plus proc…" at bounding box center [318, 433] width 216 height 319
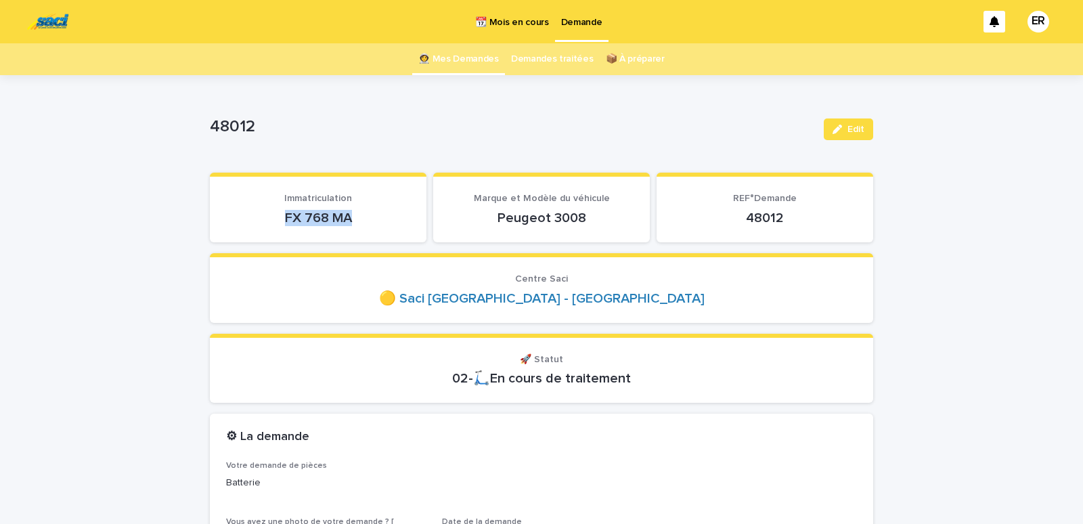
drag, startPoint x: 269, startPoint y: 220, endPoint x: 353, endPoint y: 217, distance: 83.3
click at [352, 217] on p "FX 768 MA" at bounding box center [318, 218] width 184 height 16
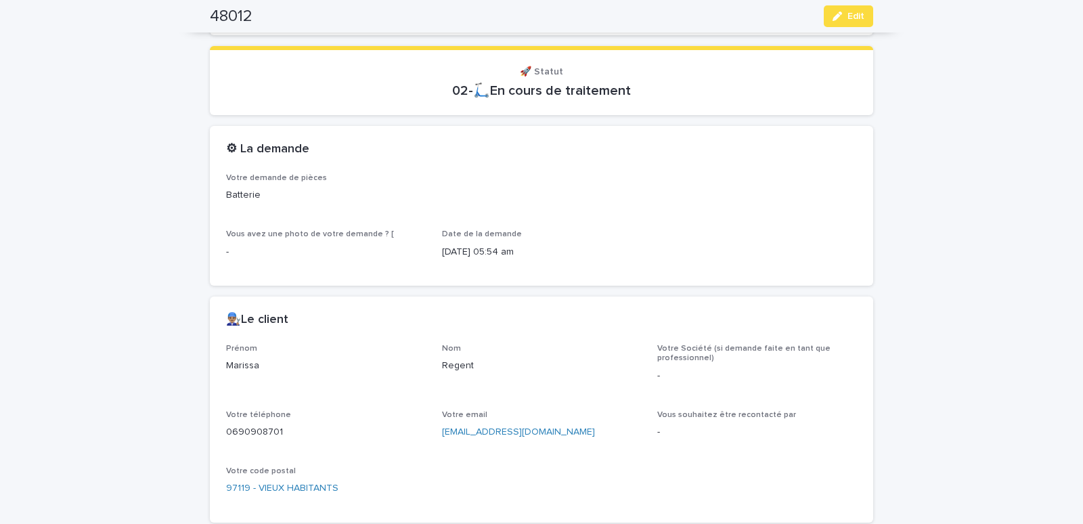
scroll to position [518, 0]
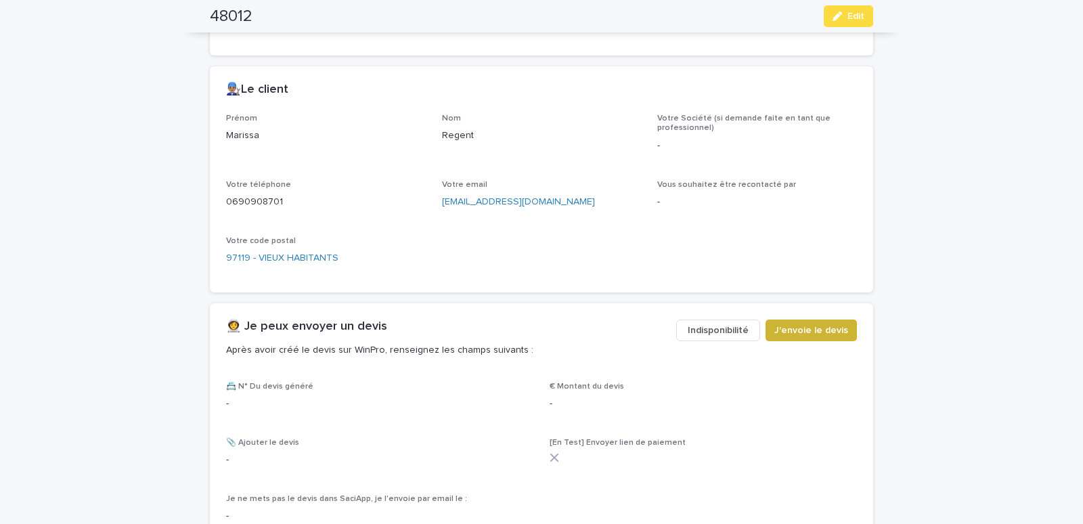
click at [811, 328] on span "J'envoie le devis" at bounding box center [812, 331] width 74 height 14
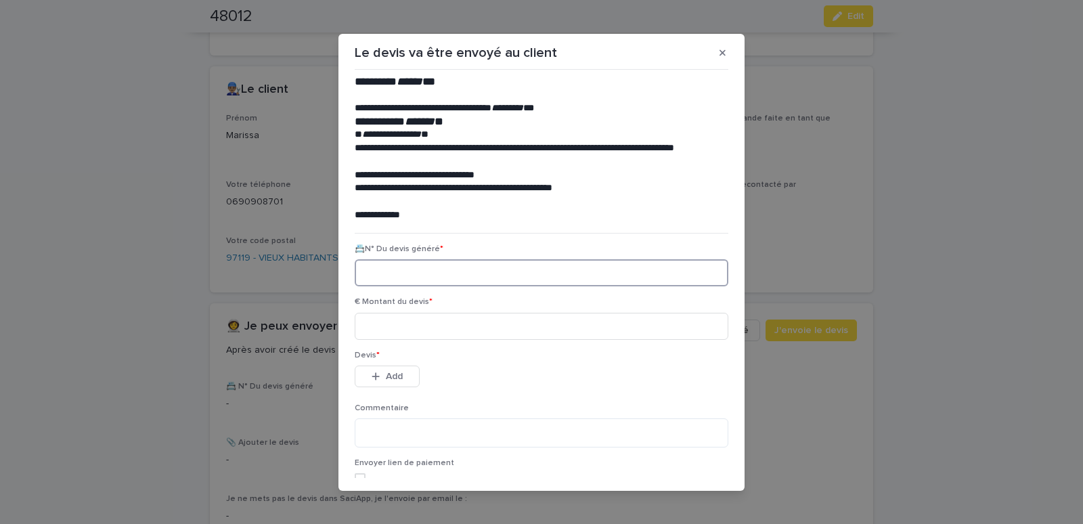
click at [434, 273] on input at bounding box center [542, 272] width 374 height 27
paste input "********"
type input "********"
click at [453, 331] on input at bounding box center [542, 326] width 374 height 27
type input "******"
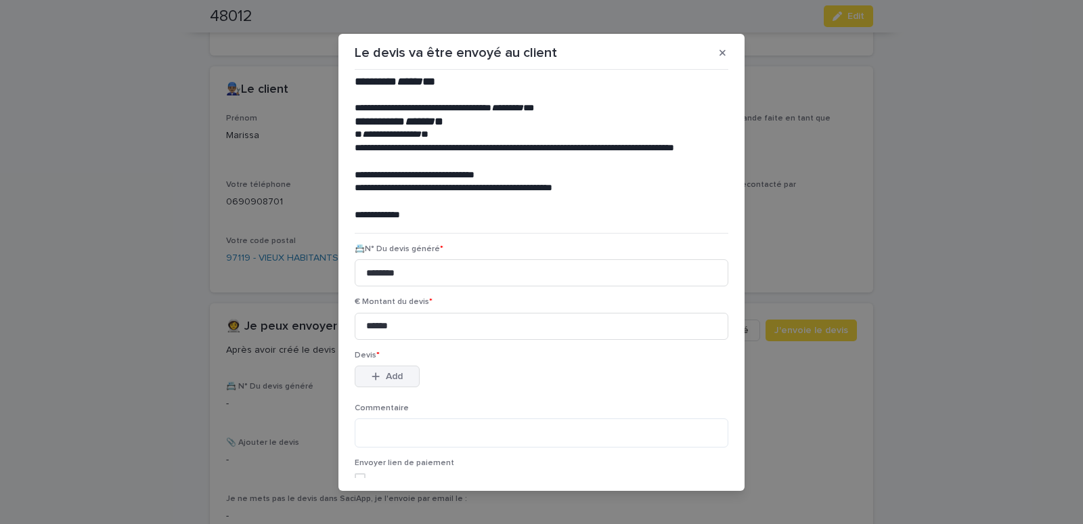
click at [381, 372] on button "Add" at bounding box center [387, 377] width 65 height 22
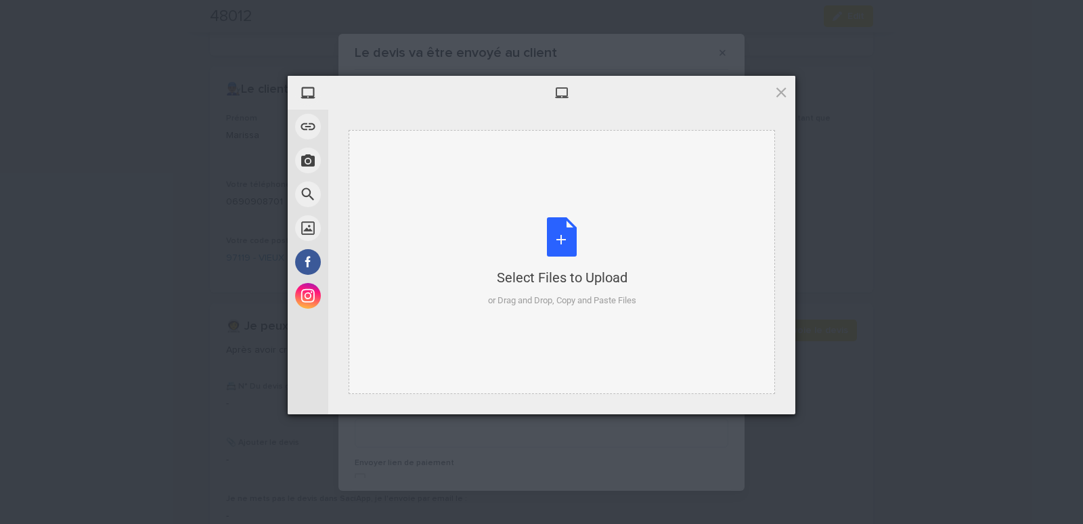
click at [389, 188] on div "Select Files to Upload or Drag and Drop, Copy and Paste Files" at bounding box center [562, 262] width 427 height 264
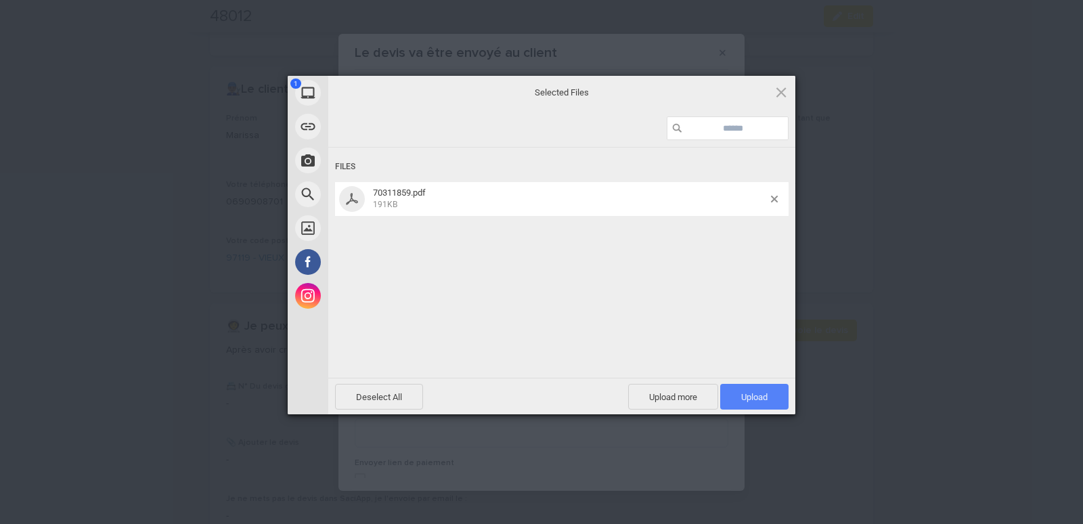
click at [750, 391] on span "Upload 1" at bounding box center [754, 397] width 68 height 26
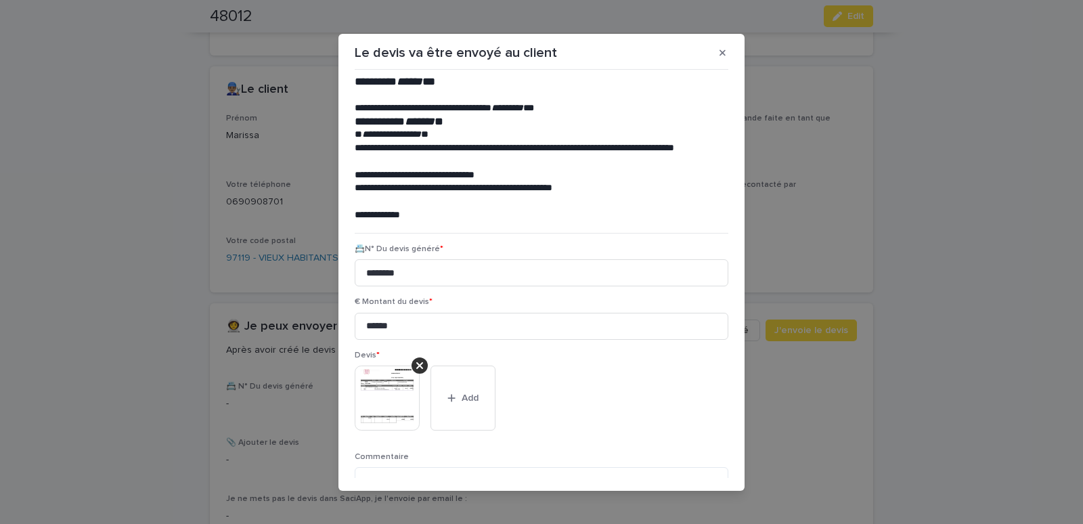
scroll to position [110, 0]
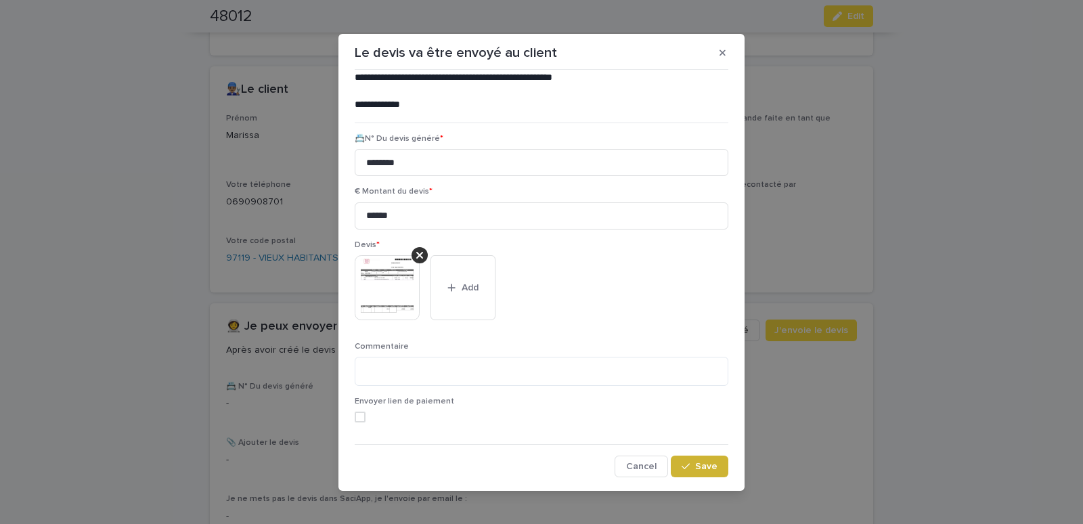
click at [695, 463] on span "Save" at bounding box center [706, 466] width 22 height 9
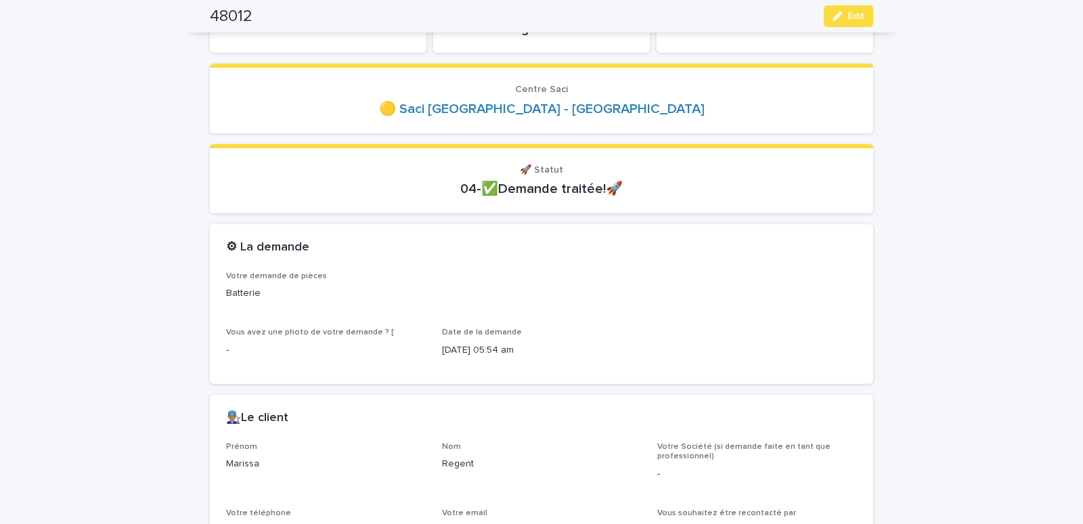
scroll to position [0, 0]
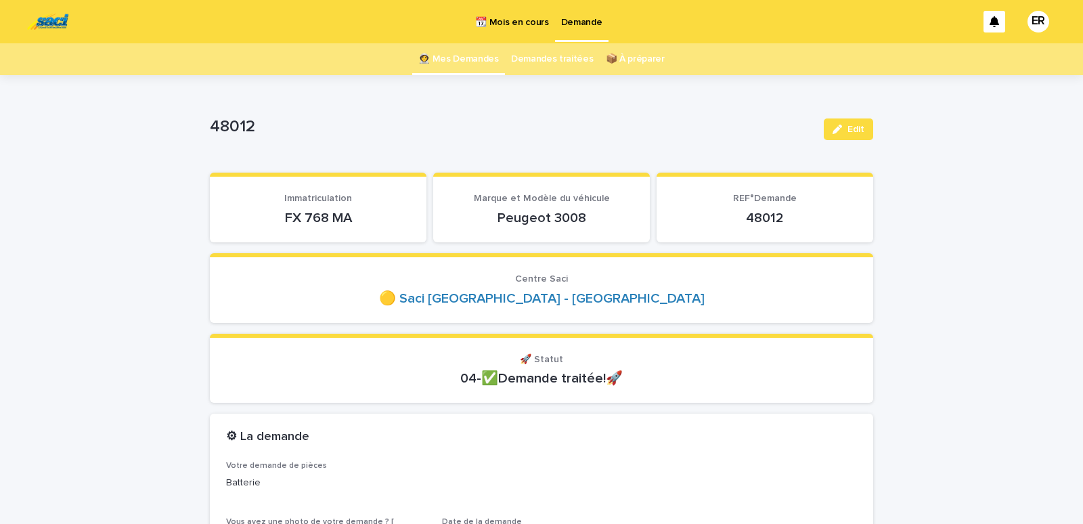
click at [449, 57] on link "👩‍🚀 Mes Demandes" at bounding box center [458, 59] width 81 height 32
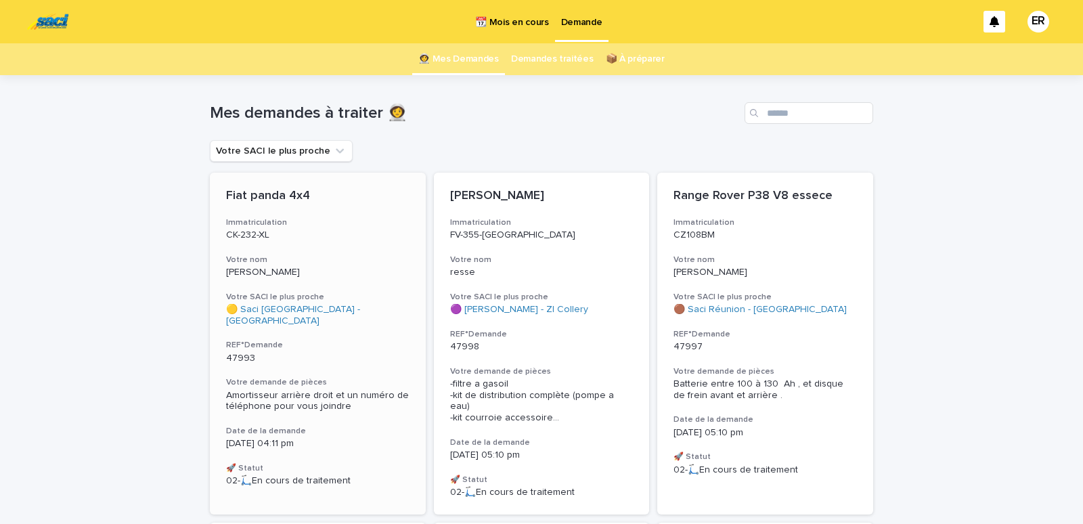
click at [349, 233] on p "CK-232-XL" at bounding box center [318, 236] width 184 height 12
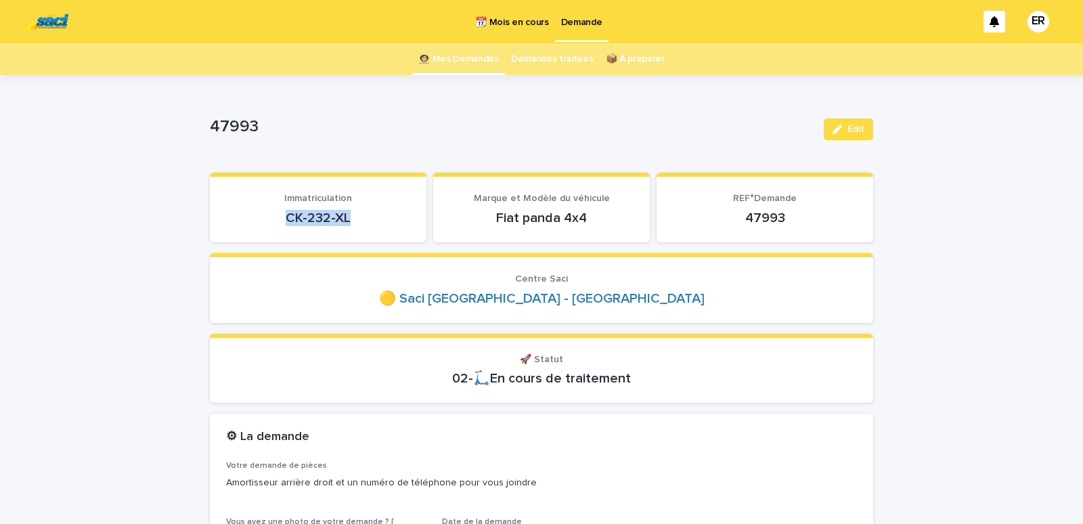
drag, startPoint x: 261, startPoint y: 217, endPoint x: 354, endPoint y: 213, distance: 92.9
click at [354, 213] on p "CK-232-XL" at bounding box center [318, 218] width 184 height 16
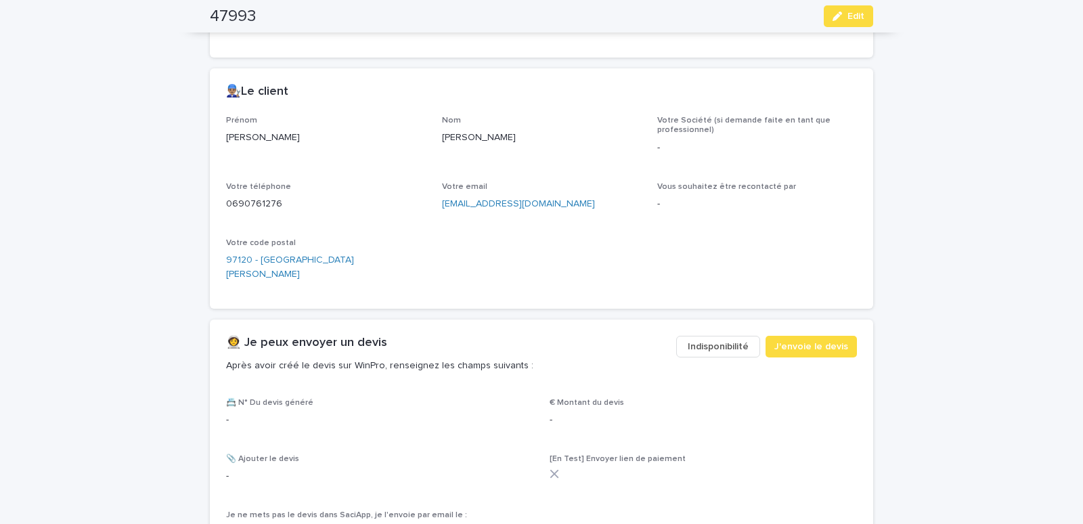
scroll to position [518, 0]
click at [813, 338] on span "J'envoie le devis" at bounding box center [812, 345] width 74 height 14
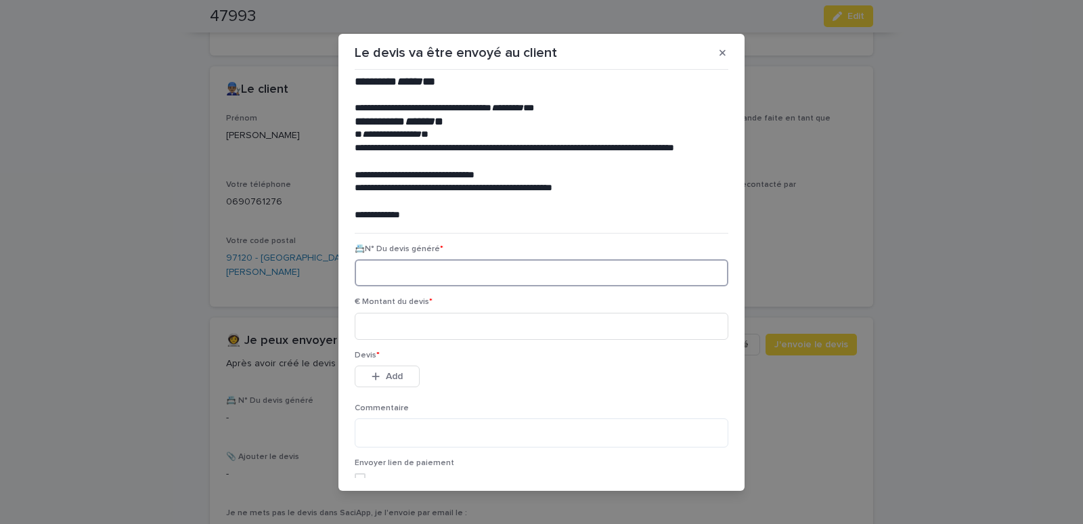
click at [373, 269] on input at bounding box center [542, 272] width 374 height 27
paste input "********"
type input "********"
click at [385, 327] on input at bounding box center [542, 326] width 374 height 27
type input "******"
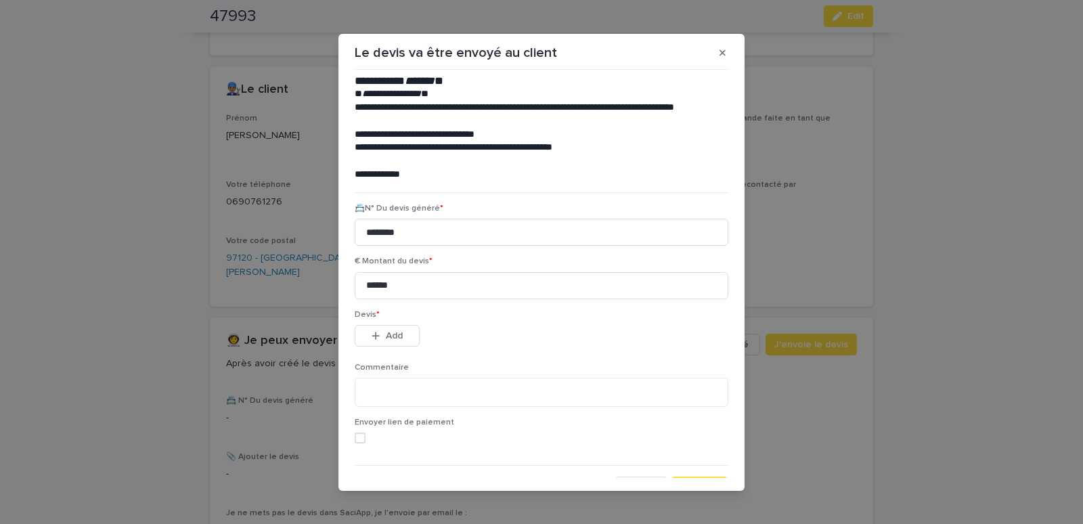
scroll to position [58, 0]
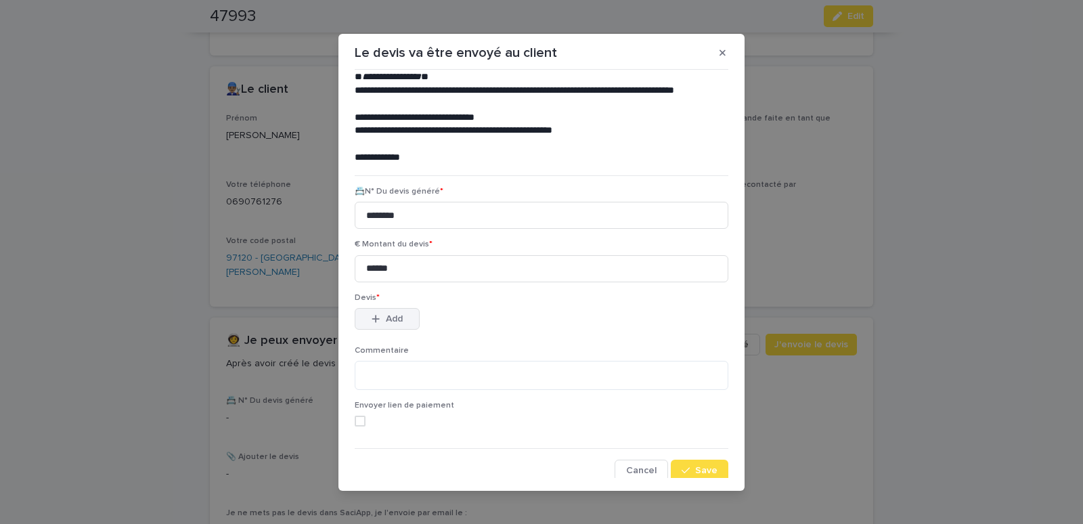
click at [389, 320] on span "Add" at bounding box center [394, 318] width 17 height 9
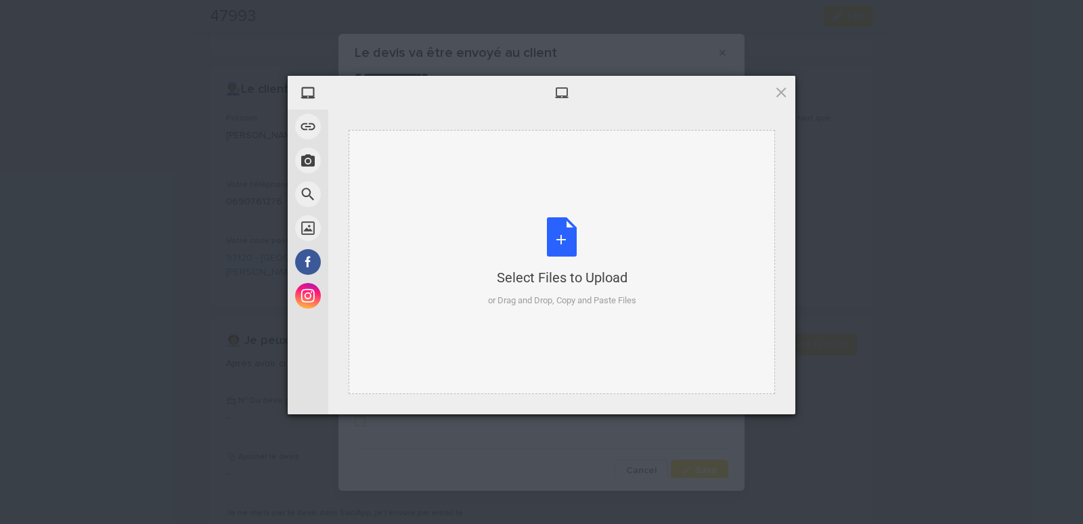
click at [395, 157] on div "Select Files to Upload or Drag and Drop, Copy and Paste Files" at bounding box center [562, 262] width 427 height 264
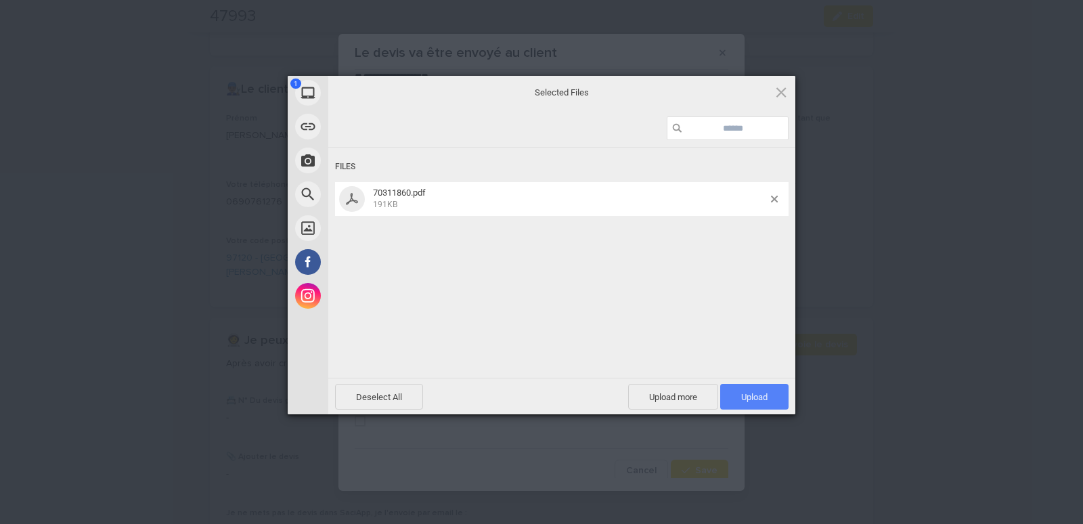
click at [752, 397] on span "Upload 1" at bounding box center [754, 397] width 26 height 10
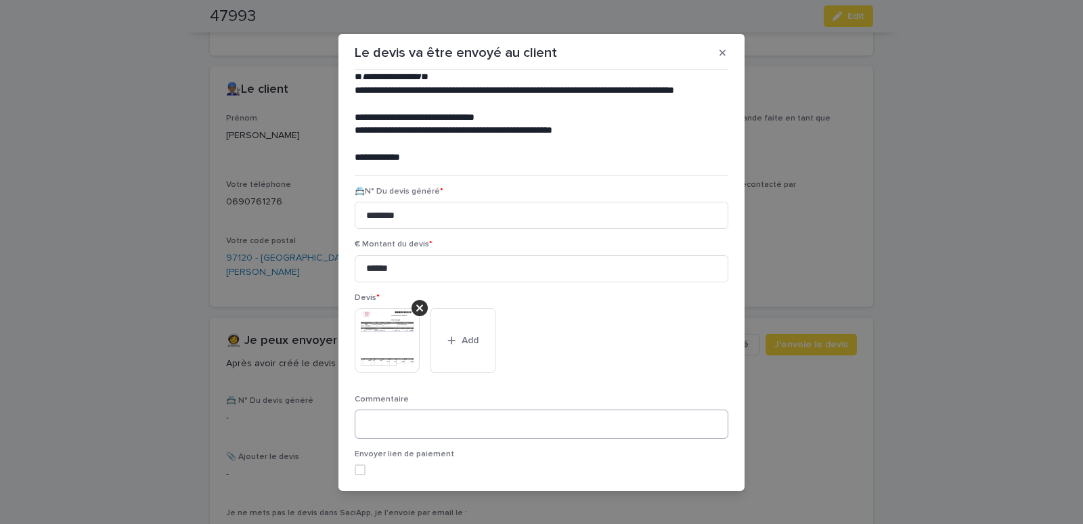
scroll to position [110, 0]
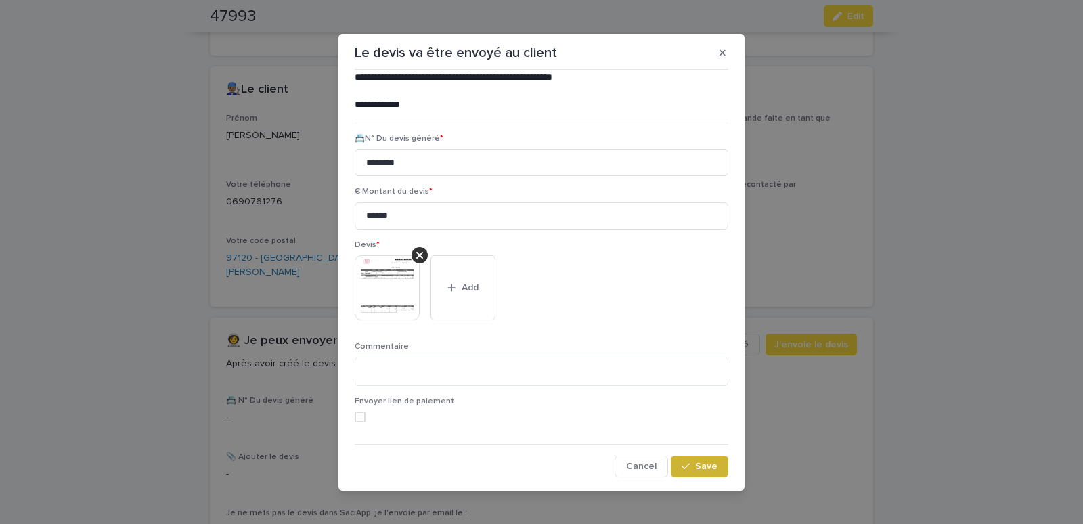
click at [708, 468] on span "Save" at bounding box center [706, 466] width 22 height 9
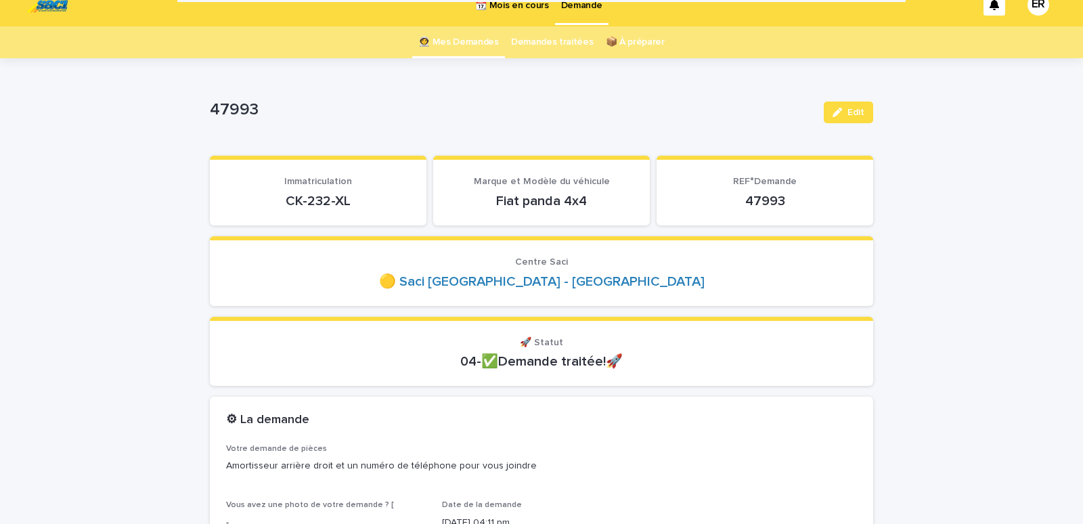
scroll to position [0, 0]
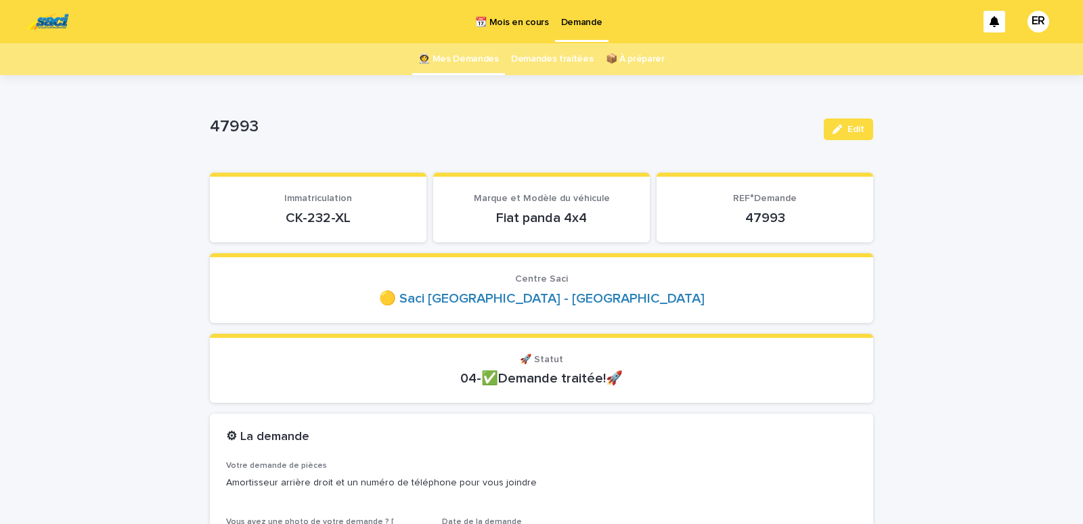
click at [471, 60] on link "👩‍🚀 Mes Demandes" at bounding box center [458, 59] width 81 height 32
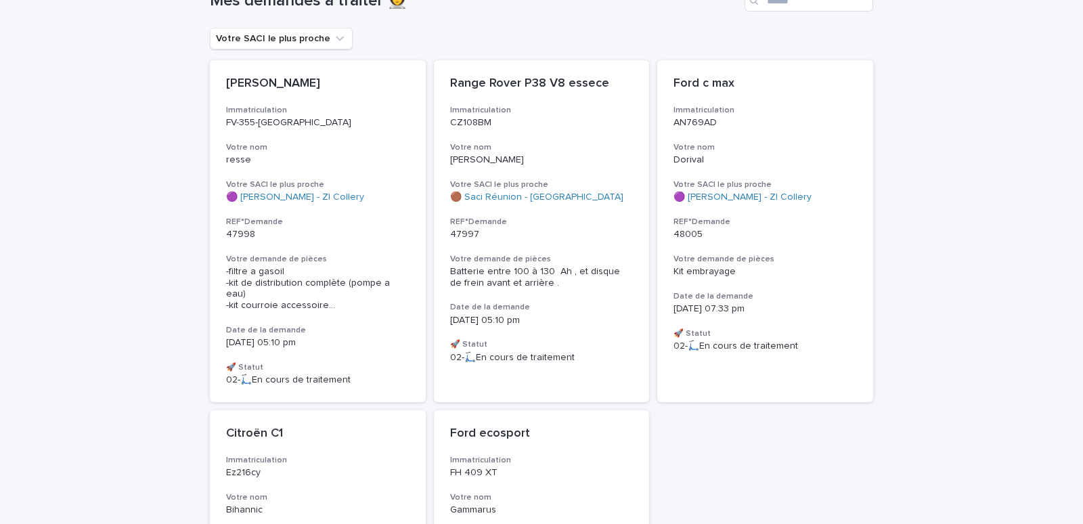
scroll to position [58, 0]
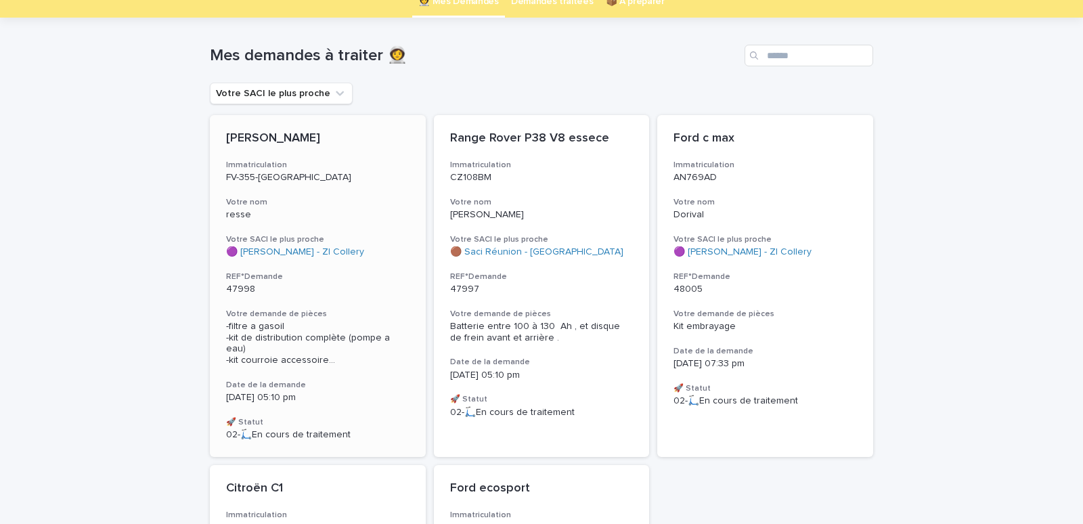
click at [360, 189] on div "DACIA SANDERO Immatriculation FV-355-MG Votre nom resse Votre SACI le plus proc…" at bounding box center [318, 286] width 216 height 342
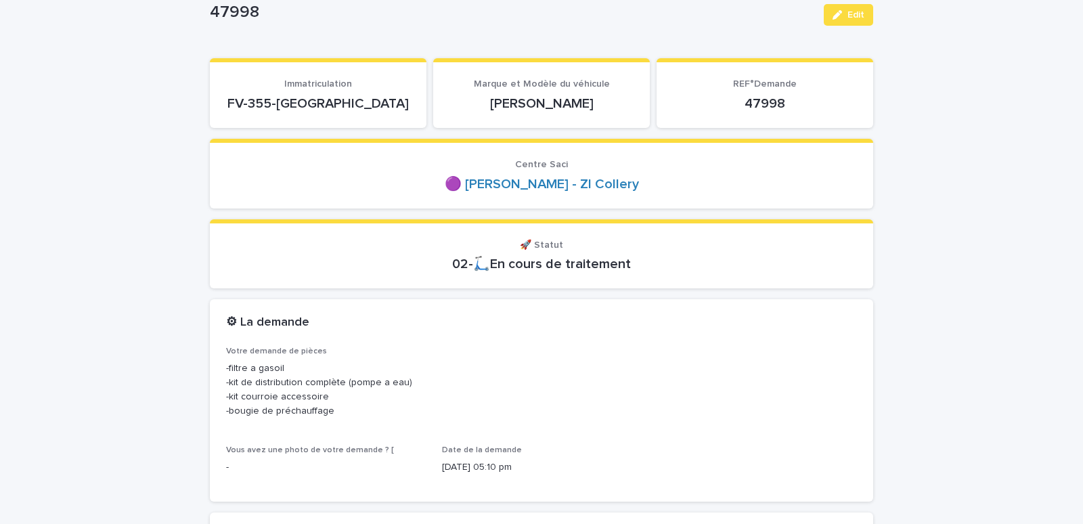
scroll to position [115, 0]
drag, startPoint x: 260, startPoint y: 102, endPoint x: 362, endPoint y: 97, distance: 101.7
click at [362, 97] on p "FV-355-[GEOGRAPHIC_DATA]" at bounding box center [318, 103] width 184 height 16
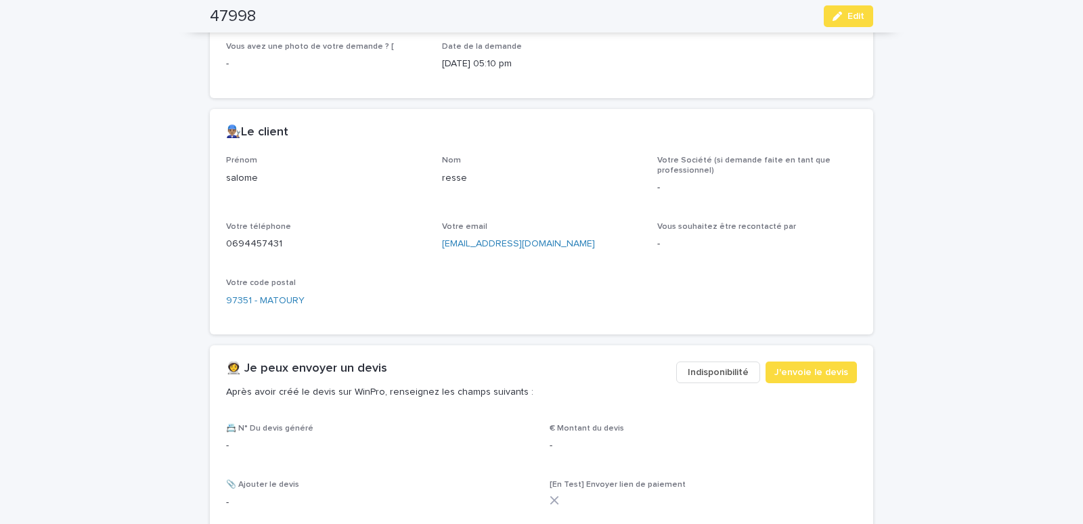
scroll to position [633, 0]
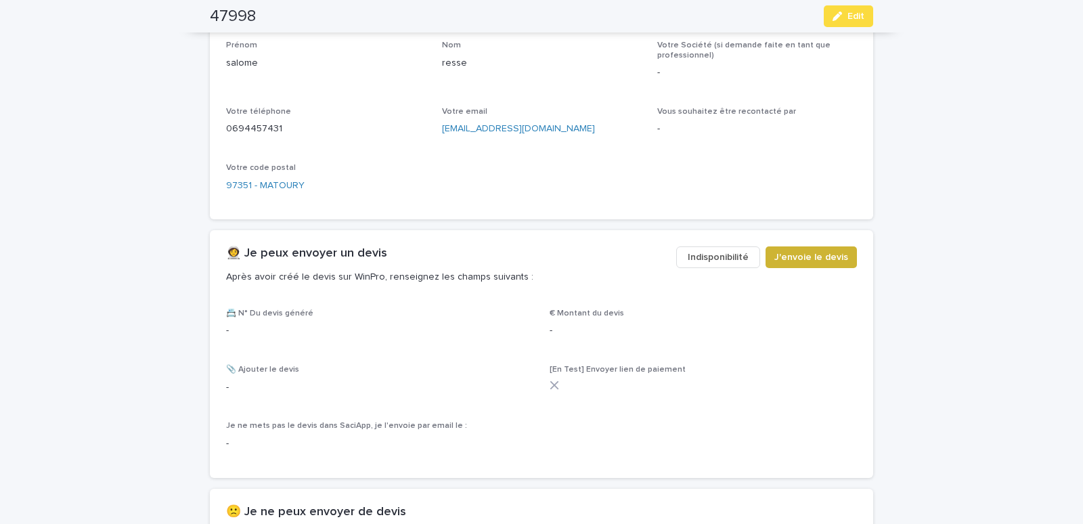
click at [827, 264] on span "J'envoie le devis" at bounding box center [812, 258] width 74 height 14
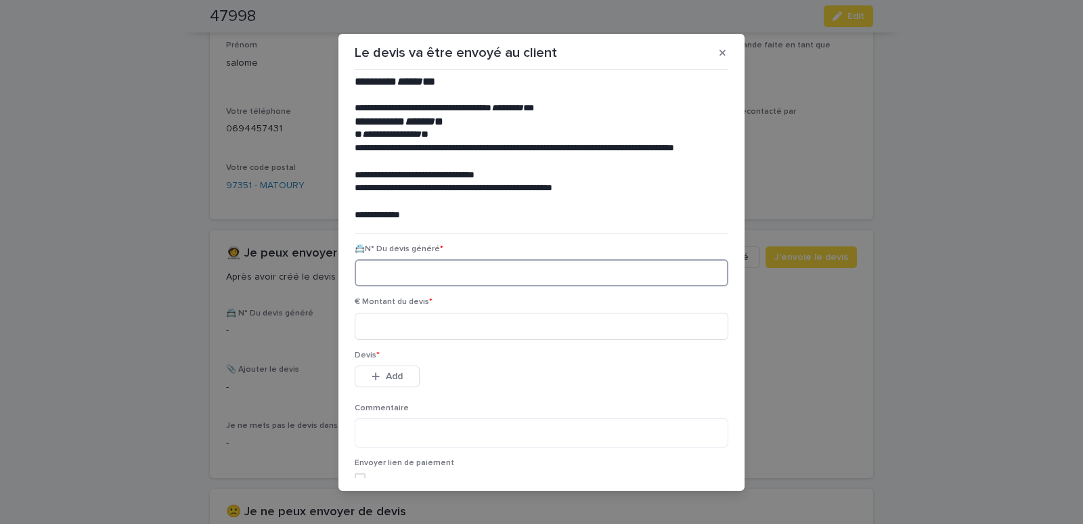
click at [398, 267] on input at bounding box center [542, 272] width 374 height 27
paste input "********"
type input "********"
click at [415, 335] on input at bounding box center [542, 326] width 374 height 27
type input "******"
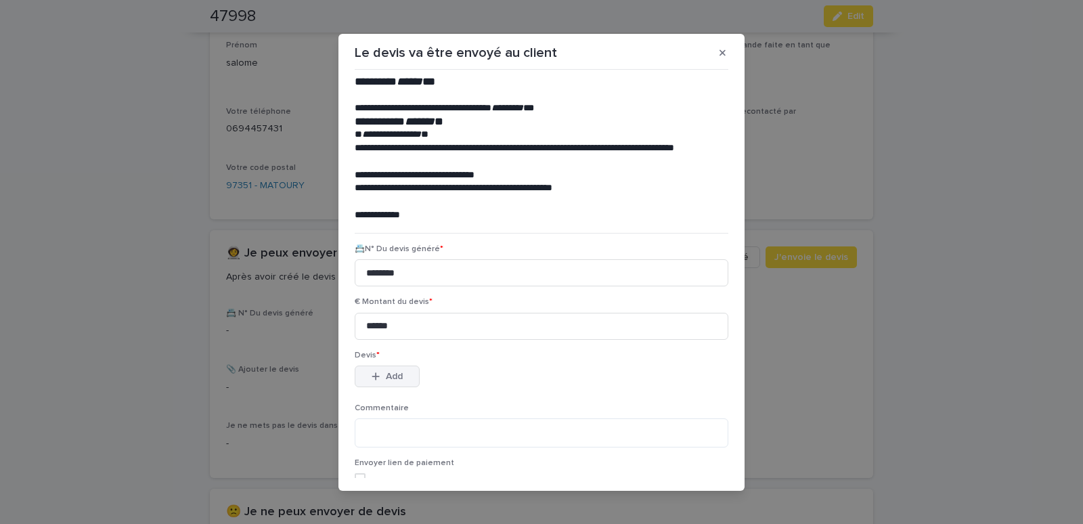
click at [370, 369] on button "Add" at bounding box center [387, 377] width 65 height 22
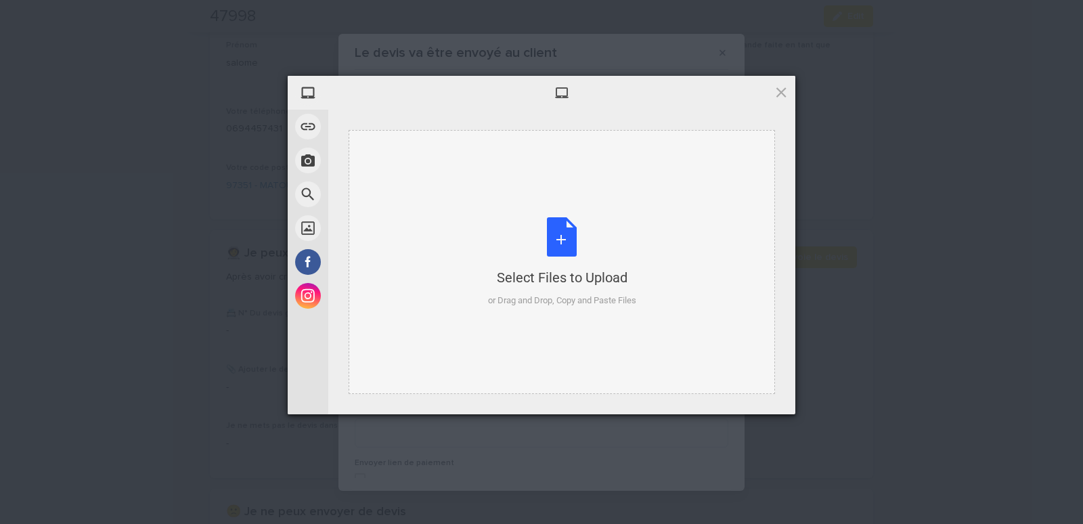
click at [370, 175] on div "Select Files to Upload or Drag and Drop, Copy and Paste Files" at bounding box center [562, 262] width 427 height 264
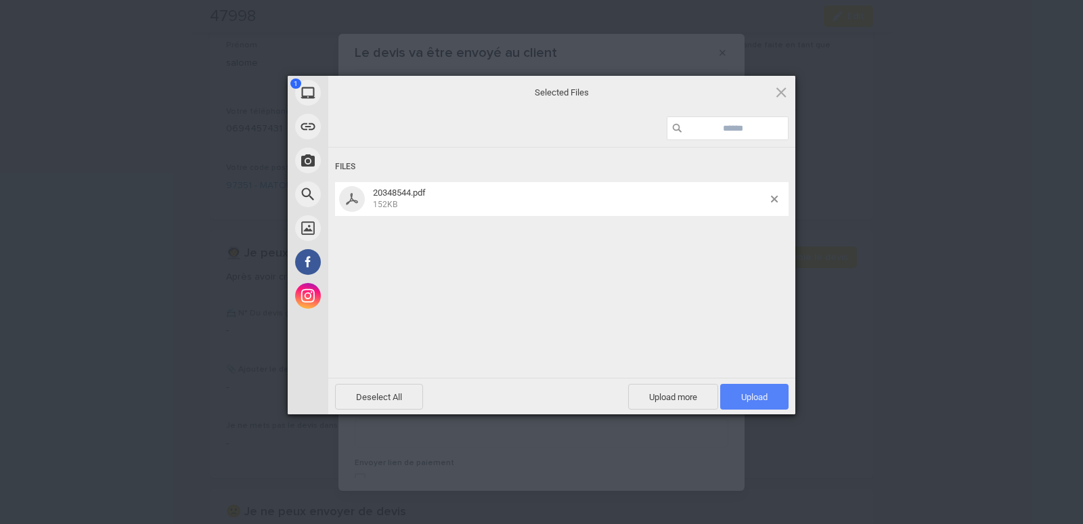
click at [758, 389] on span "Upload 1" at bounding box center [754, 397] width 68 height 26
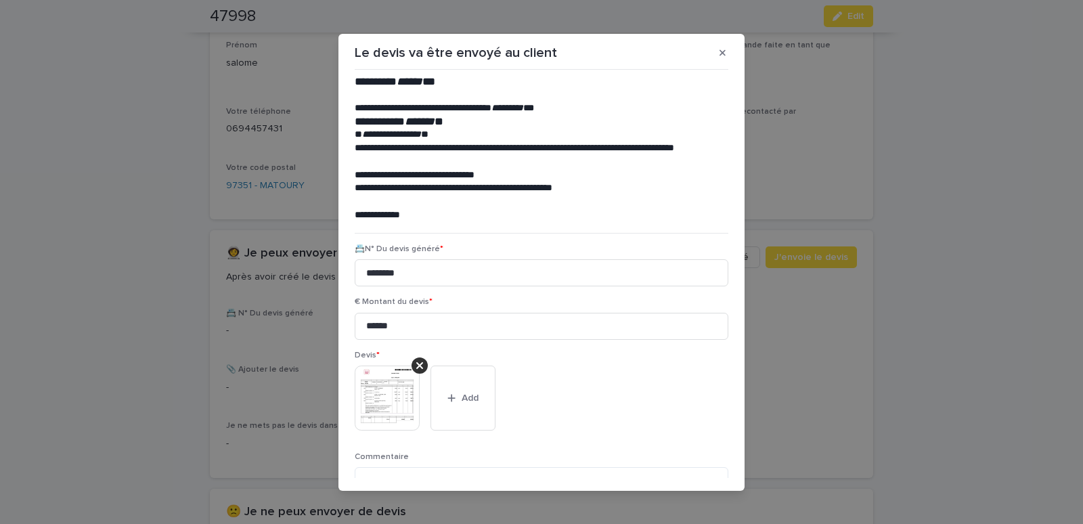
scroll to position [110, 0]
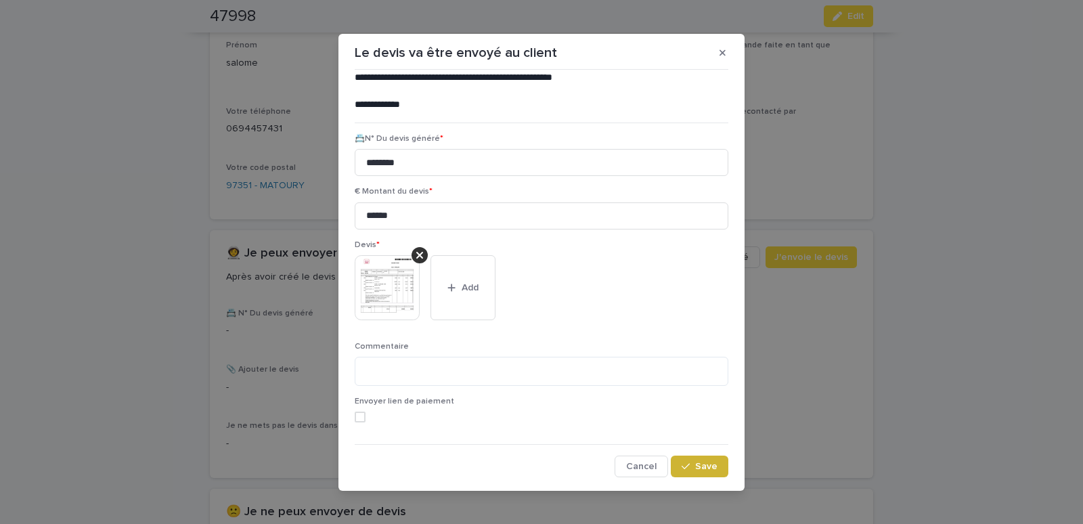
click at [707, 471] on span "Save" at bounding box center [706, 466] width 22 height 9
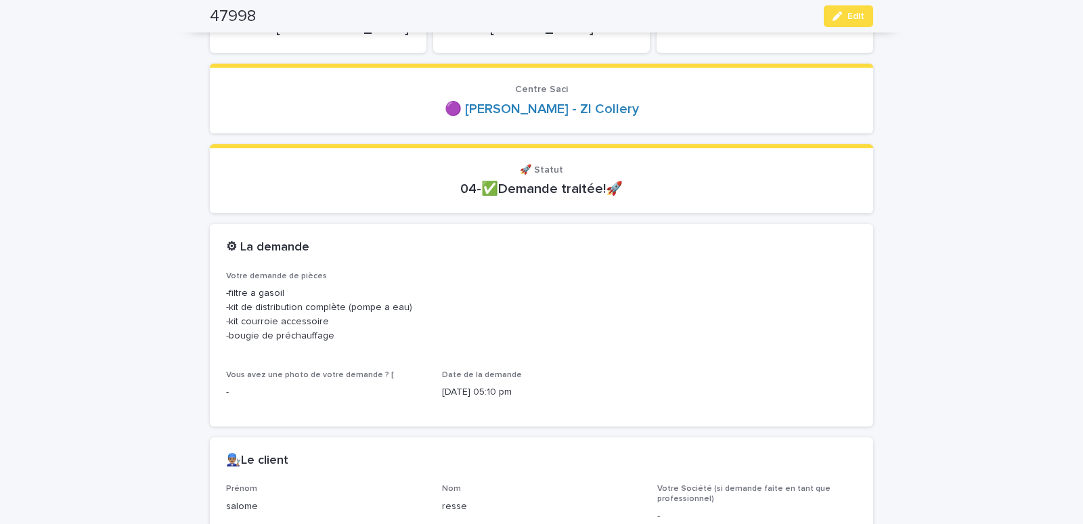
scroll to position [0, 0]
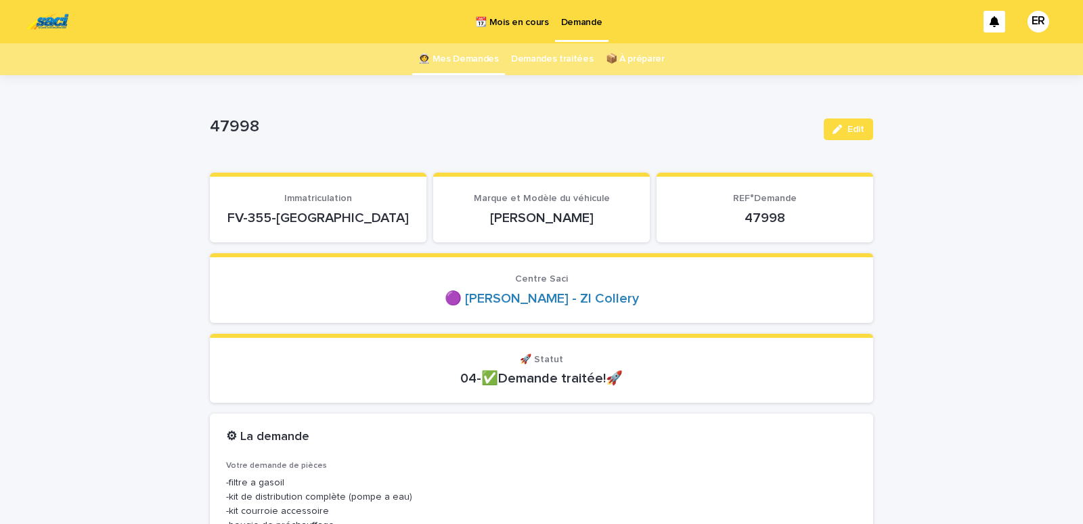
click at [451, 55] on link "👩‍🚀 Mes Demandes" at bounding box center [458, 59] width 81 height 32
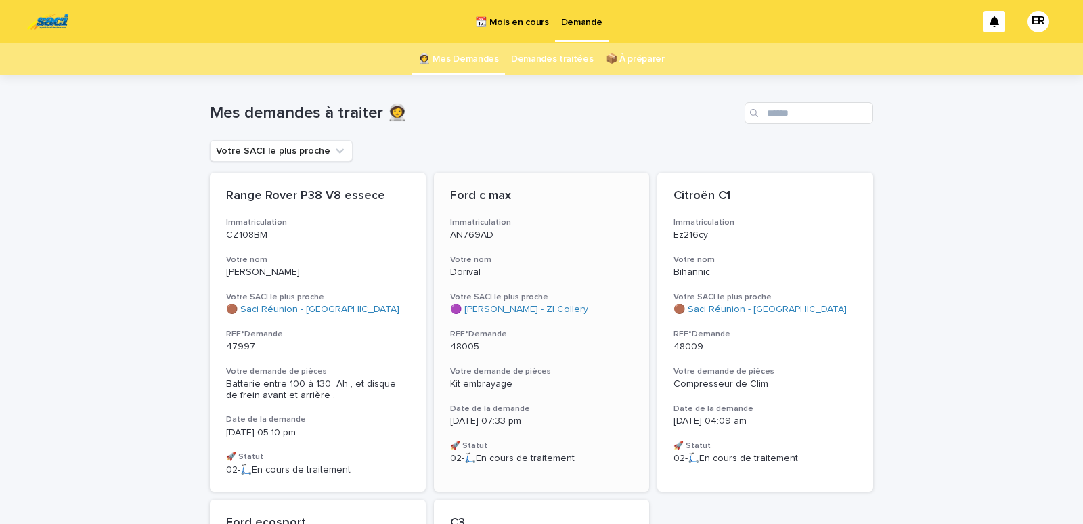
click at [506, 270] on p "Dorival" at bounding box center [542, 273] width 184 height 12
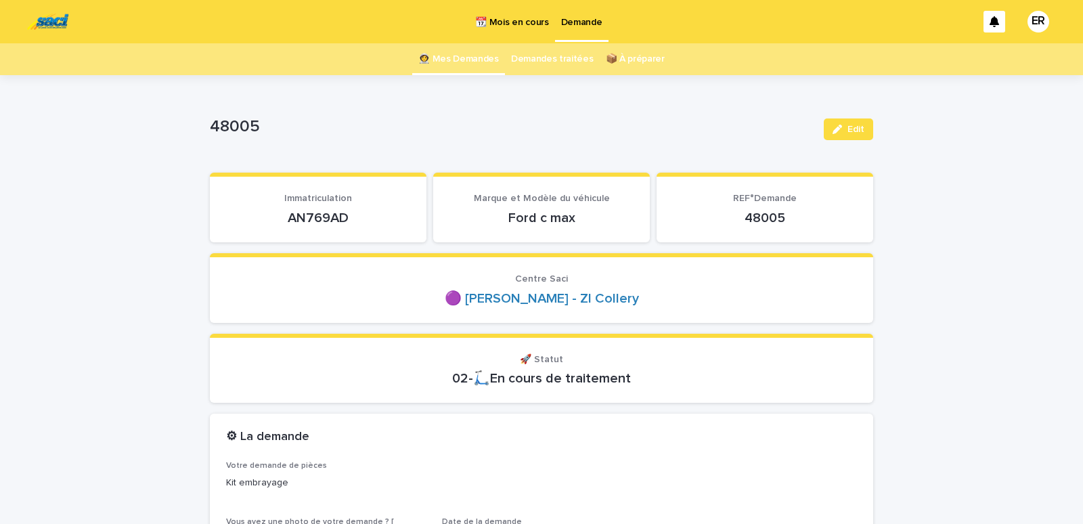
drag, startPoint x: 274, startPoint y: 219, endPoint x: 364, endPoint y: 215, distance: 90.9
click at [364, 215] on p "AN769AD" at bounding box center [318, 218] width 184 height 16
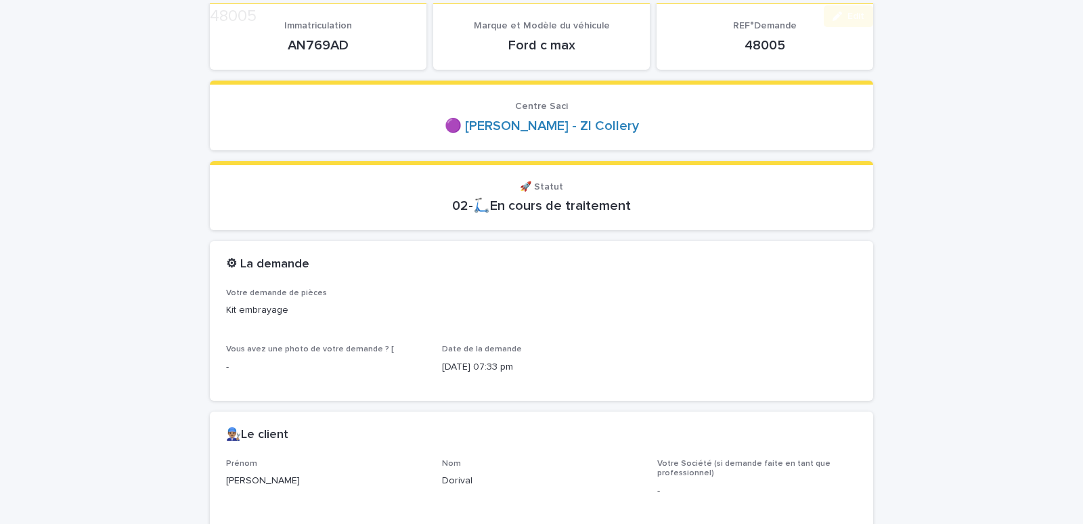
scroll to position [460, 0]
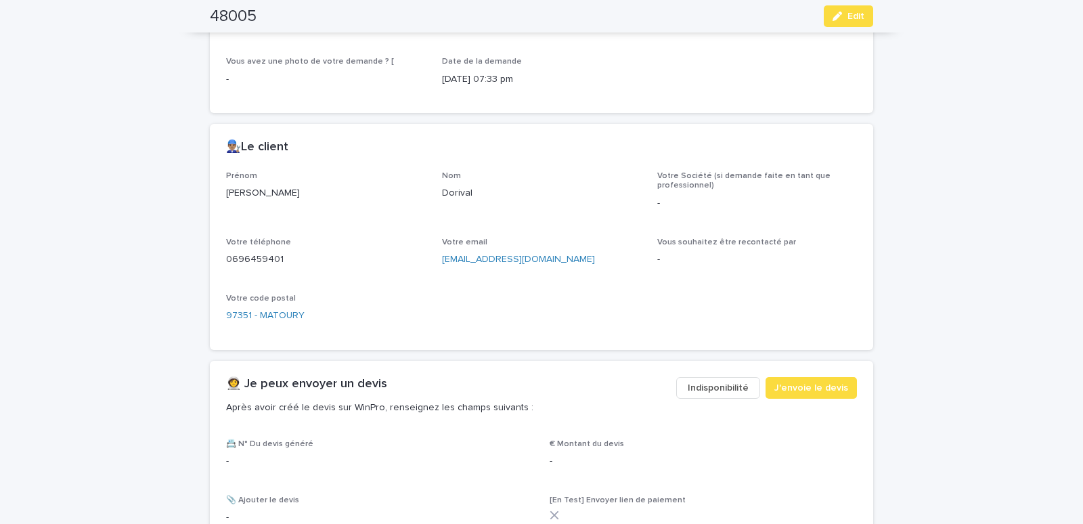
click at [729, 385] on span "Indisponibilité" at bounding box center [718, 388] width 61 height 14
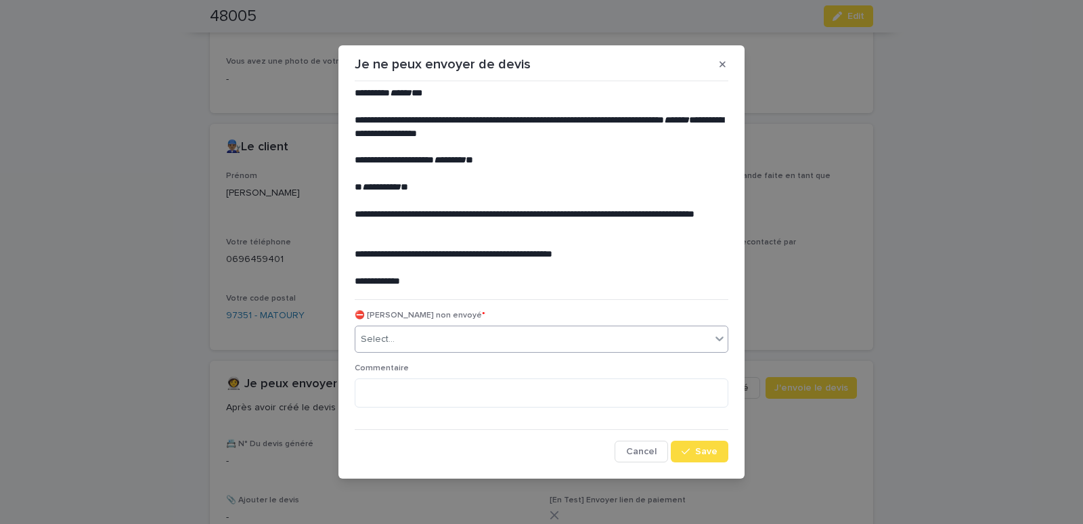
click at [439, 337] on div "Select..." at bounding box center [532, 339] width 355 height 22
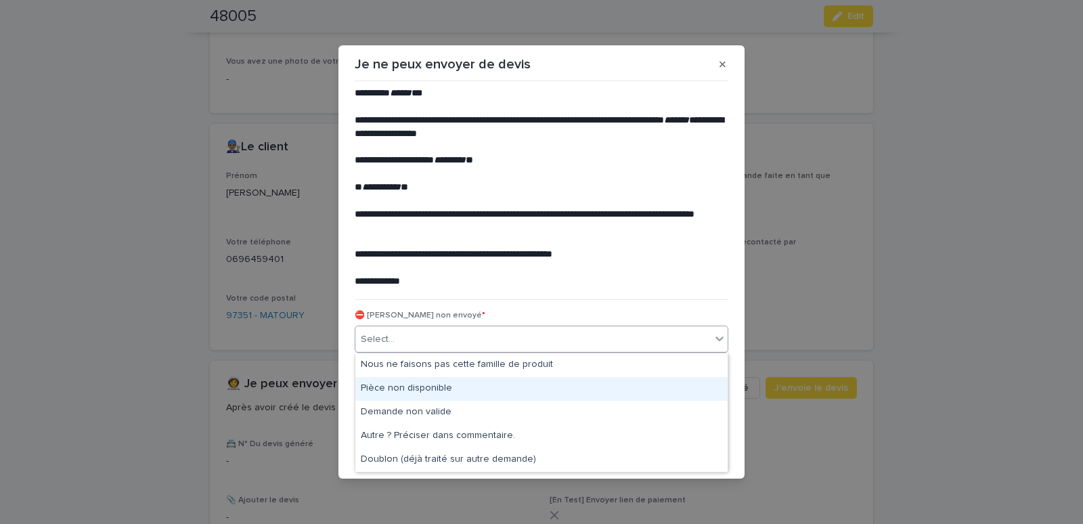
click at [402, 381] on div "Pièce non disponible" at bounding box center [541, 389] width 372 height 24
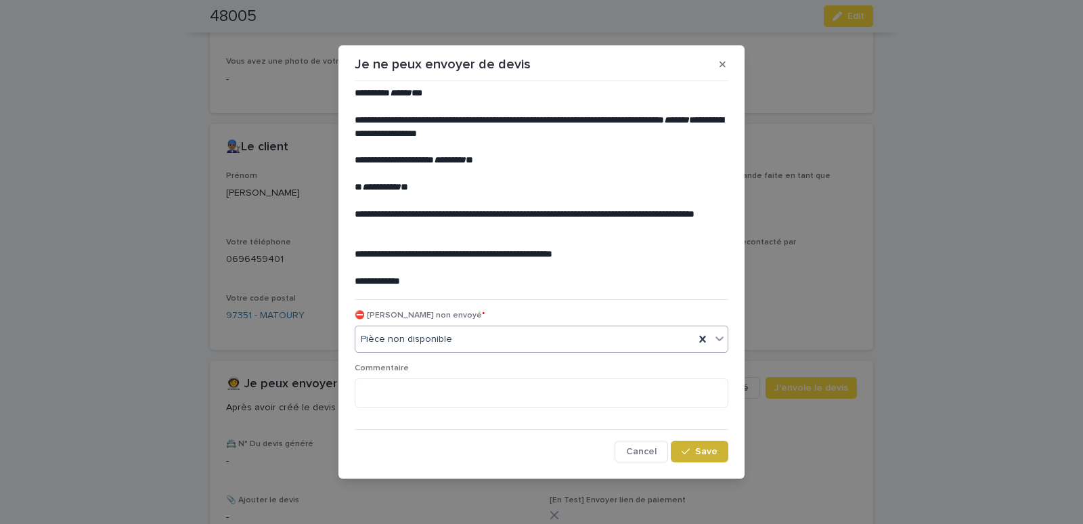
click at [702, 452] on span "Save" at bounding box center [706, 451] width 22 height 9
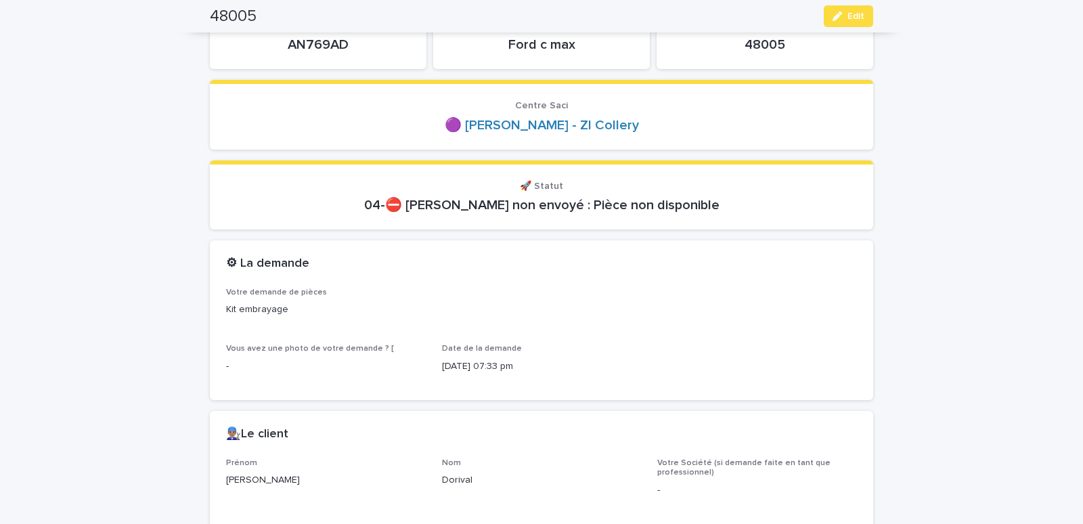
scroll to position [0, 0]
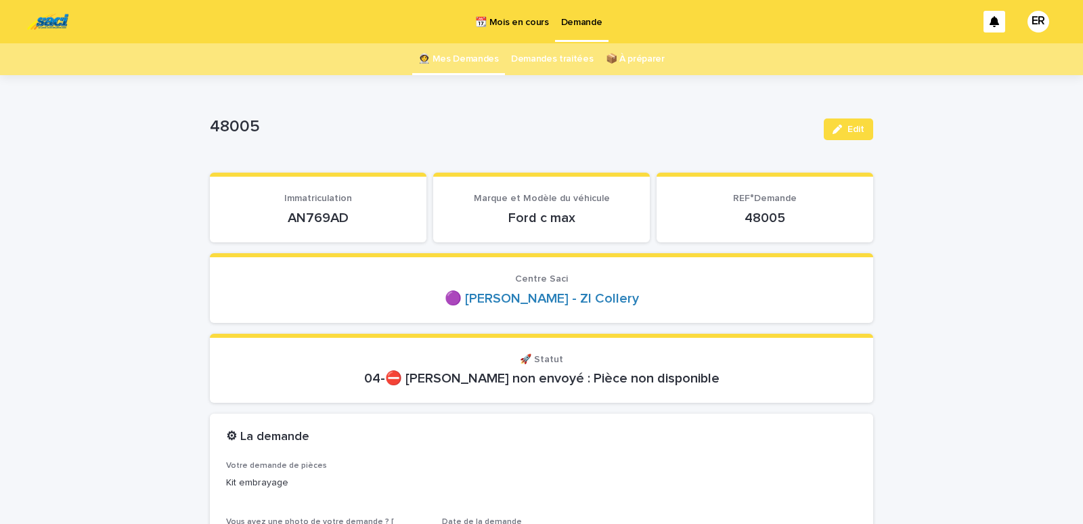
click at [471, 60] on link "👩‍🚀 Mes Demandes" at bounding box center [458, 59] width 81 height 32
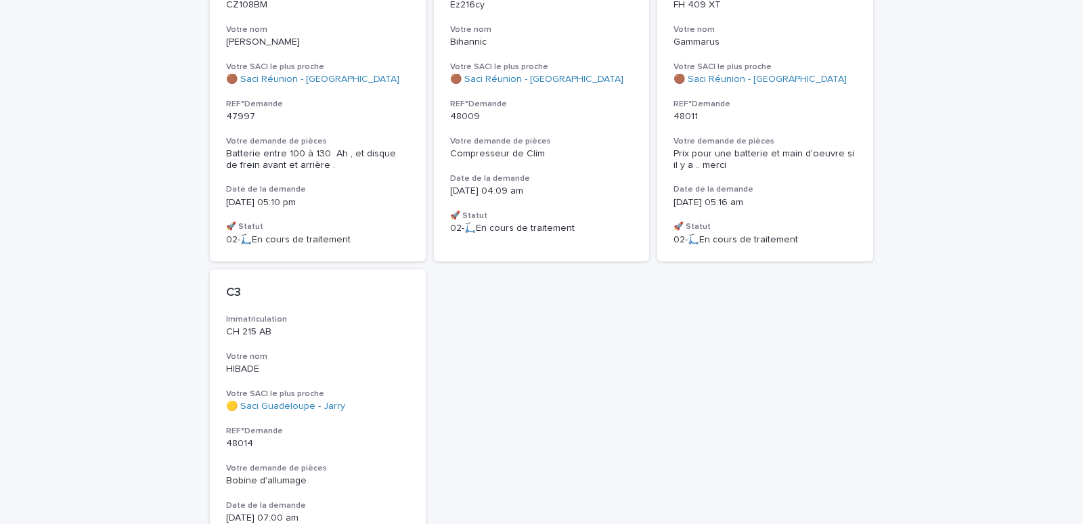
scroll to position [385, 0]
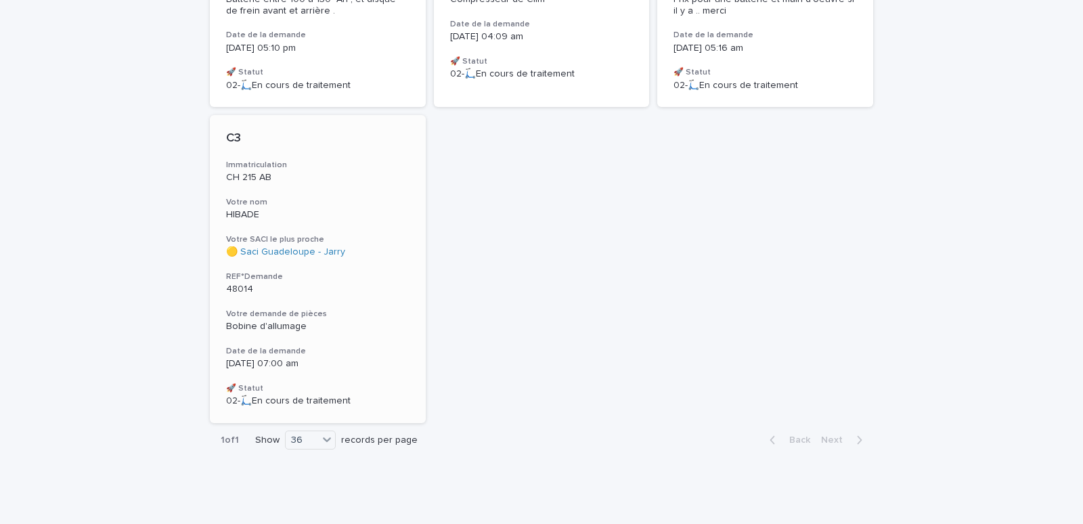
click at [280, 203] on h3 "Votre nom" at bounding box center [318, 202] width 184 height 11
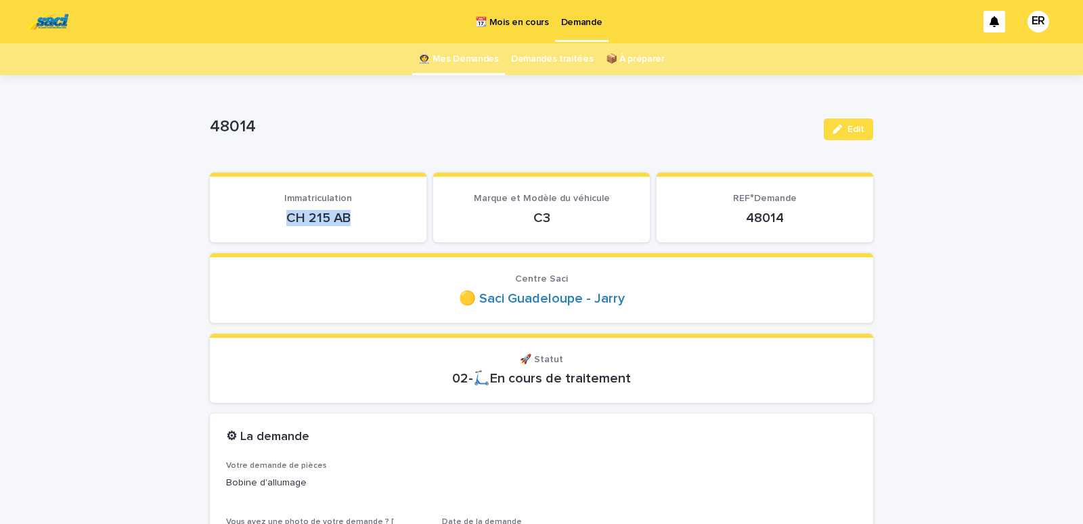
drag, startPoint x: 275, startPoint y: 222, endPoint x: 362, endPoint y: 224, distance: 87.4
click at [362, 225] on p "CH 215 AB" at bounding box center [318, 218] width 184 height 16
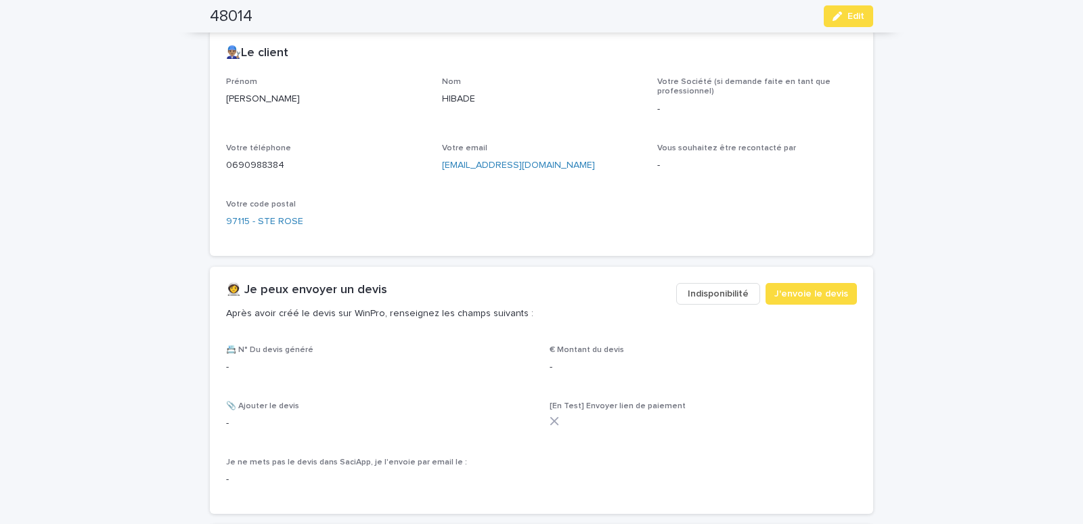
scroll to position [576, 0]
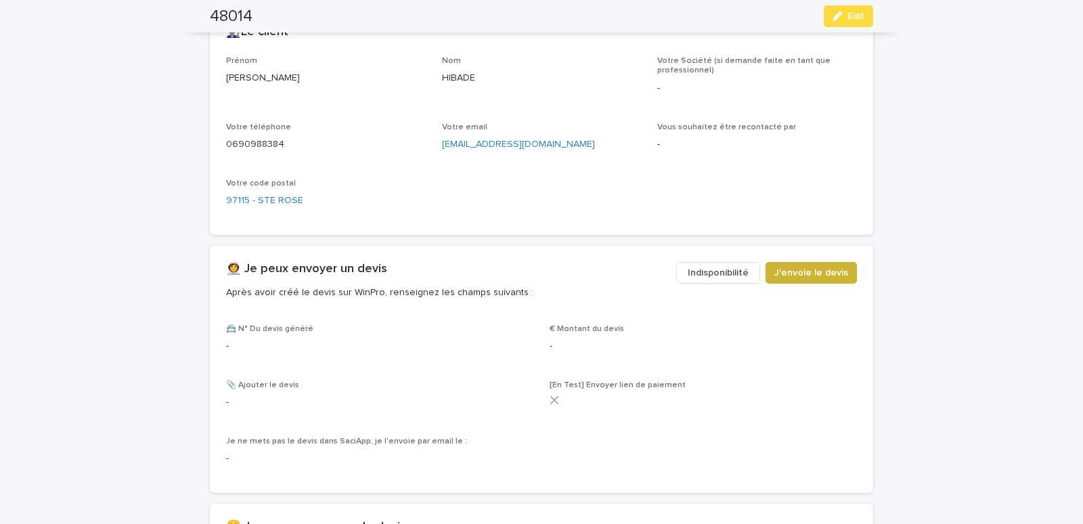
click at [790, 265] on button "J'envoie le devis" at bounding box center [811, 273] width 91 height 22
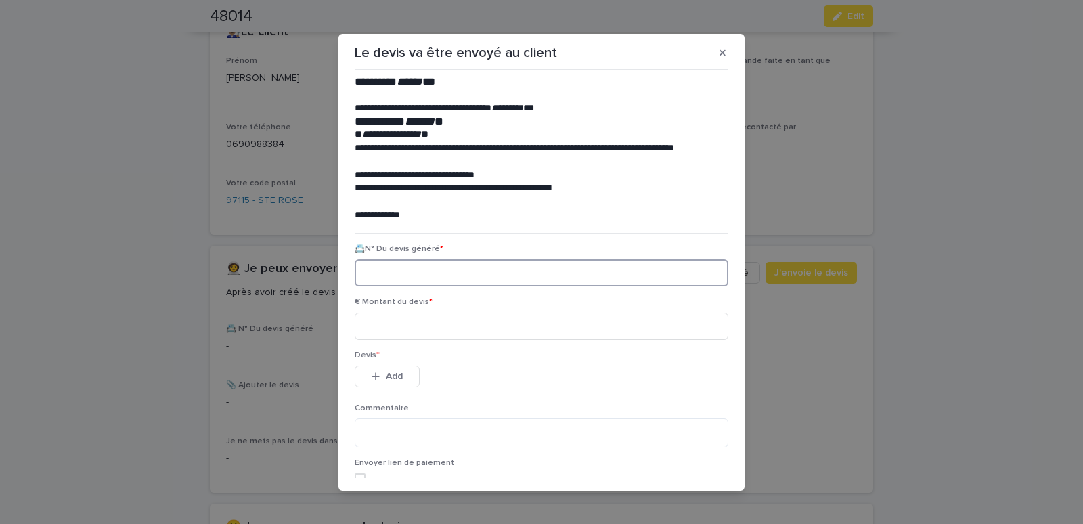
click at [418, 275] on input at bounding box center [542, 272] width 374 height 27
paste input "********"
type input "********"
click at [410, 324] on input at bounding box center [542, 326] width 374 height 27
type input "*****"
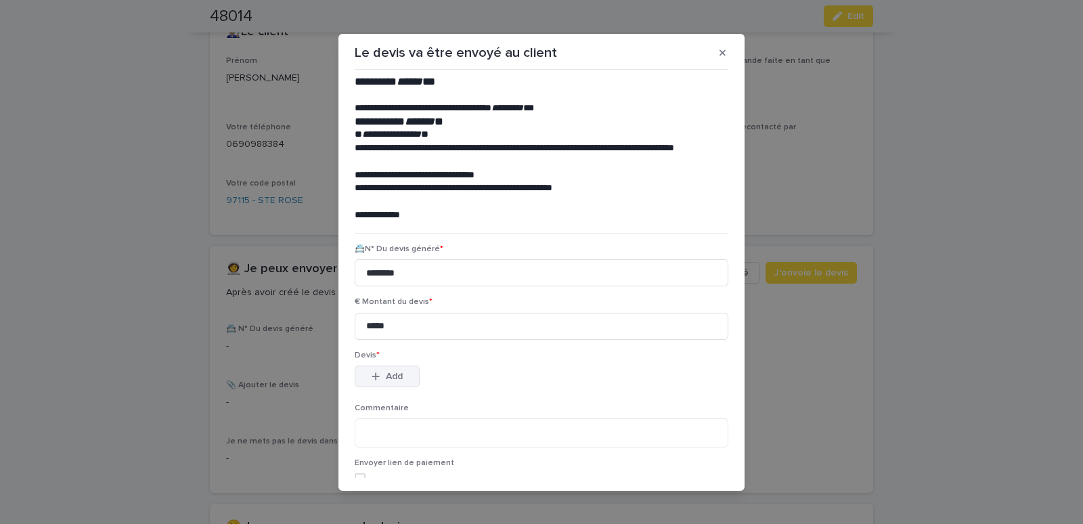
click at [377, 377] on div "button" at bounding box center [379, 376] width 14 height 9
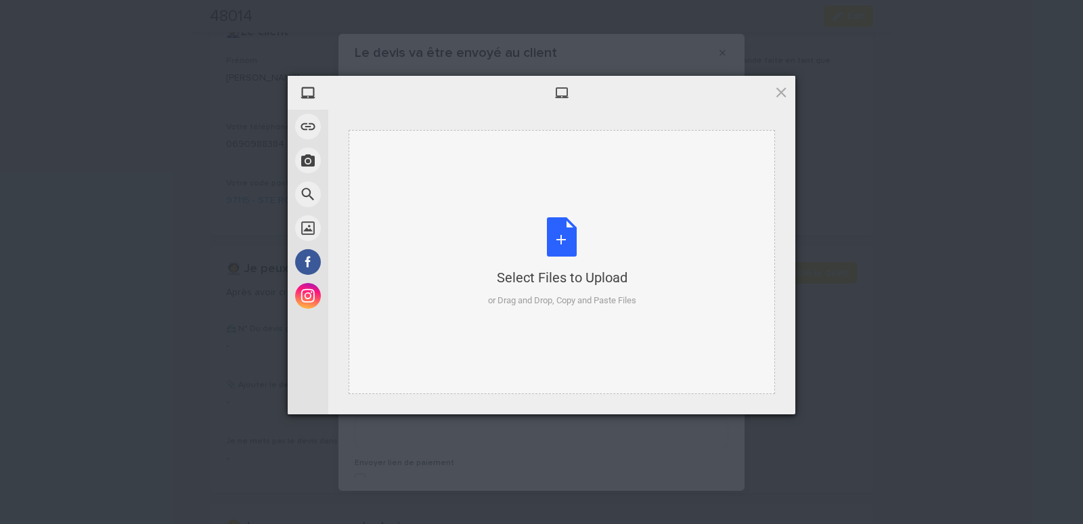
click at [418, 165] on div "Select Files to Upload or Drag and Drop, Copy and Paste Files" at bounding box center [562, 262] width 427 height 264
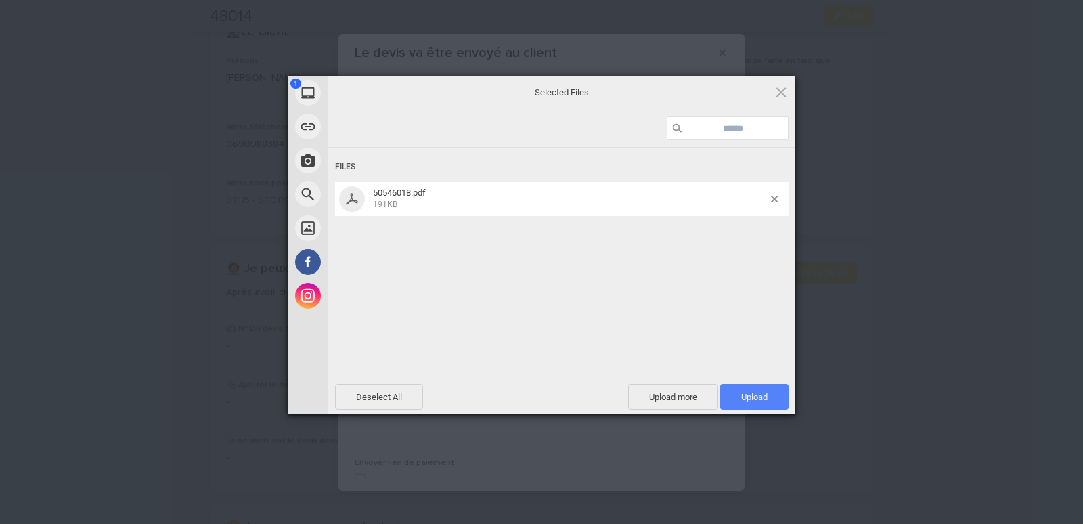
click at [741, 387] on span "Upload 1" at bounding box center [754, 397] width 68 height 26
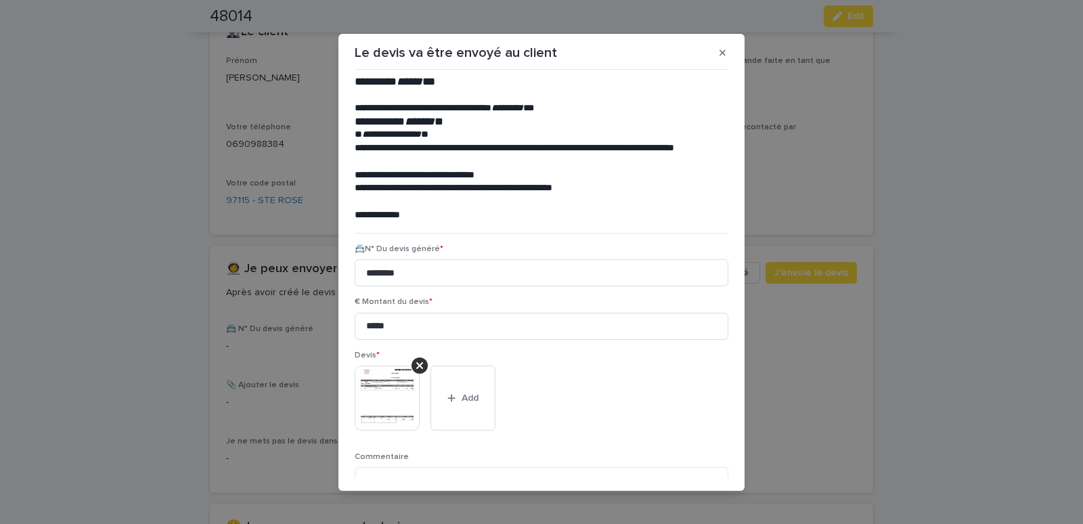
scroll to position [110, 0]
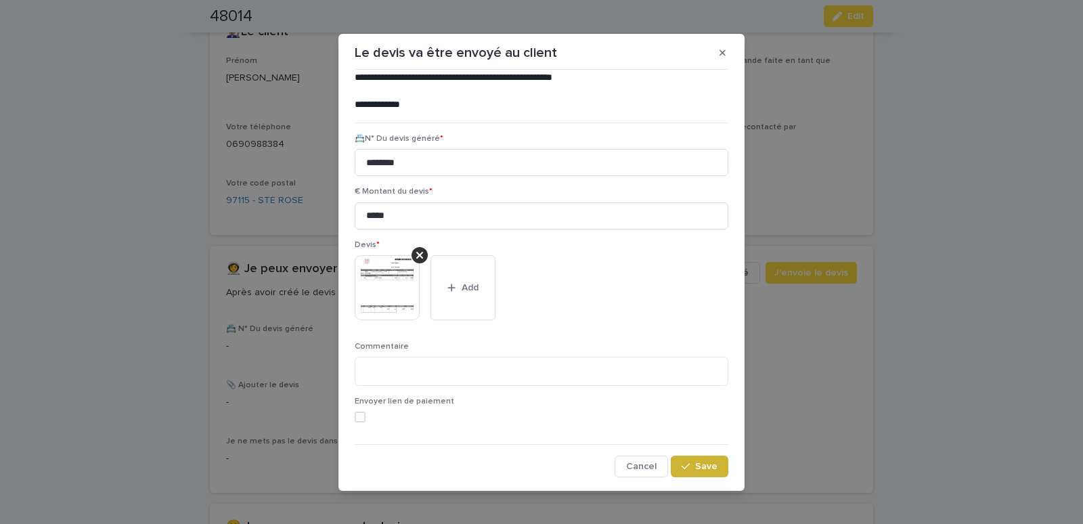
click at [695, 470] on span "Save" at bounding box center [706, 466] width 22 height 9
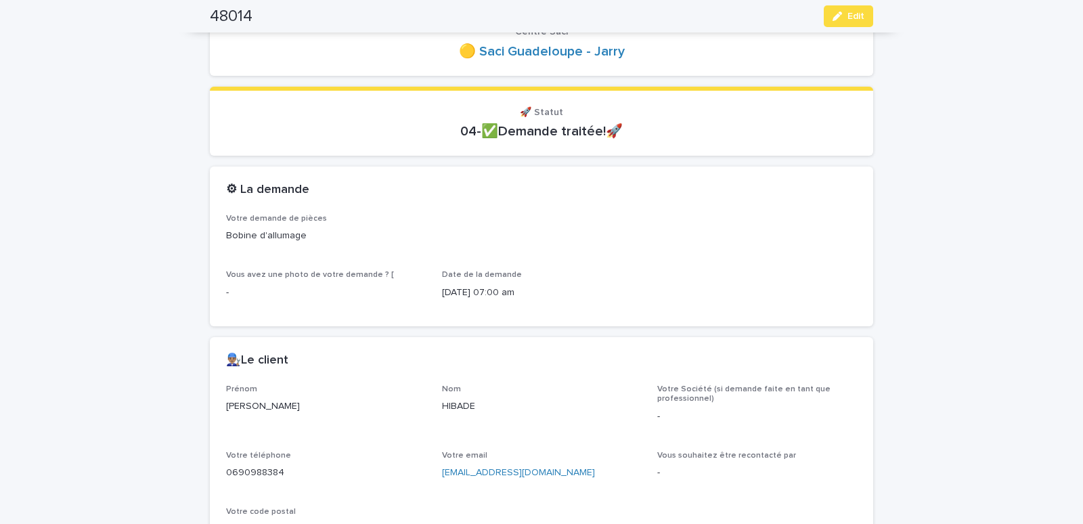
scroll to position [0, 0]
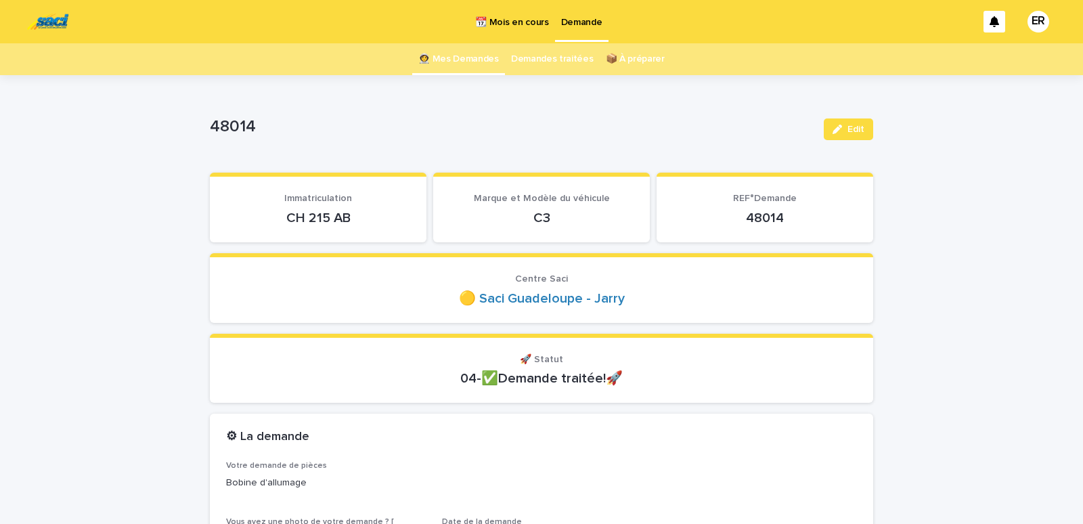
click at [454, 53] on link "👩‍🚀 Mes Demandes" at bounding box center [458, 59] width 81 height 32
